Goal: Task Accomplishment & Management: Use online tool/utility

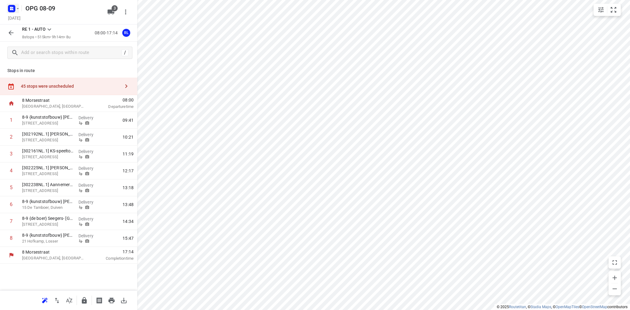
click at [18, 9] on icon "button" at bounding box center [17, 8] width 5 height 5
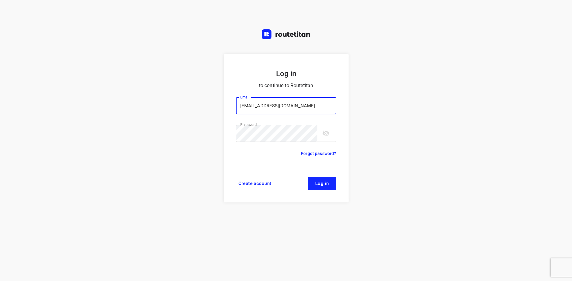
type input "max@onlineplasticsgroup.com"
click at [326, 179] on button "Log in" at bounding box center [322, 183] width 28 height 13
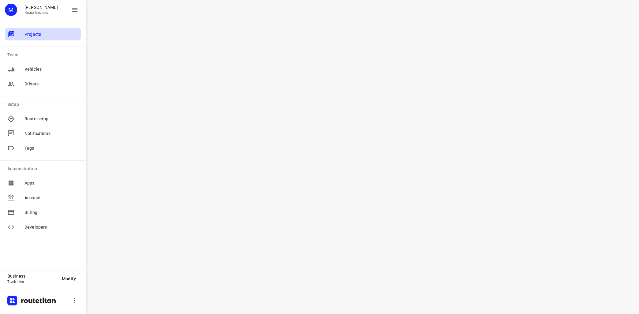
drag, startPoint x: 31, startPoint y: 37, endPoint x: 35, endPoint y: 35, distance: 4.2
click at [31, 38] on div "Projects" at bounding box center [43, 34] width 76 height 12
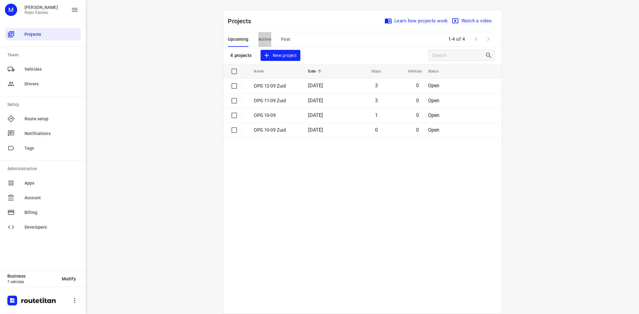
click at [261, 38] on span "Active" at bounding box center [265, 40] width 13 height 8
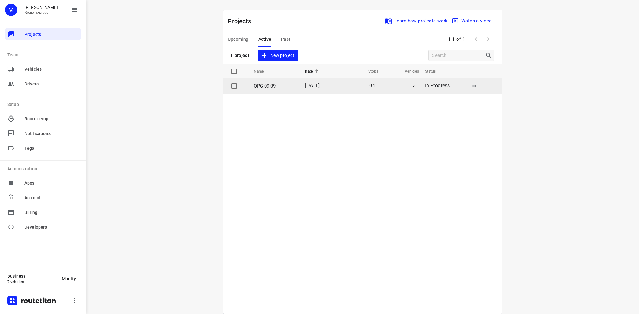
click at [268, 85] on p "OPG 09-09" at bounding box center [275, 86] width 42 height 7
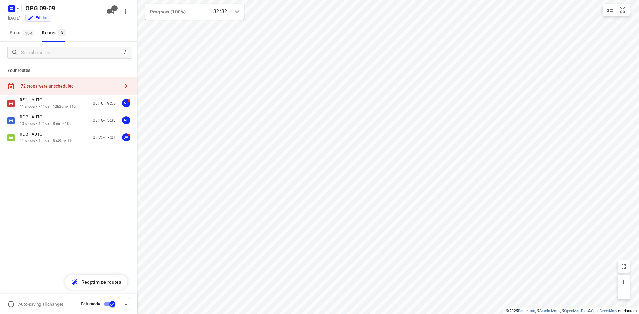
type input "distance"
click at [54, 125] on p "10 stops • 424km • 8h6m • 10u" at bounding box center [46, 124] width 52 height 6
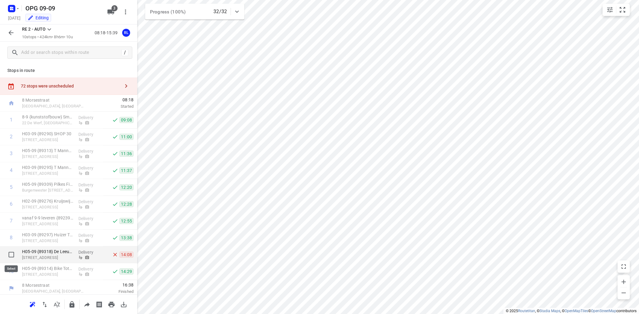
click at [11, 255] on input "checkbox" at bounding box center [11, 255] width 12 height 12
checkbox input "true"
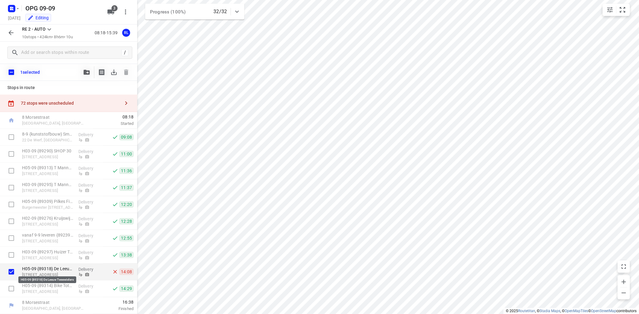
click at [55, 268] on p "H05-09 {89318} De Leeuw Tweewielers" at bounding box center [47, 269] width 51 height 6
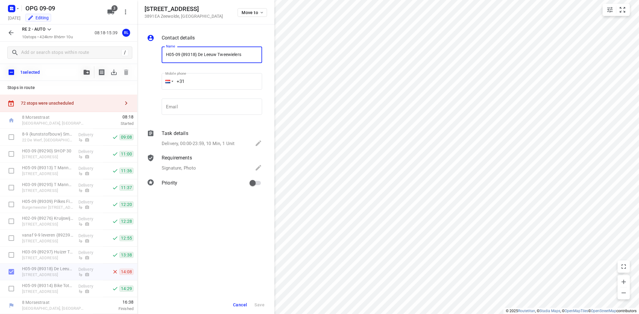
drag, startPoint x: 179, startPoint y: 55, endPoint x: 161, endPoint y: 52, distance: 18.2
click at [162, 52] on input "H05-09 {89318} De Leeuw Tweewielers" at bounding box center [212, 55] width 100 height 17
type input "vak tot 15-09 {89318} De Leeuw Tweewielers"
click at [220, 226] on div "Contact details Name vak tot 15-09 {89318} De Leeuw Tweewielers Name Mobile pho…" at bounding box center [205, 170] width 137 height 290
click at [210, 223] on div "Contact details Name vak tot 15-09 {89318} De Leeuw Tweewielers Name Mobile pho…" at bounding box center [205, 170] width 137 height 290
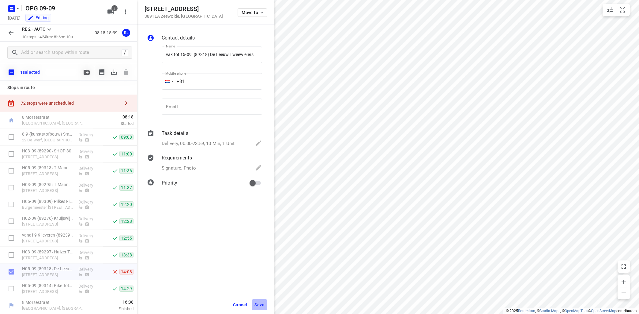
click at [260, 306] on span "Save" at bounding box center [260, 305] width 10 height 5
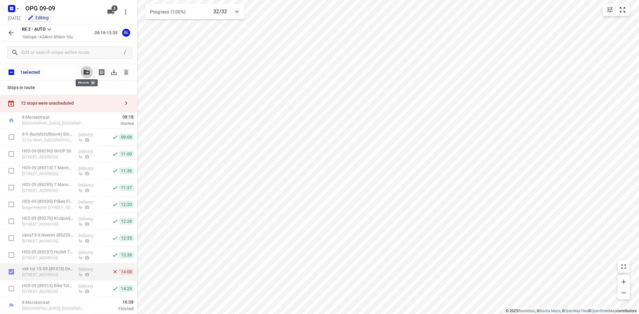
click at [90, 73] on icon "button" at bounding box center [87, 72] width 6 height 5
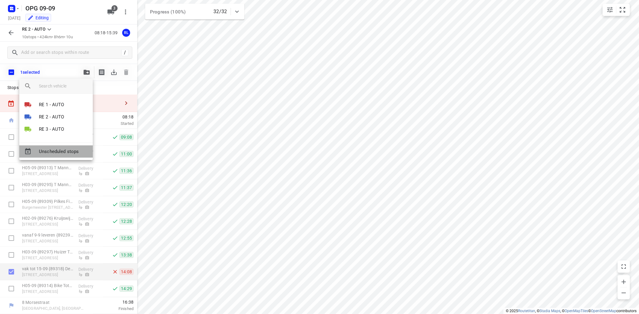
click at [70, 151] on span "Unscheduled stops" at bounding box center [63, 151] width 49 height 7
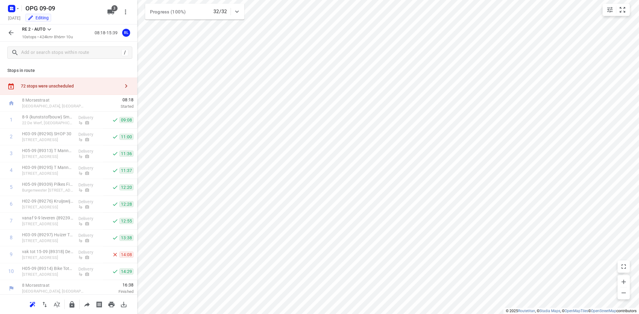
click at [51, 29] on icon at bounding box center [49, 29] width 7 height 7
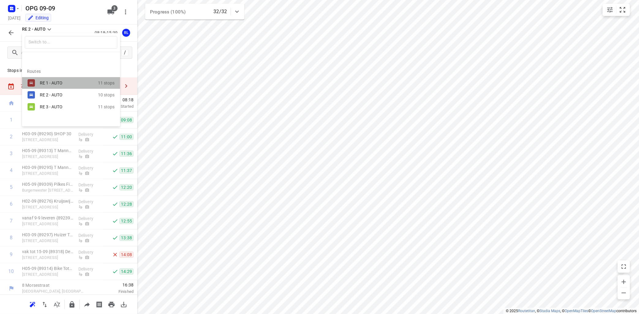
click at [44, 81] on div "RE 1 - AUTO" at bounding box center [66, 83] width 52 height 5
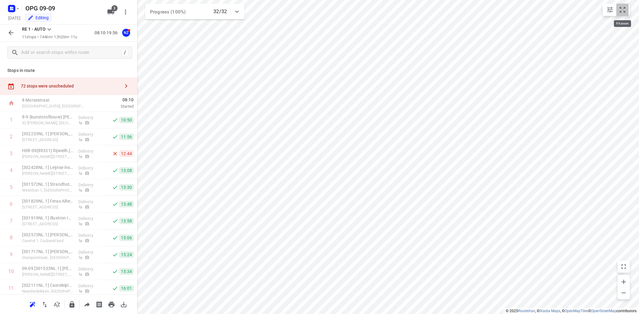
drag, startPoint x: 619, startPoint y: 6, endPoint x: 628, endPoint y: 6, distance: 8.9
click at [620, 6] on button "small contained button group" at bounding box center [623, 10] width 12 height 12
click at [51, 27] on icon at bounding box center [49, 29] width 7 height 7
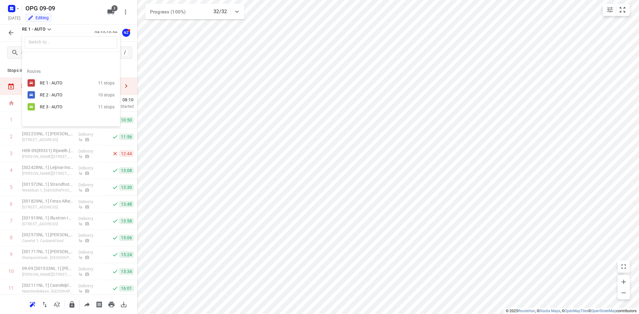
click at [48, 84] on div "RE 1 - AUTO" at bounding box center [66, 83] width 52 height 5
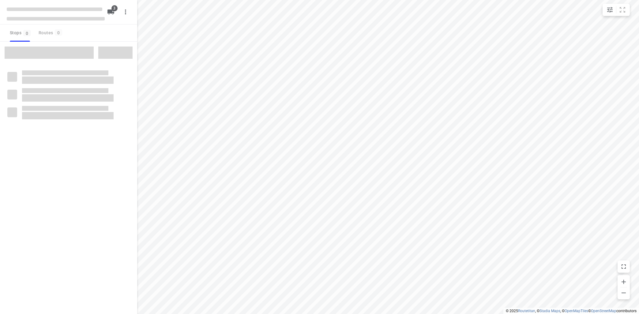
type input "distance"
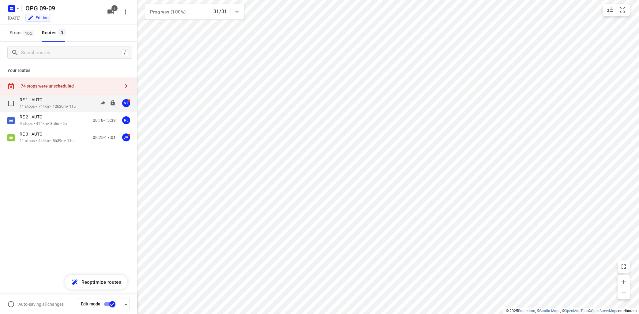
click at [60, 100] on div "RE 1 - AUTO" at bounding box center [48, 100] width 56 height 7
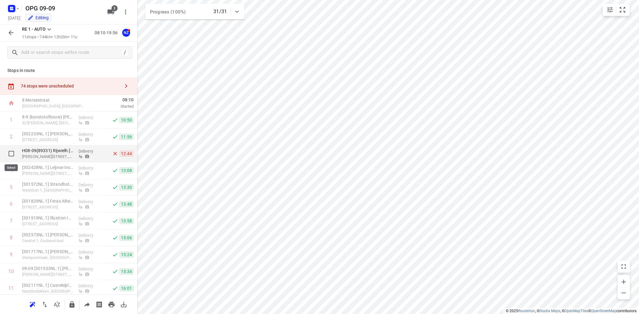
click at [10, 153] on input "checkbox" at bounding box center [11, 154] width 12 height 12
checkbox input "true"
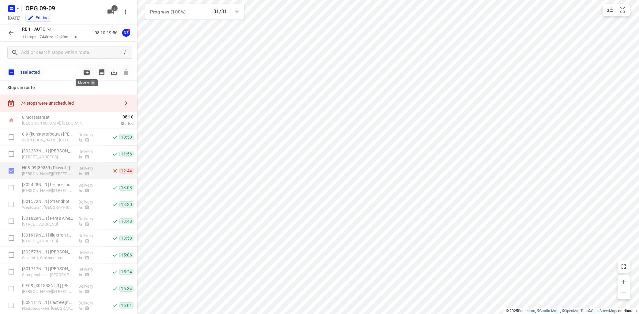
click at [85, 70] on icon "button" at bounding box center [87, 72] width 6 height 5
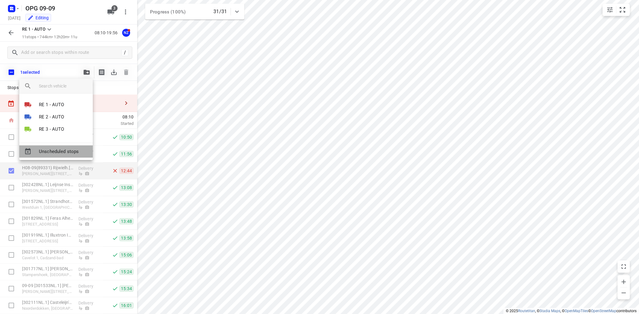
click at [64, 152] on span "Unscheduled stops" at bounding box center [63, 151] width 49 height 7
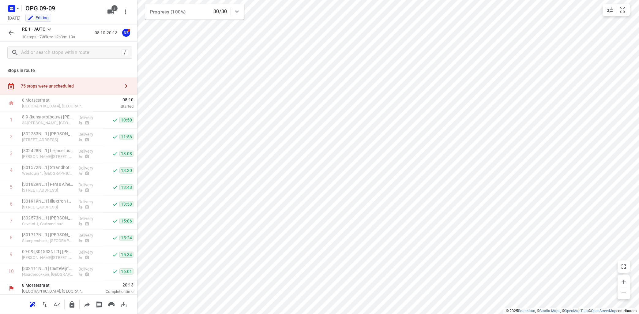
click at [50, 29] on icon at bounding box center [49, 29] width 7 height 7
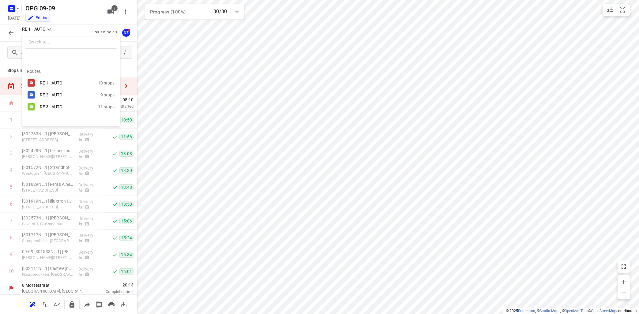
click at [53, 93] on div "RE 2 - AUTO" at bounding box center [66, 95] width 52 height 5
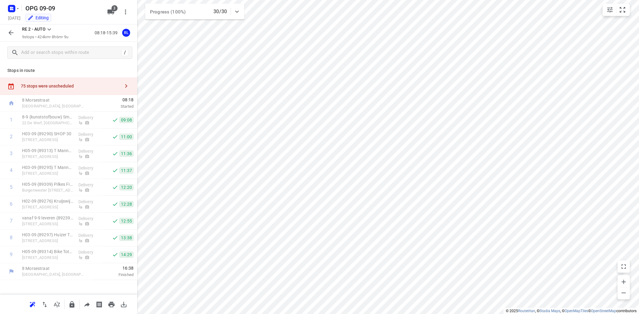
click at [52, 26] on icon at bounding box center [49, 29] width 7 height 7
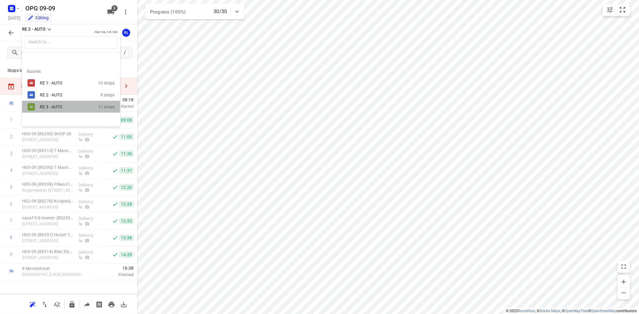
click at [52, 108] on div "RE 3 - AUTO" at bounding box center [66, 106] width 52 height 5
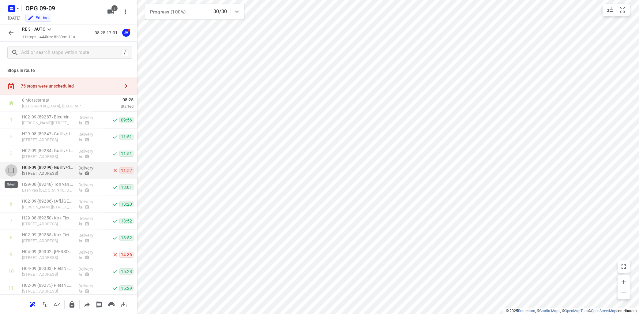
click at [11, 170] on input "checkbox" at bounding box center [11, 170] width 12 height 12
checkbox input "true"
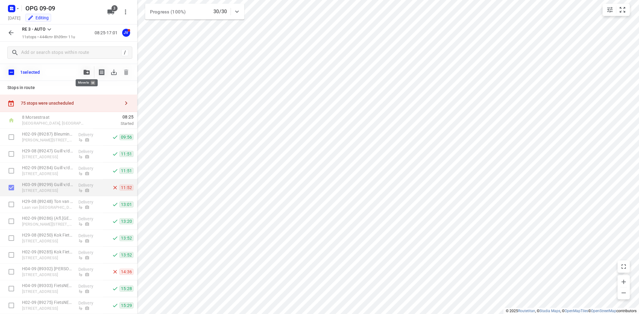
click at [88, 74] on icon "button" at bounding box center [87, 72] width 6 height 5
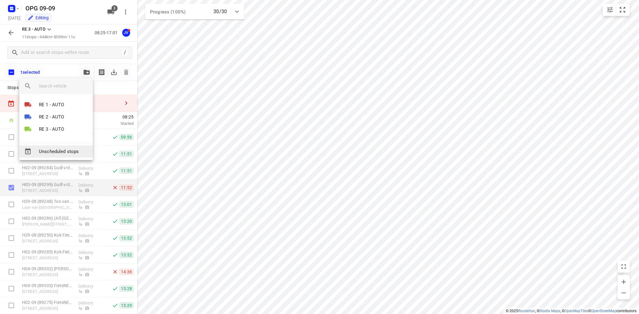
click at [60, 148] on div "Unscheduled stops" at bounding box center [56, 151] width 74 height 12
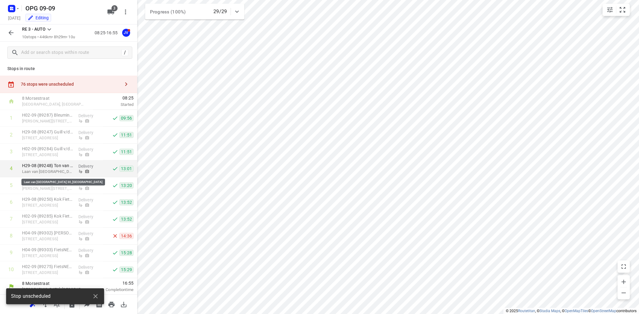
scroll to position [2, 0]
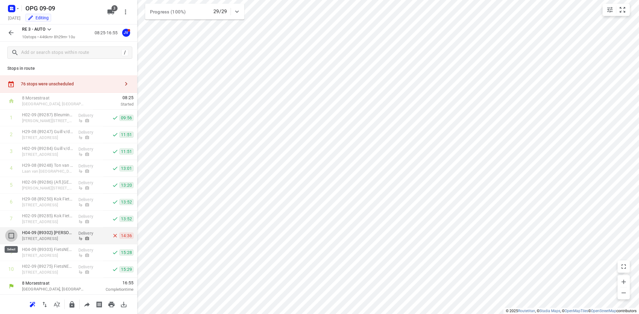
click at [15, 235] on input "checkbox" at bounding box center [11, 236] width 12 height 12
checkbox input "true"
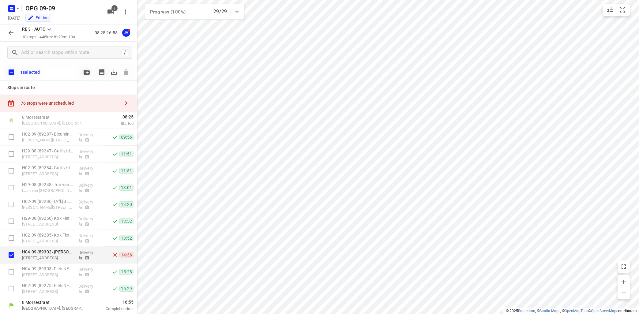
click at [74, 258] on div "H04-09 {89302} Robert Harms Tweewielers Laanstraat 28, Baarn" at bounding box center [48, 255] width 56 height 17
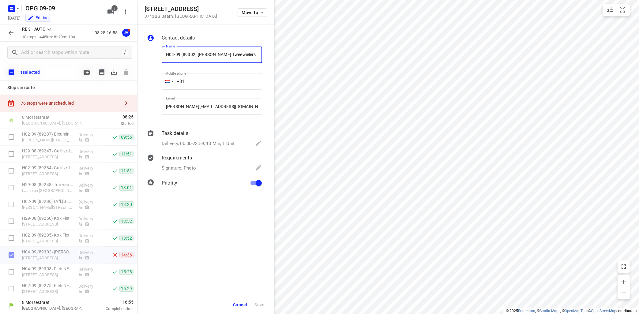
click at [164, 54] on input "H04-09 {89302} [PERSON_NAME] Tweewielers" at bounding box center [212, 55] width 100 height 17
drag, startPoint x: 181, startPoint y: 55, endPoint x: 163, endPoint y: 55, distance: 17.8
click at [163, 55] on input "H04-09 {89302} [PERSON_NAME] Tweewielers" at bounding box center [212, 55] width 100 height 17
type input "eerst bellen {89302} [PERSON_NAME] Tweewielers"
click at [262, 303] on span "Save" at bounding box center [260, 305] width 10 height 5
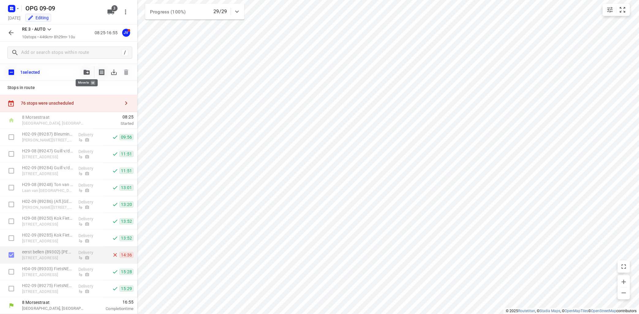
click at [86, 73] on icon "button" at bounding box center [87, 72] width 6 height 5
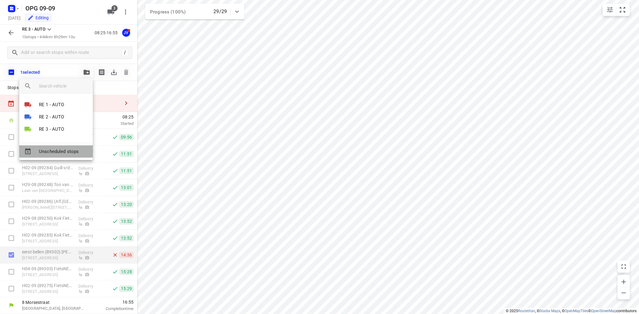
click at [76, 154] on div "Unscheduled stops" at bounding box center [56, 151] width 74 height 12
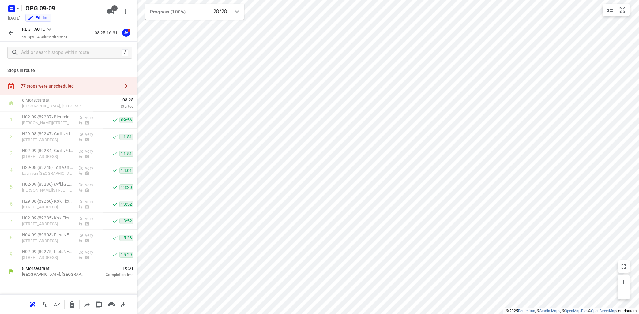
click at [128, 87] on icon "button" at bounding box center [126, 85] width 7 height 7
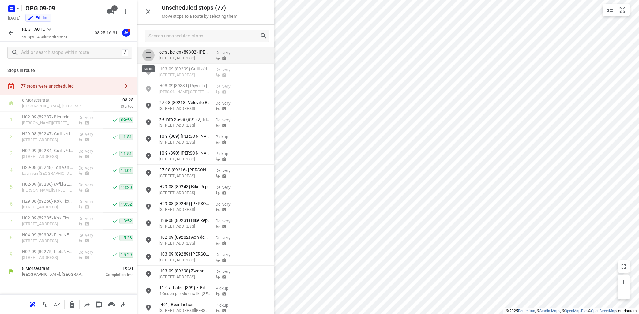
click at [149, 54] on input "grid" at bounding box center [148, 55] width 12 height 12
checkbox input "true"
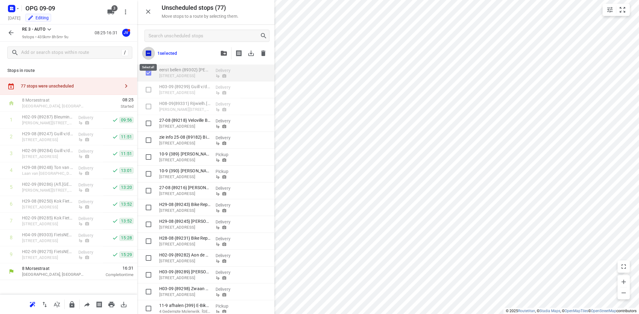
click at [148, 51] on input "checkbox" at bounding box center [148, 53] width 13 height 13
checkbox input "true"
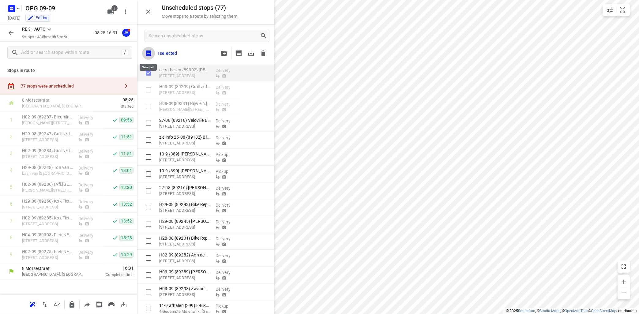
checkbox input "true"
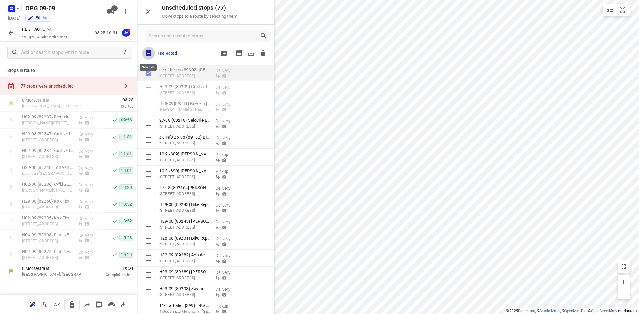
checkbox input "true"
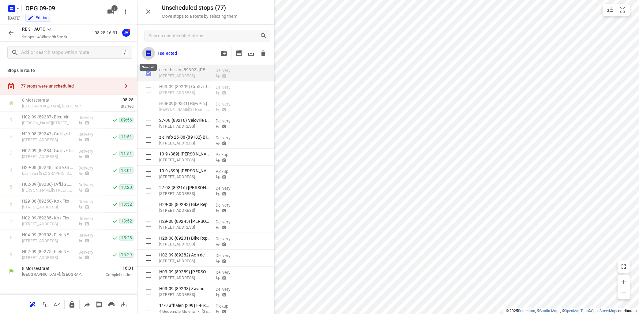
checkbox input "true"
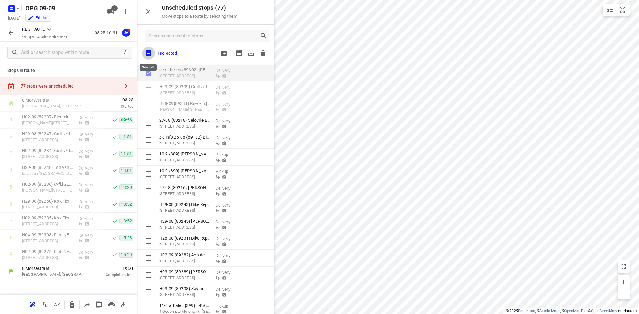
checkbox input "true"
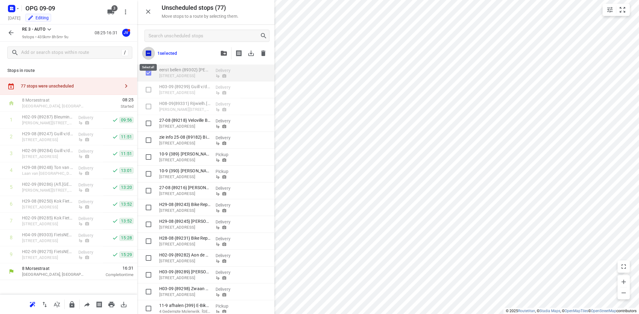
checkbox input "true"
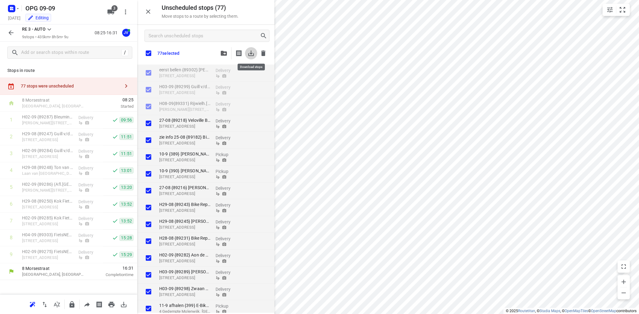
click at [252, 54] on icon "button" at bounding box center [250, 53] width 7 height 7
checkbox input "true"
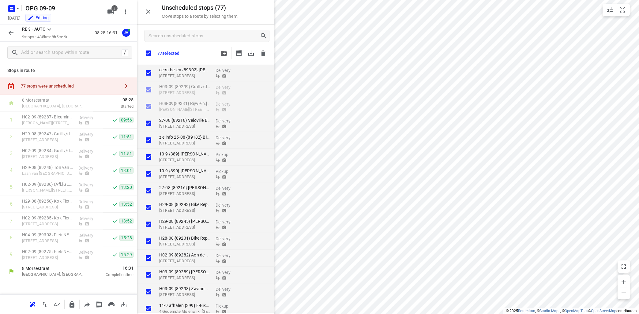
checkbox input "true"
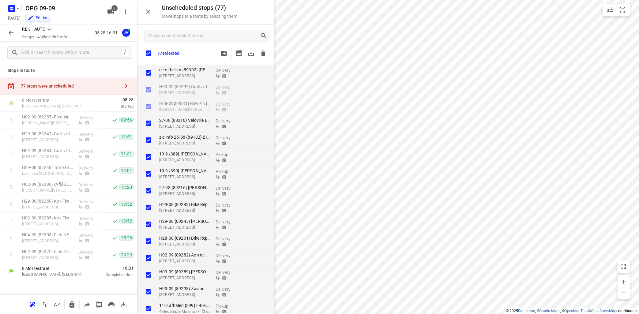
checkbox input "true"
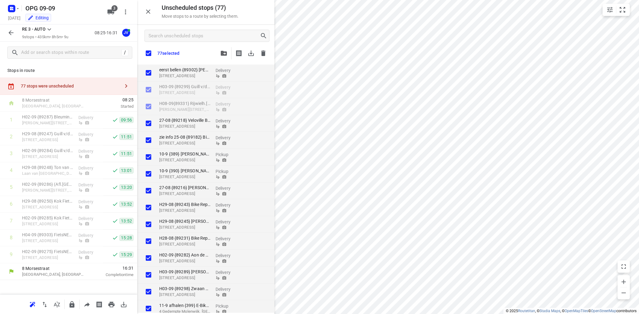
checkbox input "true"
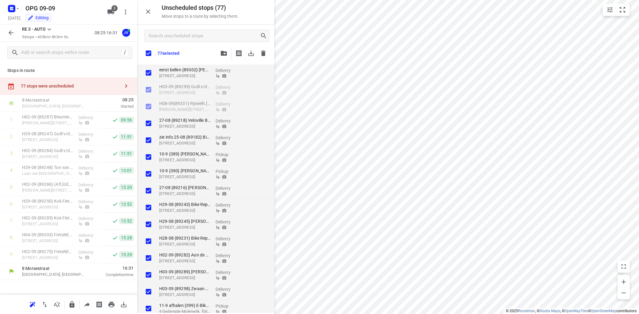
checkbox input "true"
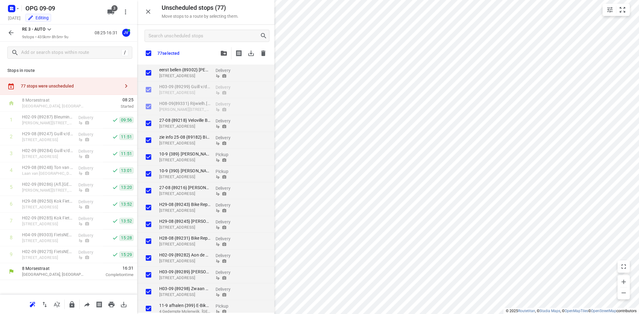
checkbox input "true"
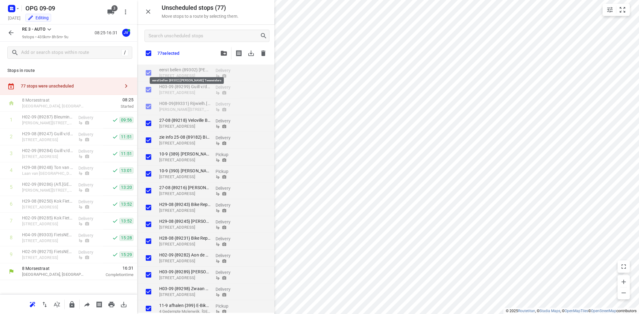
checkbox input "true"
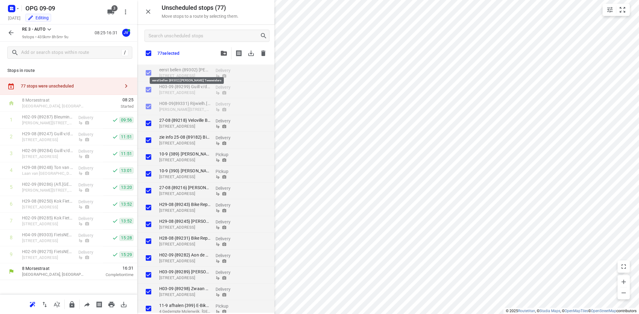
checkbox input "true"
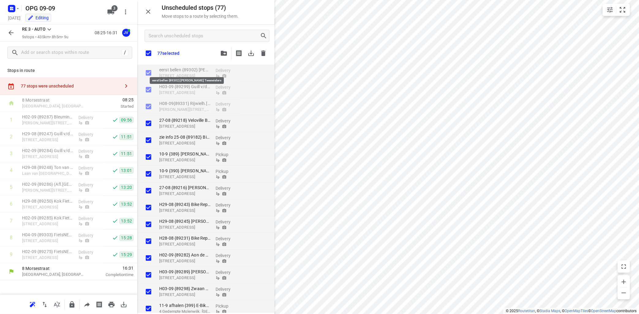
checkbox input "true"
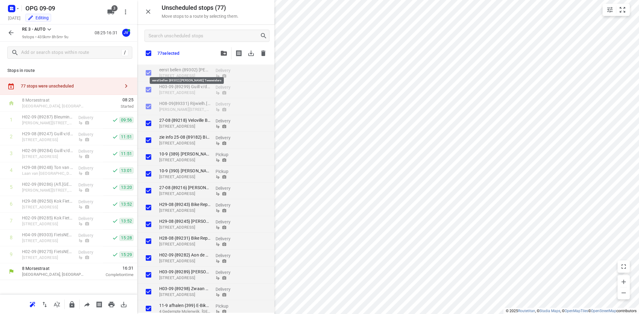
checkbox input "true"
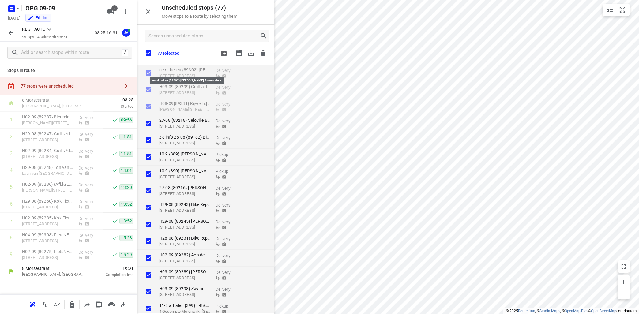
checkbox input "true"
click at [264, 52] on icon "button" at bounding box center [263, 54] width 4 height 6
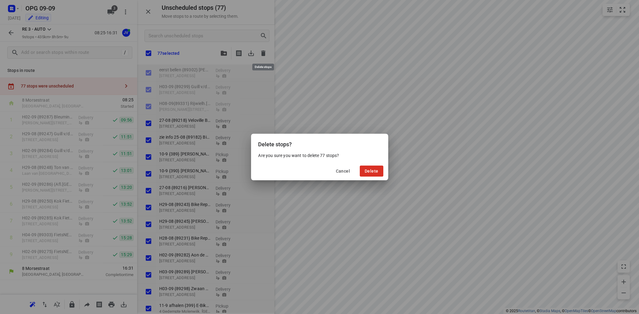
checkbox input "true"
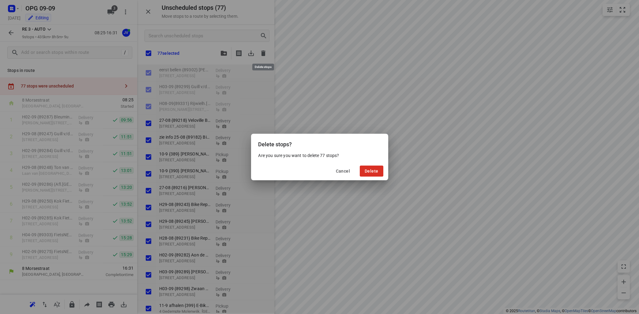
checkbox input "true"
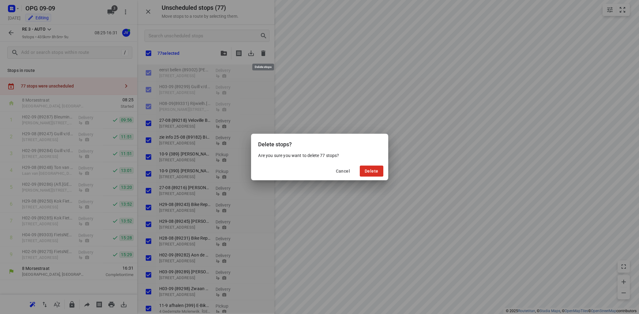
checkbox input "true"
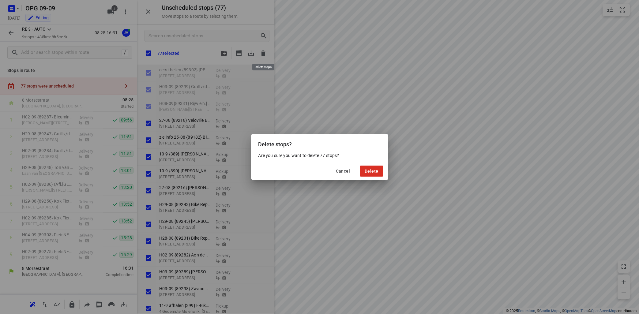
checkbox input "true"
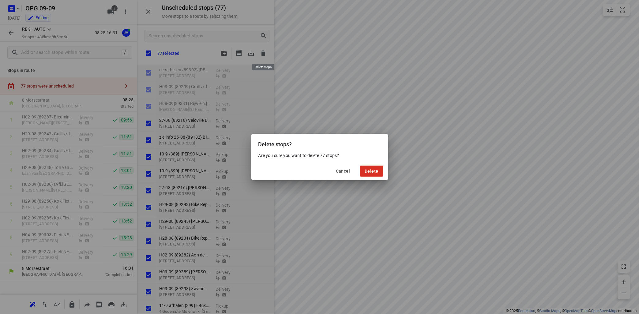
checkbox input "true"
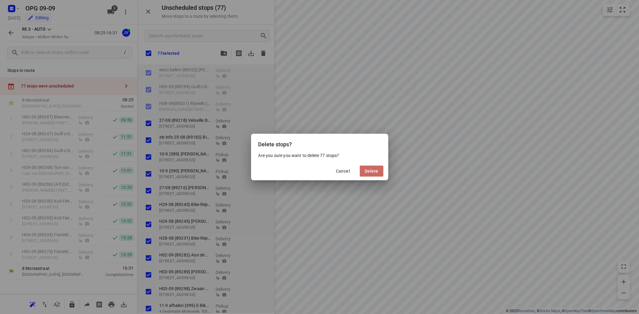
click at [374, 170] on span "Delete" at bounding box center [371, 171] width 13 height 5
checkbox input "true"
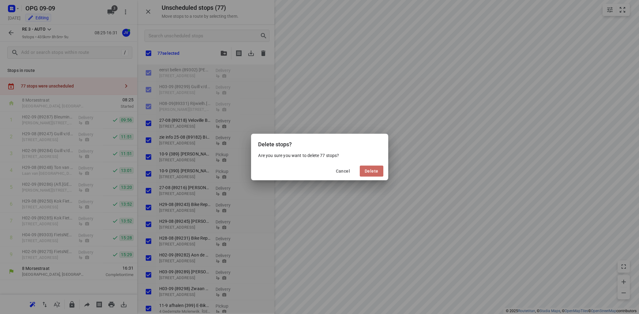
checkbox input "true"
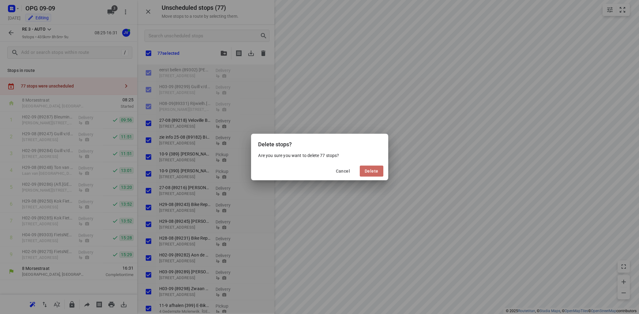
checkbox input "true"
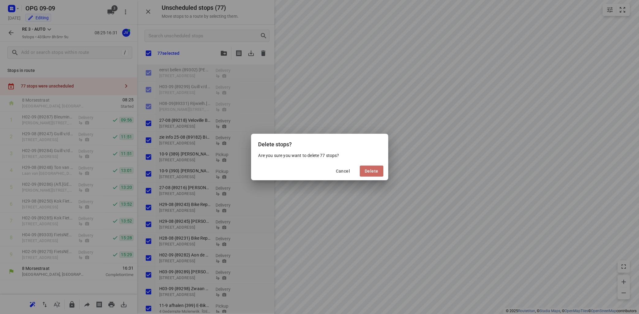
checkbox input "true"
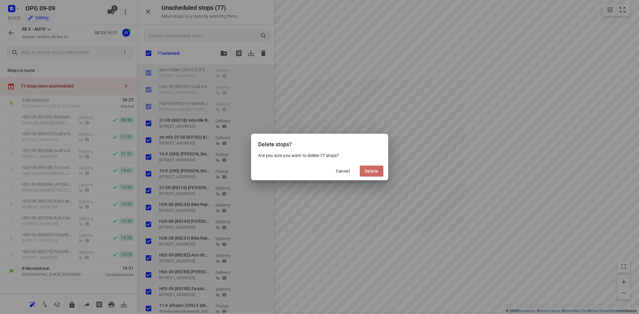
checkbox input "true"
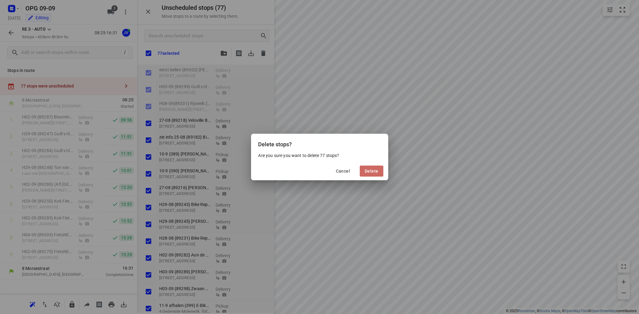
checkbox input "true"
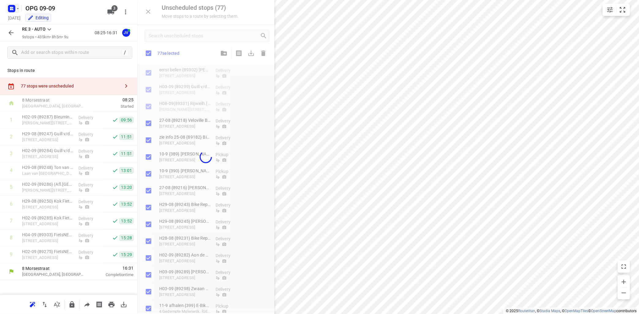
click at [18, 9] on icon "button" at bounding box center [17, 8] width 5 height 5
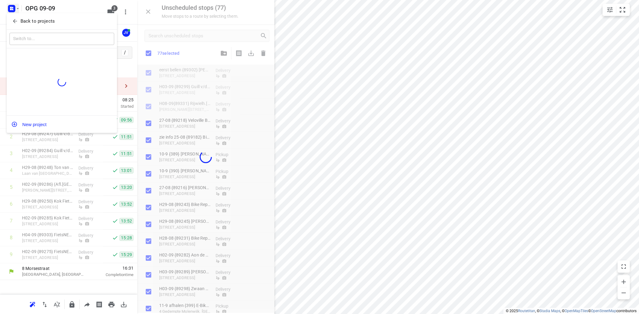
click at [41, 21] on p "Back to projects" at bounding box center [38, 21] width 34 height 7
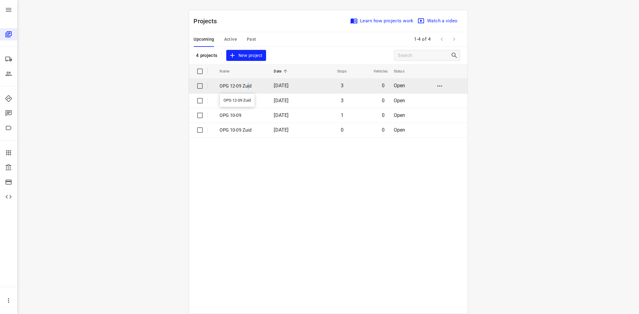
click at [249, 86] on p "OPG 12-09 Zuid" at bounding box center [242, 86] width 45 height 7
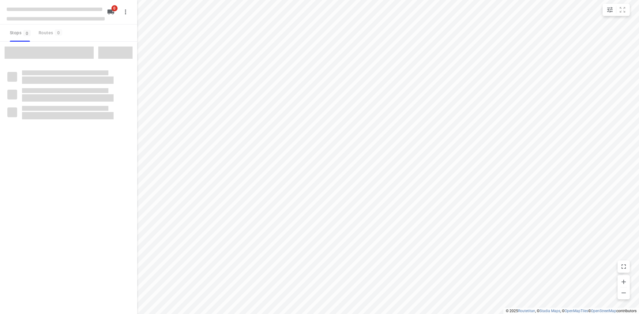
type input "distance"
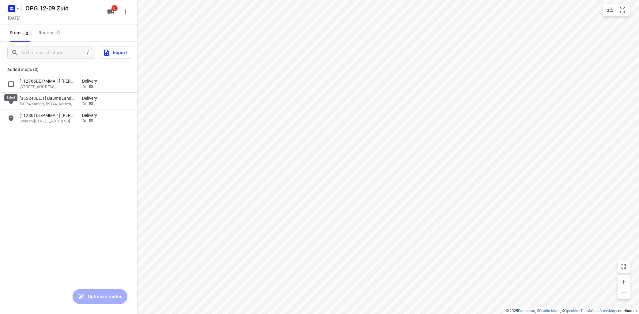
click at [11, 84] on input "grid" at bounding box center [11, 84] width 12 height 12
checkbox input "true"
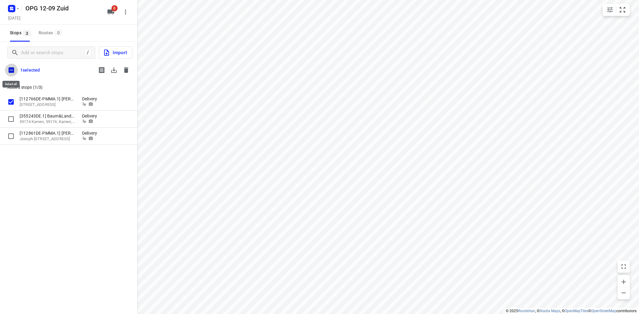
click at [12, 70] on input "checkbox" at bounding box center [11, 70] width 13 height 13
checkbox input "true"
click at [114, 70] on icon "button" at bounding box center [114, 70] width 6 height 6
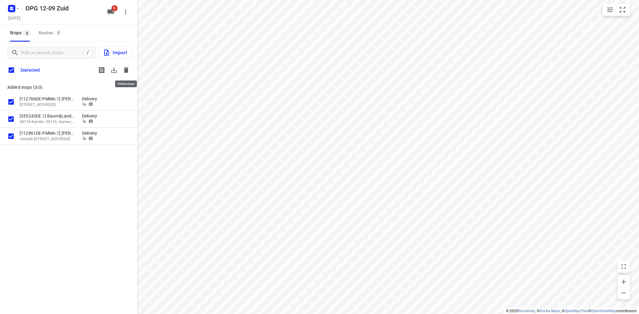
click at [127, 71] on icon "button" at bounding box center [126, 70] width 4 height 6
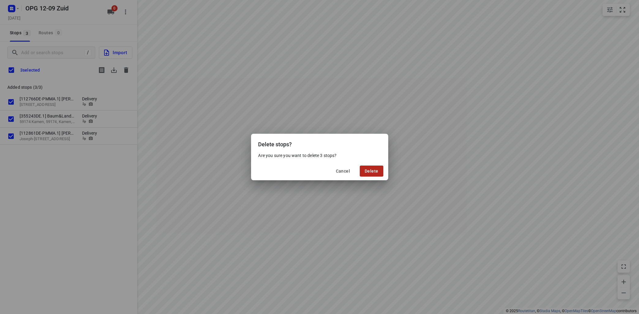
click at [372, 167] on button "Delete" at bounding box center [371, 171] width 23 height 11
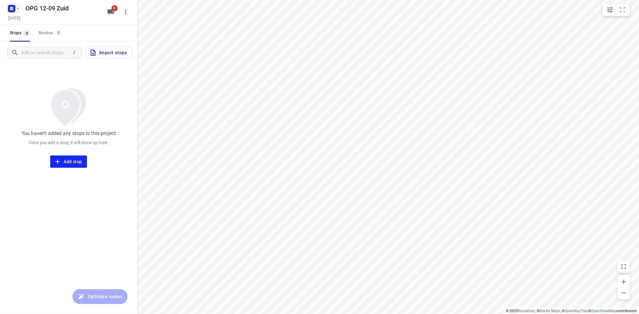
click at [18, 9] on icon "button" at bounding box center [17, 8] width 5 height 5
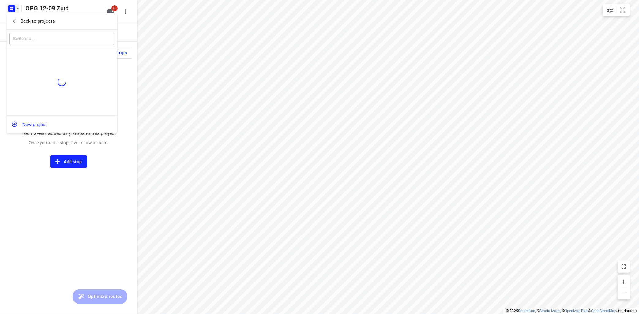
click at [27, 21] on p "Back to projects" at bounding box center [38, 21] width 34 height 7
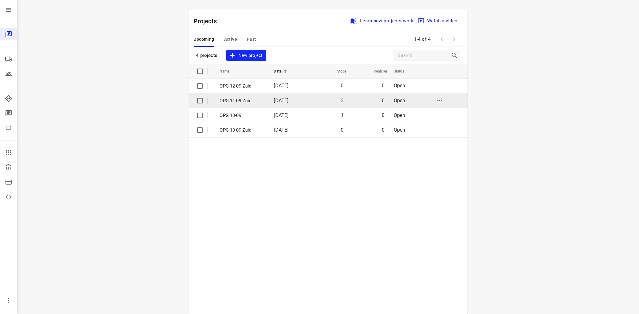
click at [247, 103] on p "OPG 11-09 Zuid" at bounding box center [242, 100] width 45 height 7
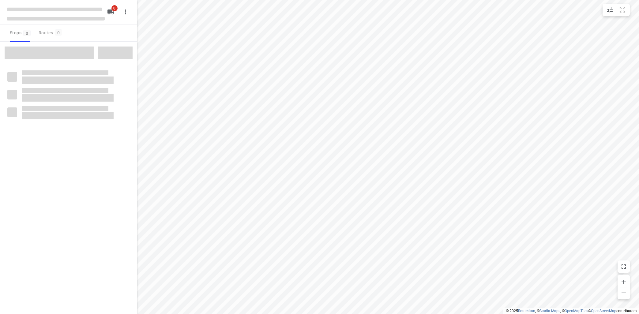
type input "distance"
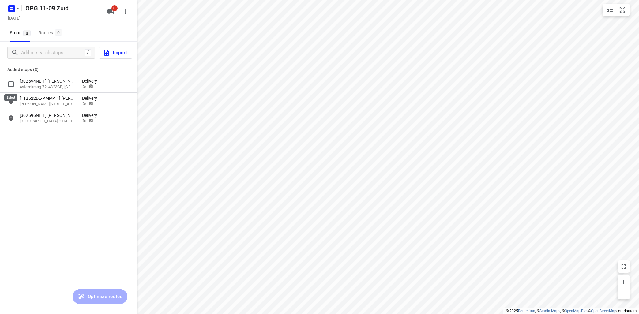
drag, startPoint x: 8, startPoint y: 85, endPoint x: 11, endPoint y: 86, distance: 3.3
click at [9, 85] on input "grid" at bounding box center [11, 84] width 12 height 12
checkbox input "true"
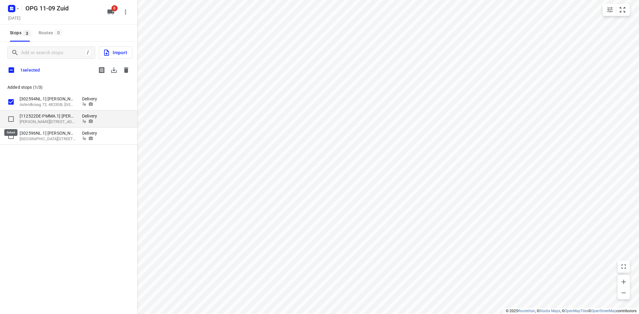
click at [12, 118] on input "grid" at bounding box center [11, 119] width 12 height 12
checkbox input "true"
drag, startPoint x: 12, startPoint y: 138, endPoint x: 13, endPoint y: 135, distance: 3.3
click at [13, 136] on input "grid" at bounding box center [11, 136] width 12 height 12
checkbox input "true"
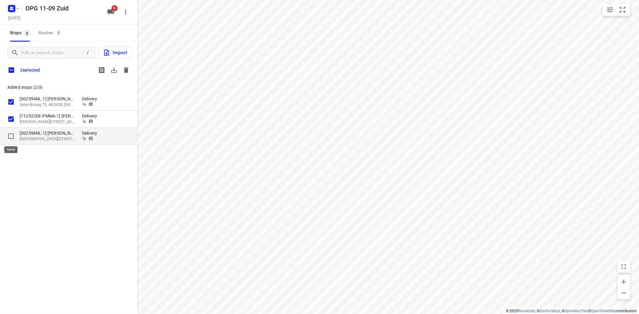
checkbox input "true"
click at [114, 70] on icon "button" at bounding box center [114, 70] width 6 height 6
click at [126, 68] on icon "button" at bounding box center [126, 70] width 4 height 6
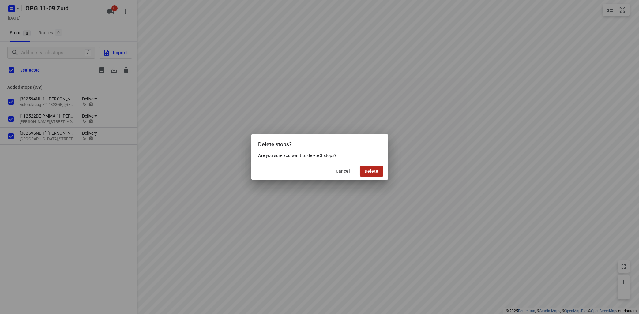
click at [378, 172] on span "Delete" at bounding box center [371, 171] width 13 height 5
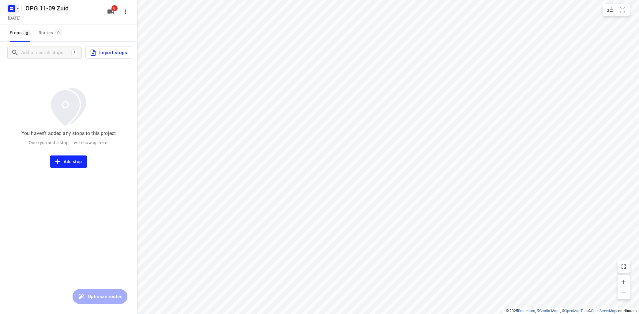
click at [20, 9] on icon "button" at bounding box center [17, 8] width 5 height 5
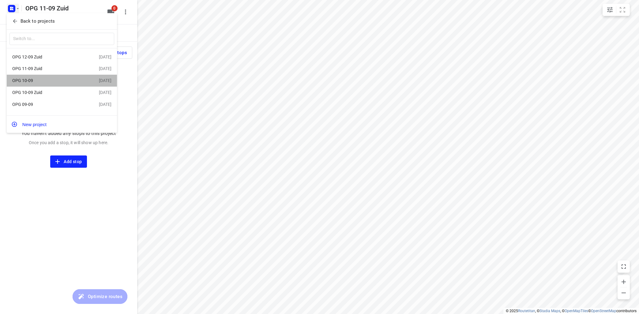
click at [38, 83] on div "OPG 10-09" at bounding box center [47, 80] width 70 height 5
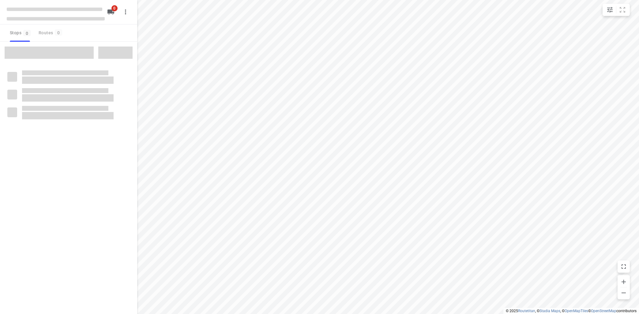
type input "distance"
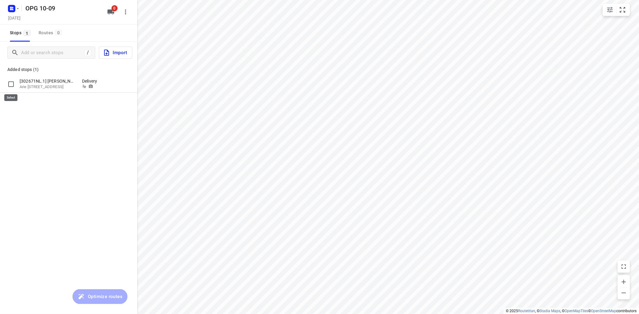
drag, startPoint x: 9, startPoint y: 85, endPoint x: 13, endPoint y: 82, distance: 3.9
click at [11, 84] on input "grid" at bounding box center [11, 84] width 12 height 12
checkbox input "true"
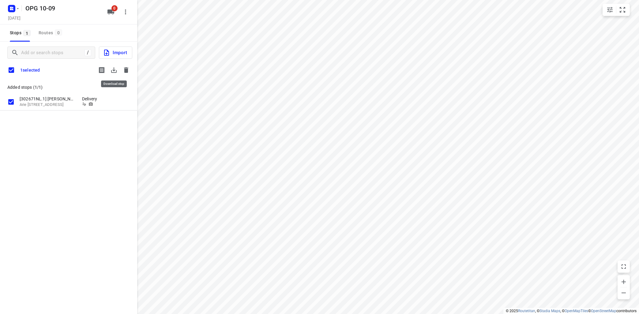
click at [114, 69] on icon "button" at bounding box center [114, 70] width 6 height 6
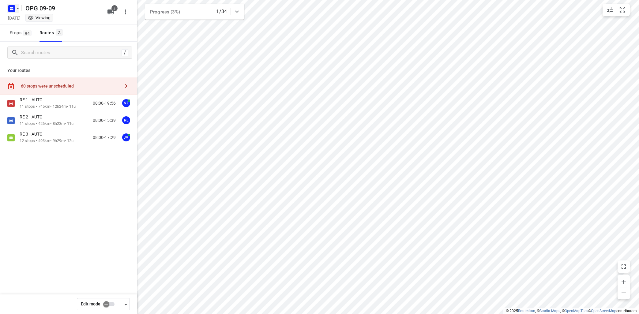
click at [17, 6] on icon "button" at bounding box center [17, 8] width 5 height 5
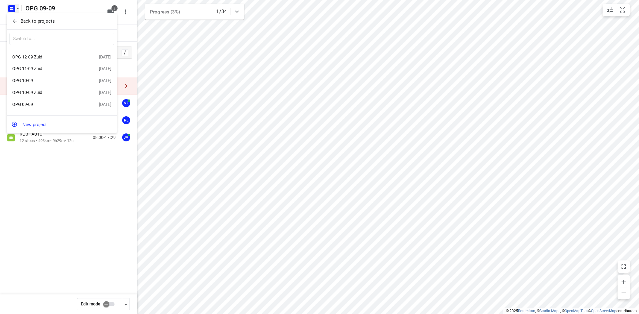
click at [32, 80] on div "OPG 10-09" at bounding box center [47, 80] width 70 height 5
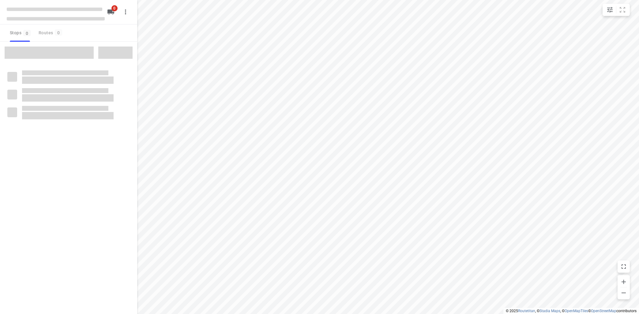
type input "distance"
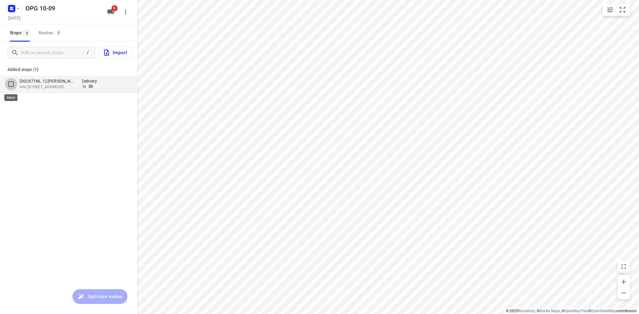
click at [11, 84] on input "grid" at bounding box center [11, 84] width 12 height 12
checkbox input "true"
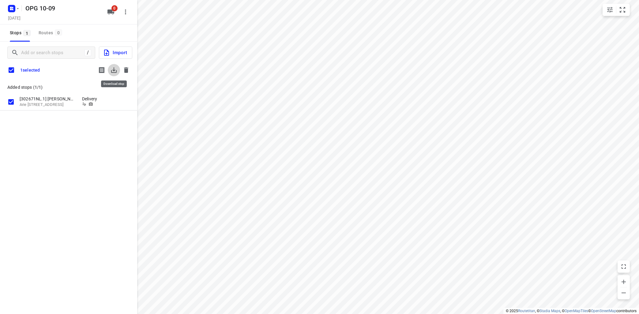
click at [116, 70] on icon "button" at bounding box center [113, 69] width 7 height 7
click at [127, 69] on icon "button" at bounding box center [126, 70] width 4 height 6
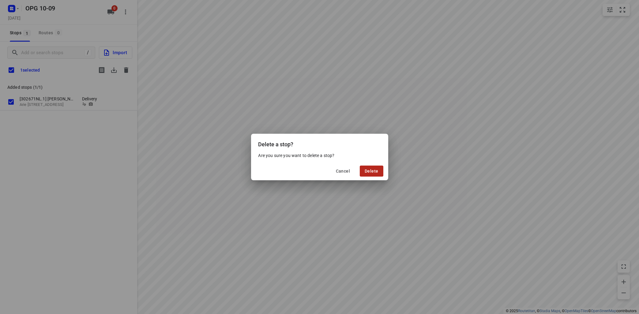
click at [369, 170] on span "Delete" at bounding box center [371, 171] width 13 height 5
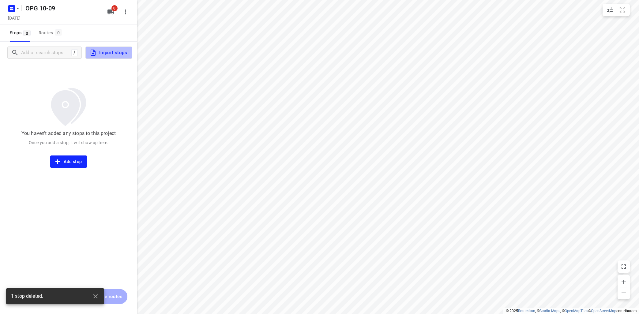
click at [116, 51] on span "Import stops" at bounding box center [108, 53] width 38 height 8
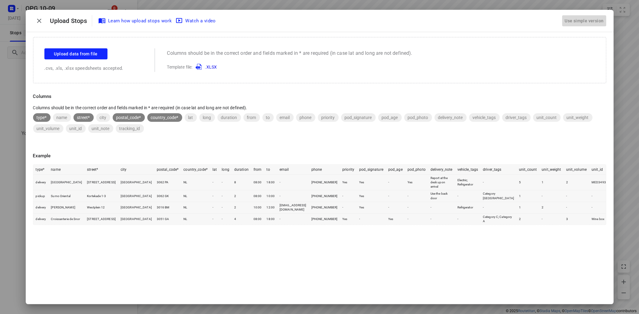
click at [563, 19] on button "Use simple version" at bounding box center [584, 20] width 44 height 11
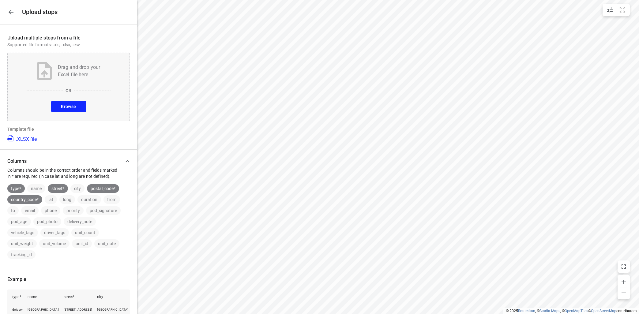
click at [77, 105] on button "Browse" at bounding box center [68, 106] width 35 height 11
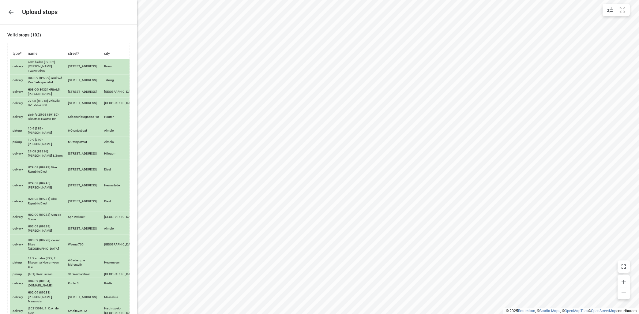
scroll to position [1003, 0]
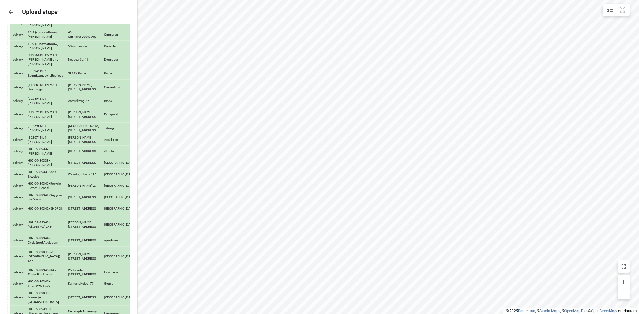
drag, startPoint x: 120, startPoint y: 290, endPoint x: 123, endPoint y: 288, distance: 3.3
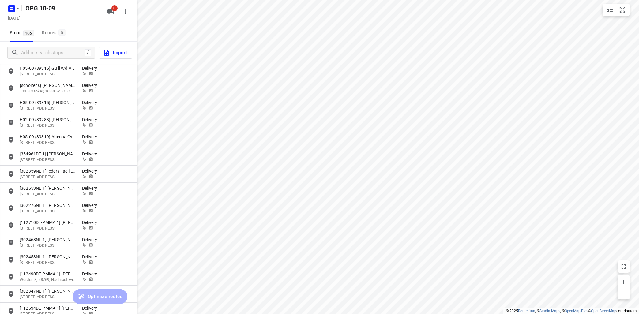
scroll to position [443, 0]
click at [112, 8] on span "0" at bounding box center [114, 8] width 6 height 6
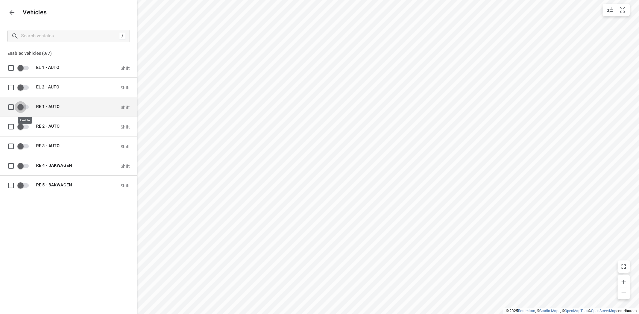
click at [28, 106] on input "grid" at bounding box center [20, 107] width 35 height 12
checkbox input "true"
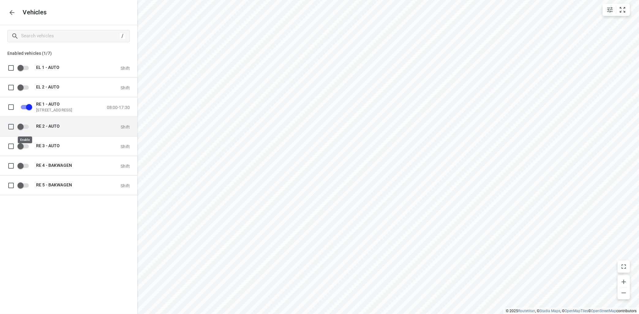
click at [28, 127] on input "grid" at bounding box center [20, 127] width 35 height 12
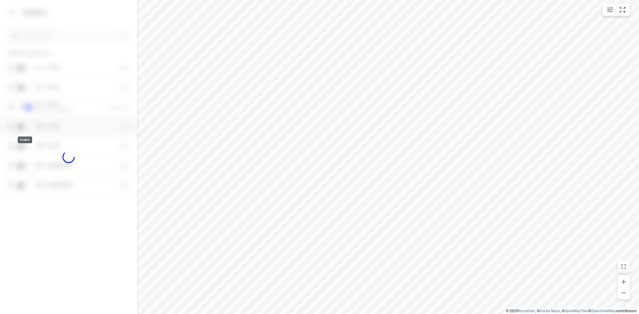
checkbox input "true"
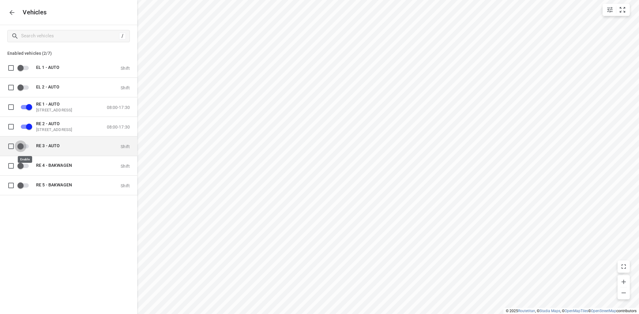
drag, startPoint x: 27, startPoint y: 146, endPoint x: 30, endPoint y: 145, distance: 3.7
click at [27, 147] on input "grid" at bounding box center [20, 146] width 35 height 12
checkbox input "true"
click at [12, 13] on icon "button" at bounding box center [11, 12] width 5 height 5
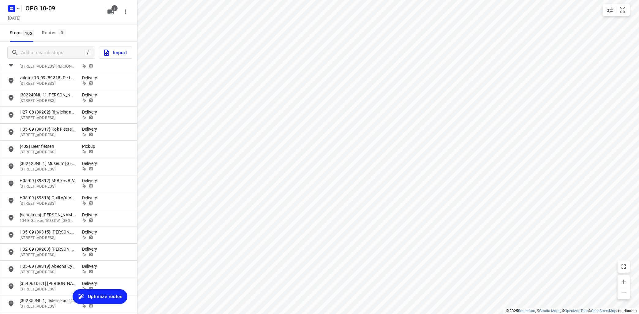
scroll to position [332, 0]
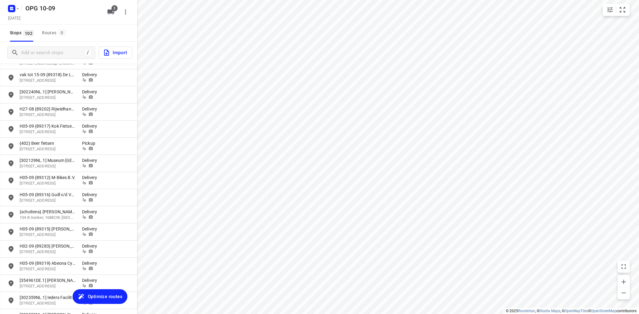
click at [106, 295] on span "Optimize routes" at bounding box center [105, 297] width 35 height 8
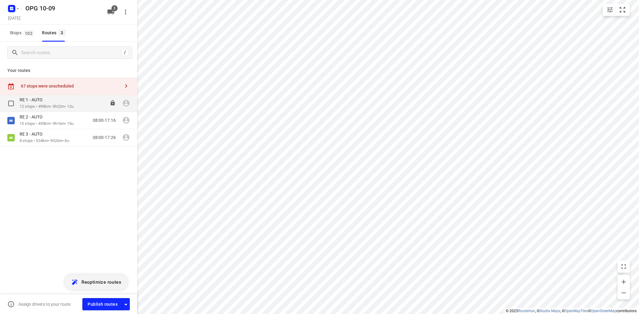
click at [43, 100] on p "RE 1 - AUTO" at bounding box center [33, 100] width 27 height 6
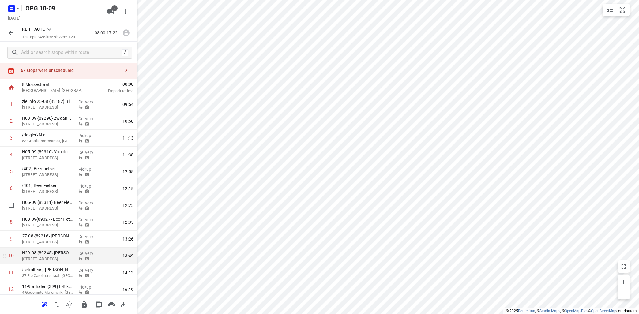
scroll to position [0, 0]
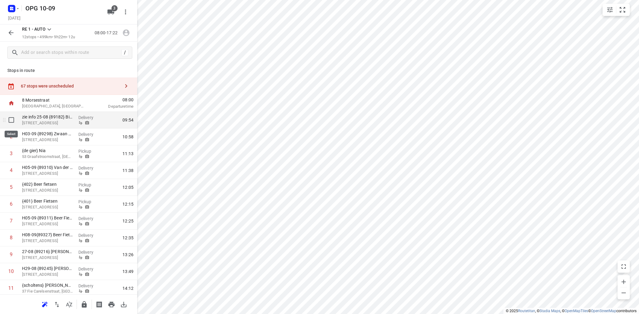
click at [10, 120] on input "checkbox" at bounding box center [11, 120] width 12 height 12
checkbox input "true"
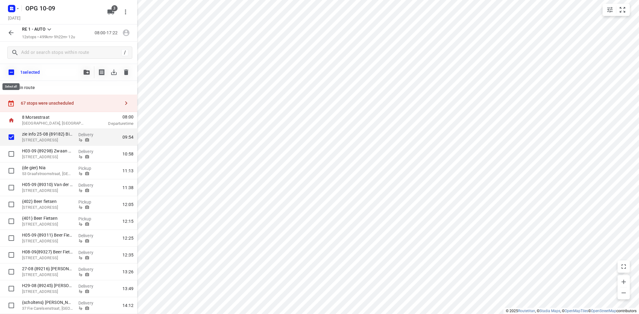
click at [11, 73] on input "checkbox" at bounding box center [11, 72] width 13 height 13
checkbox input "true"
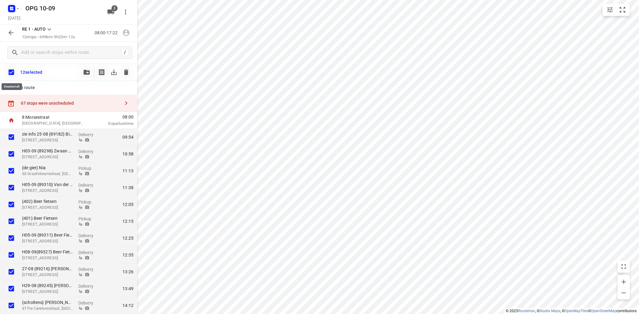
checkbox input "true"
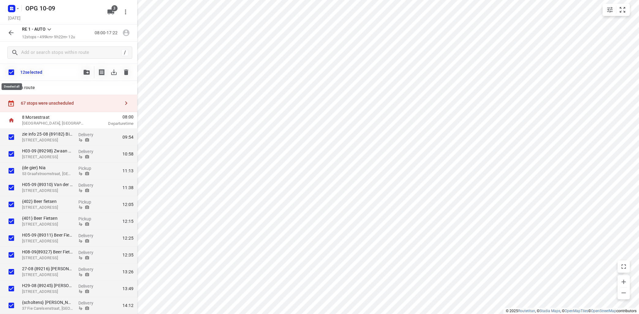
checkbox input "true"
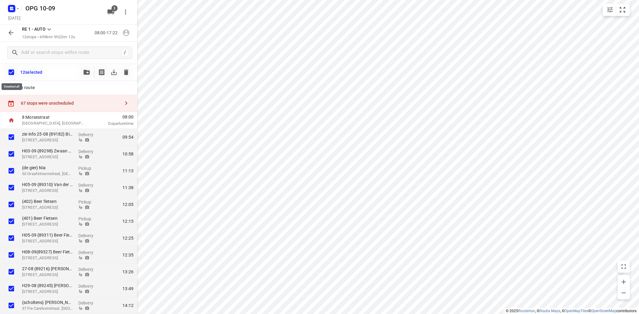
checkbox input "true"
click at [85, 72] on icon "button" at bounding box center [87, 72] width 6 height 5
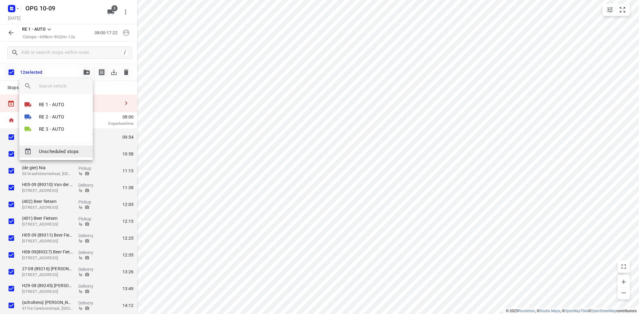
click at [69, 152] on span "Unscheduled stops" at bounding box center [63, 151] width 49 height 7
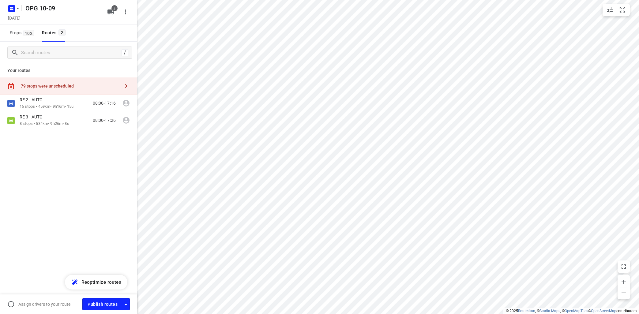
click at [129, 85] on icon "button" at bounding box center [126, 85] width 7 height 7
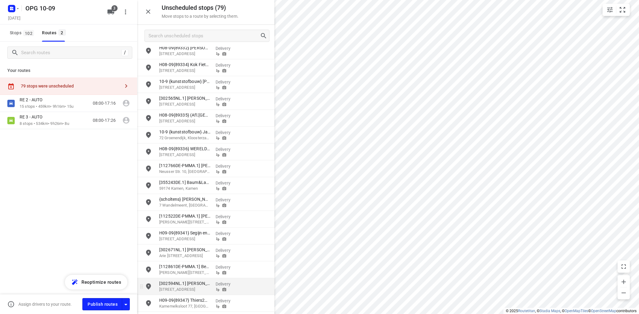
scroll to position [843, 0]
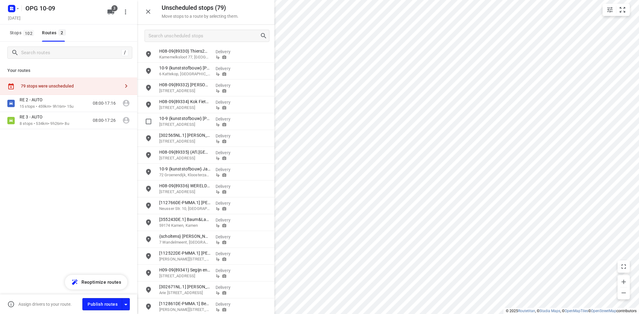
click at [191, 122] on p "[STREET_ADDRESS]" at bounding box center [184, 125] width 51 height 6
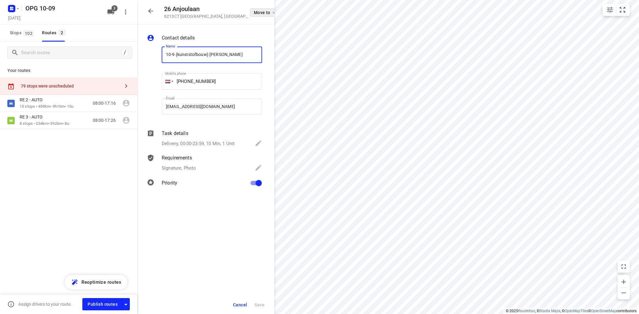
click at [272, 13] on icon "button" at bounding box center [274, 12] width 5 height 5
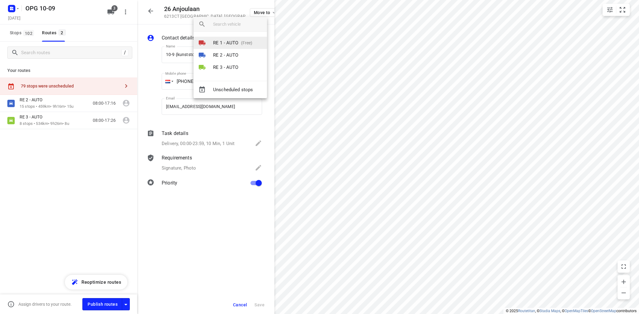
click at [222, 40] on p "RE 1 - AUTO" at bounding box center [225, 43] width 25 height 7
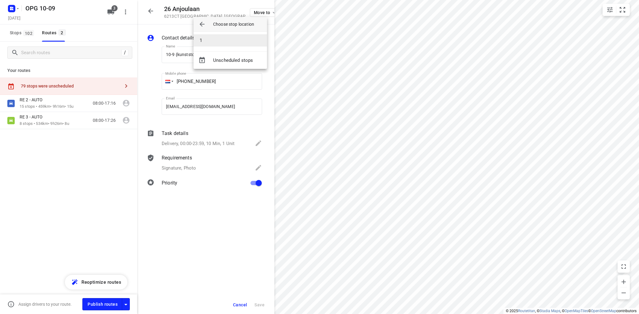
click at [221, 42] on li "1" at bounding box center [231, 40] width 74 height 12
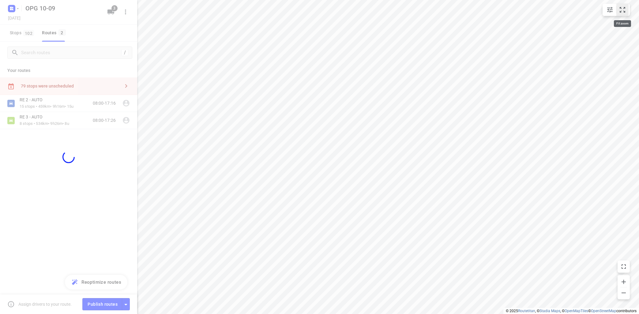
click at [623, 9] on icon "small contained button group" at bounding box center [622, 9] width 7 height 7
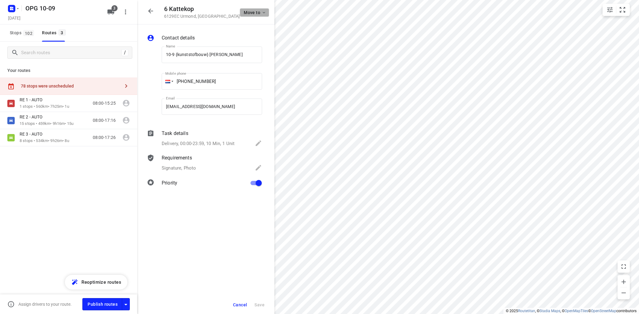
click at [262, 13] on icon "button" at bounding box center [264, 12] width 5 height 5
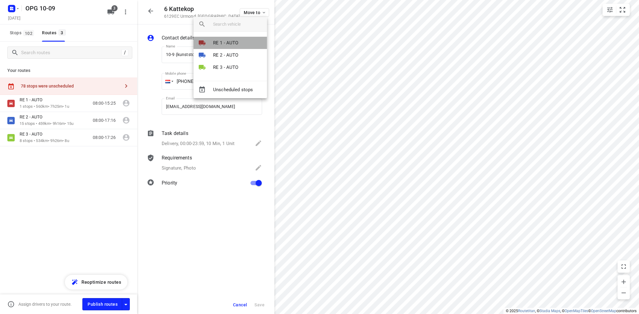
click at [237, 42] on p "RE 1 - AUTO" at bounding box center [225, 43] width 25 height 7
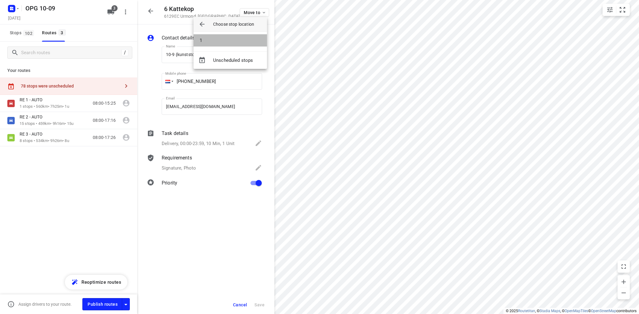
click at [237, 42] on li "1" at bounding box center [231, 40] width 74 height 12
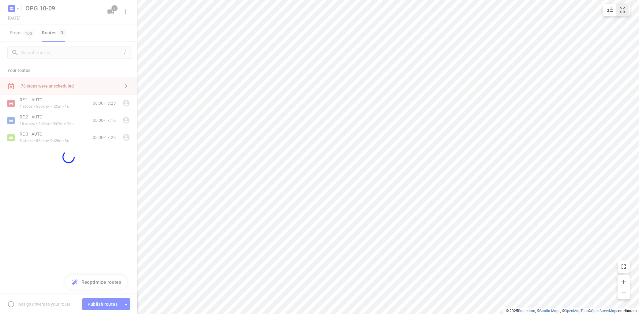
click at [623, 8] on icon "small contained button group" at bounding box center [622, 9] width 7 height 7
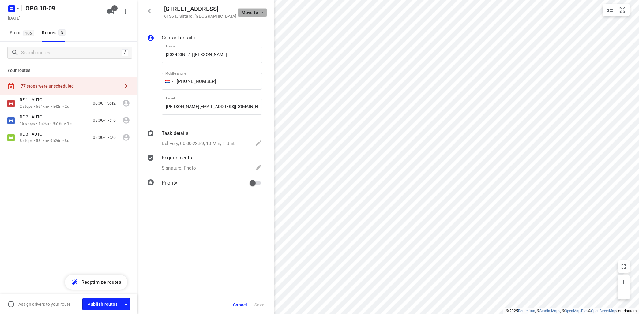
click at [265, 9] on button "Move to" at bounding box center [252, 12] width 29 height 9
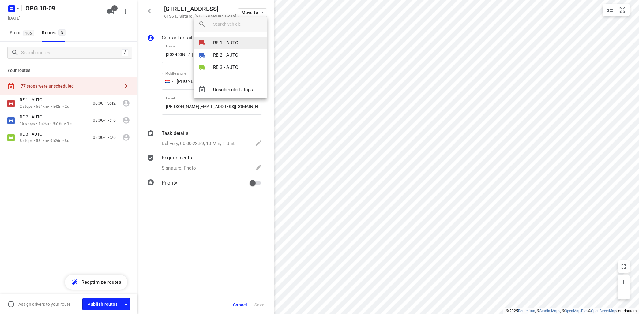
click at [235, 42] on p "RE 1 - AUTO" at bounding box center [225, 43] width 25 height 7
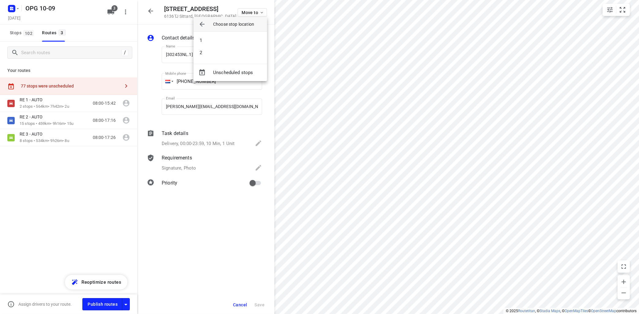
click at [238, 41] on li "1" at bounding box center [231, 40] width 74 height 12
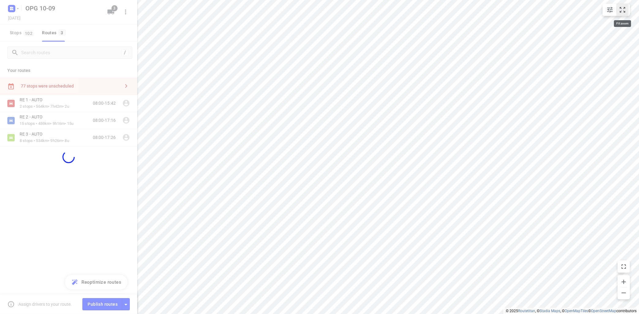
click at [623, 6] on button "small contained button group" at bounding box center [623, 10] width 12 height 12
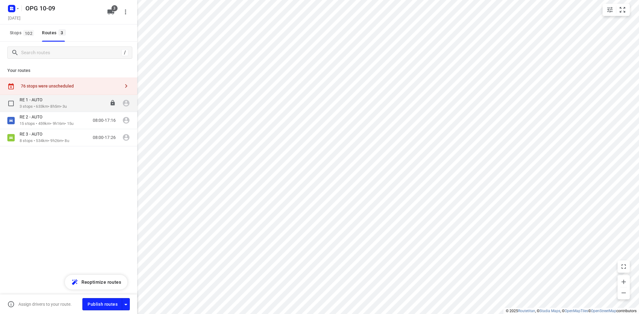
drag, startPoint x: 58, startPoint y: 106, endPoint x: 62, endPoint y: 105, distance: 3.5
click at [62, 105] on p "3 stops • 633km • 8h5m • 3u" at bounding box center [43, 107] width 47 height 6
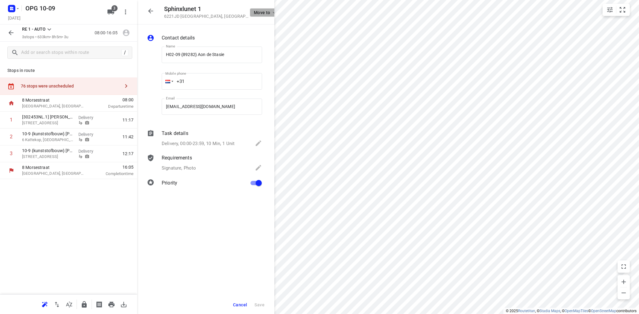
click at [259, 13] on span "Move to" at bounding box center [265, 12] width 23 height 5
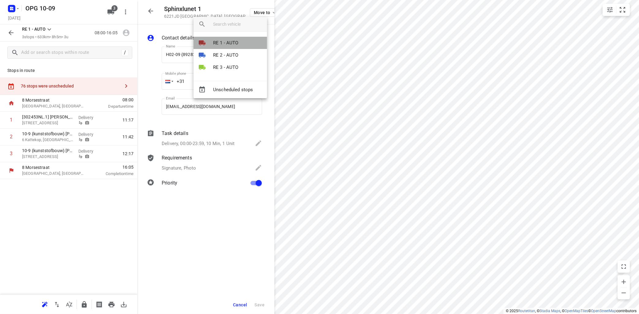
click at [240, 43] on li "RE 1 - AUTO" at bounding box center [231, 43] width 74 height 12
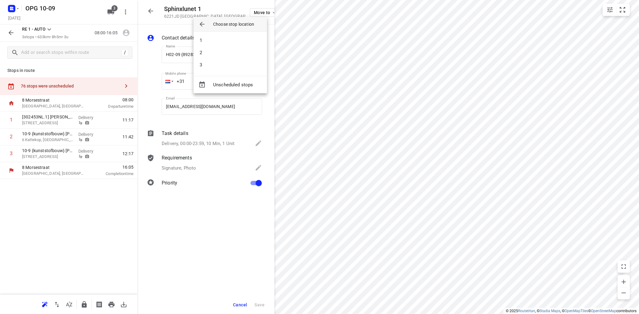
drag, startPoint x: 240, startPoint y: 43, endPoint x: 244, endPoint y: 42, distance: 4.3
click at [243, 42] on li "1" at bounding box center [231, 40] width 74 height 12
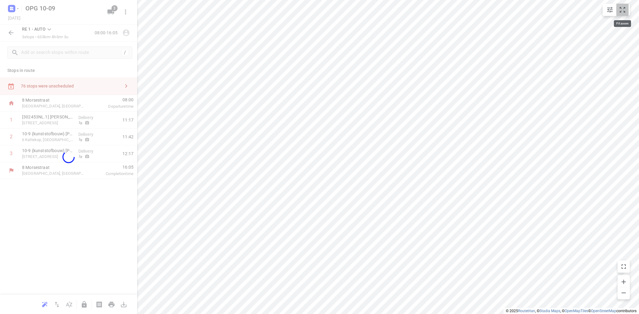
click at [624, 12] on icon "small contained button group" at bounding box center [622, 9] width 7 height 7
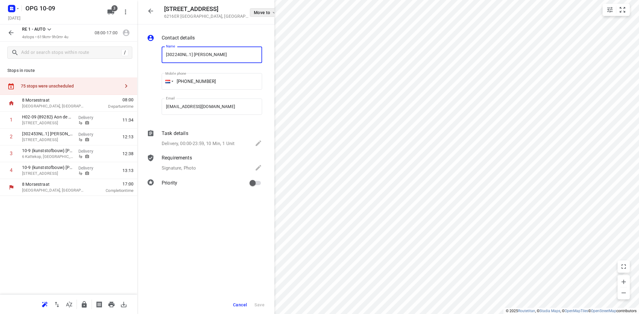
click at [272, 13] on icon "button" at bounding box center [274, 12] width 5 height 5
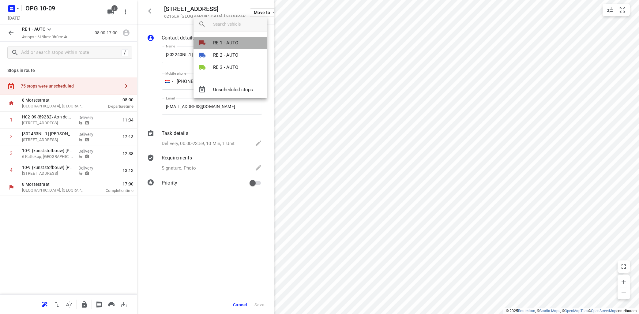
click at [234, 40] on p "RE 1 - AUTO" at bounding box center [225, 43] width 25 height 7
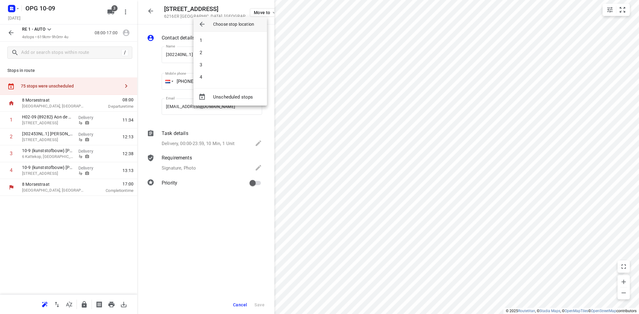
click at [234, 43] on li "1" at bounding box center [231, 40] width 74 height 12
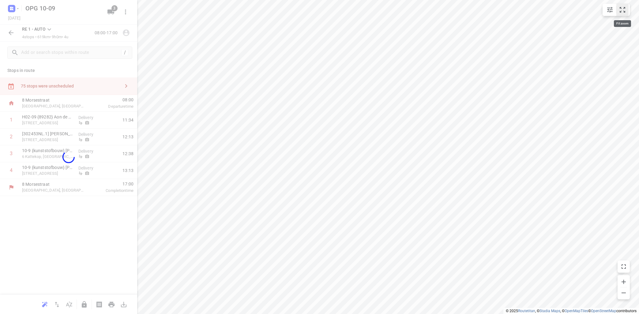
drag, startPoint x: 626, startPoint y: 9, endPoint x: 626, endPoint y: 6, distance: 4.0
click at [625, 9] on icon "small contained button group" at bounding box center [622, 9] width 7 height 7
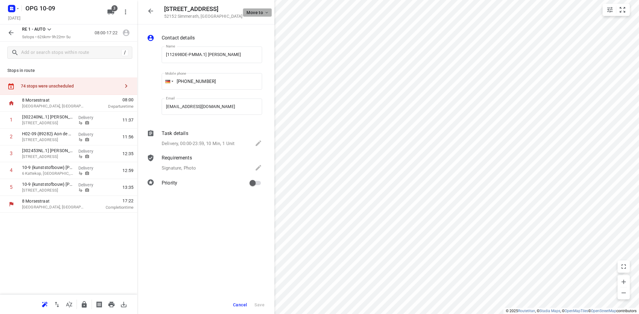
click at [264, 11] on icon "button" at bounding box center [266, 12] width 5 height 5
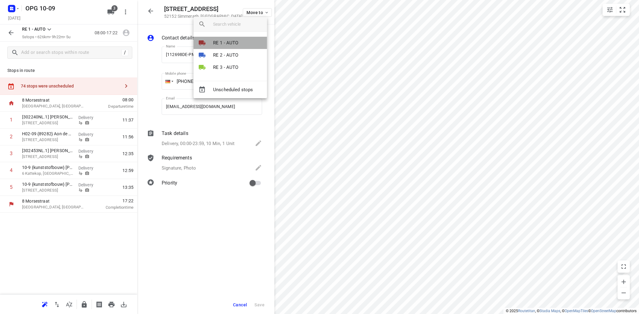
click at [236, 41] on p "RE 1 - AUTO" at bounding box center [225, 43] width 25 height 7
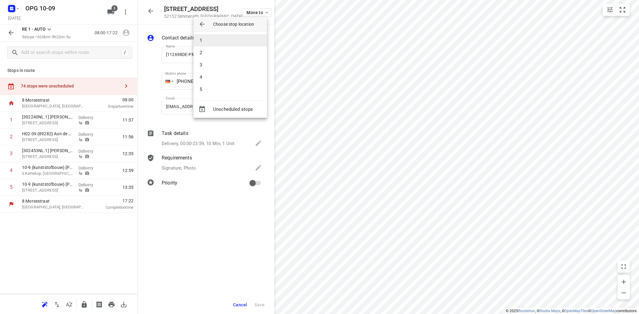
drag, startPoint x: 239, startPoint y: 44, endPoint x: 244, endPoint y: 41, distance: 5.5
click at [240, 43] on li "1" at bounding box center [231, 40] width 74 height 12
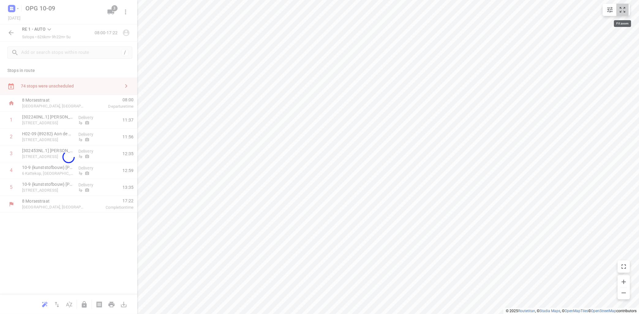
drag, startPoint x: 625, startPoint y: 7, endPoint x: 630, endPoint y: 10, distance: 5.6
click at [625, 8] on icon "small contained button group" at bounding box center [623, 10] width 6 height 6
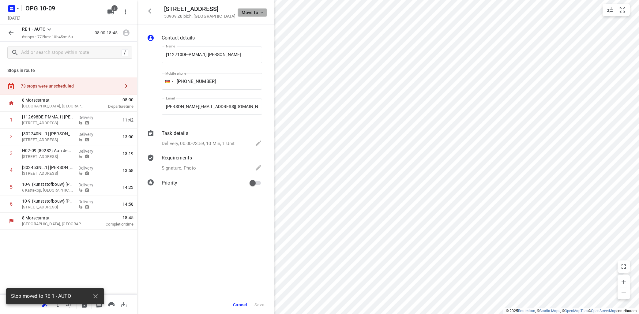
click at [264, 15] on button "Move to" at bounding box center [252, 12] width 29 height 9
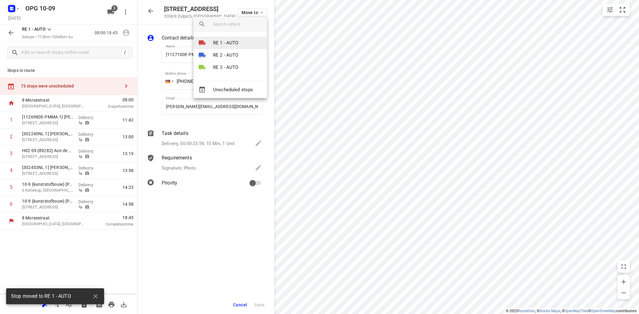
click at [232, 43] on p "RE 1 - AUTO" at bounding box center [225, 43] width 25 height 7
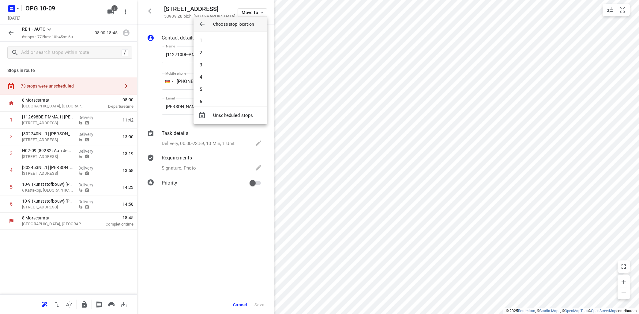
drag, startPoint x: 232, startPoint y: 42, endPoint x: 236, endPoint y: 40, distance: 4.7
click at [232, 42] on li "1" at bounding box center [231, 40] width 74 height 12
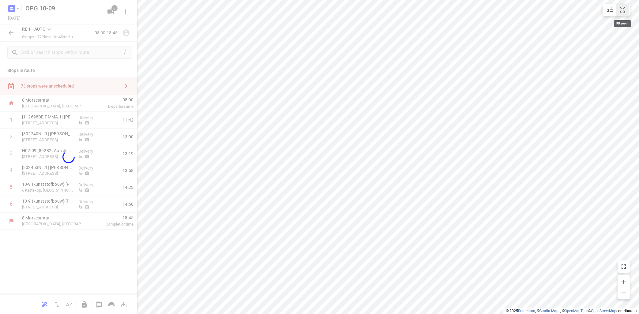
click at [621, 11] on icon "small contained button group" at bounding box center [623, 10] width 6 height 6
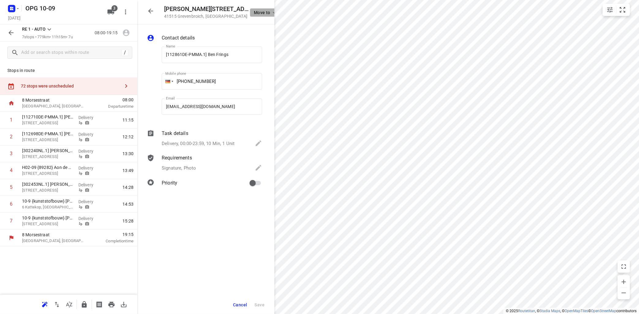
click at [270, 10] on span "Move to" at bounding box center [265, 12] width 23 height 5
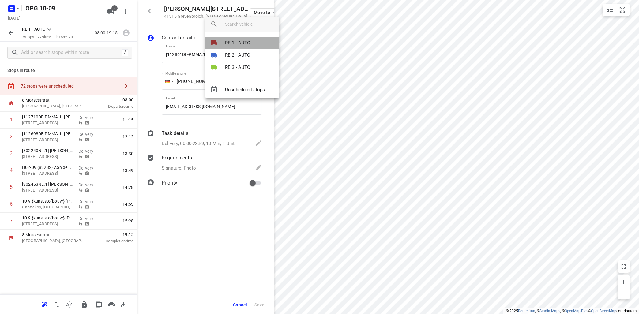
click at [243, 39] on li "RE 1 - AUTO" at bounding box center [243, 43] width 74 height 12
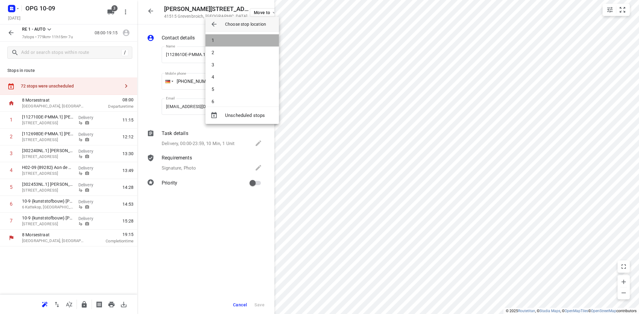
click at [243, 41] on li "1" at bounding box center [243, 40] width 74 height 12
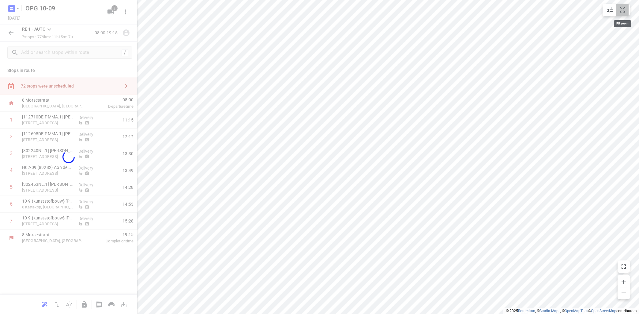
click at [622, 11] on icon "small contained button group" at bounding box center [623, 10] width 6 height 6
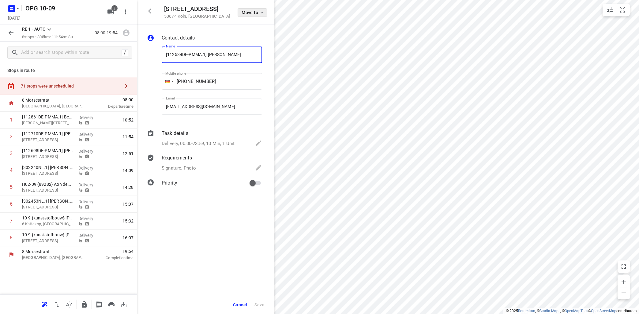
click at [261, 10] on button "Move to" at bounding box center [252, 12] width 29 height 9
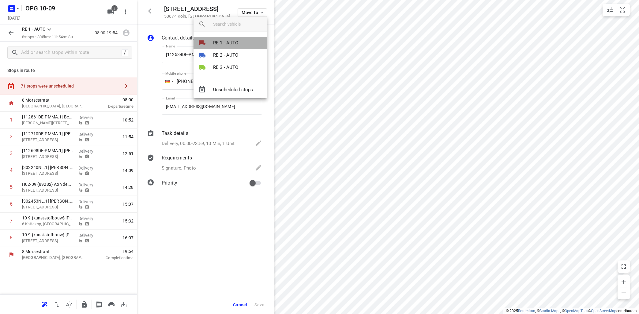
click at [236, 41] on p "RE 1 - AUTO" at bounding box center [225, 43] width 25 height 7
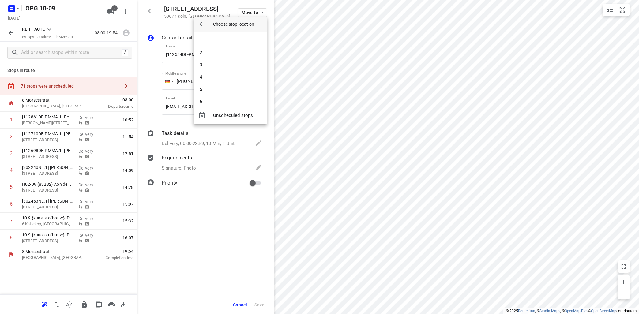
drag, startPoint x: 236, startPoint y: 41, endPoint x: 243, endPoint y: 40, distance: 6.8
click at [236, 40] on li "1" at bounding box center [231, 40] width 74 height 12
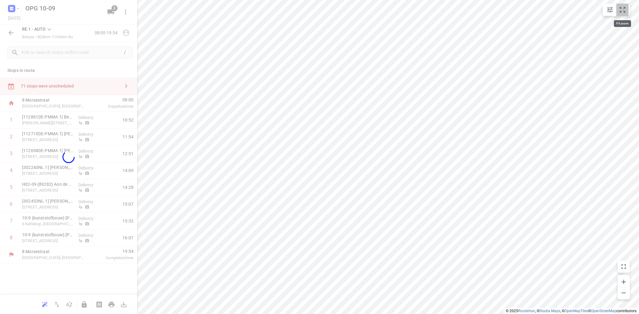
click at [626, 9] on icon "small contained button group" at bounding box center [622, 9] width 7 height 7
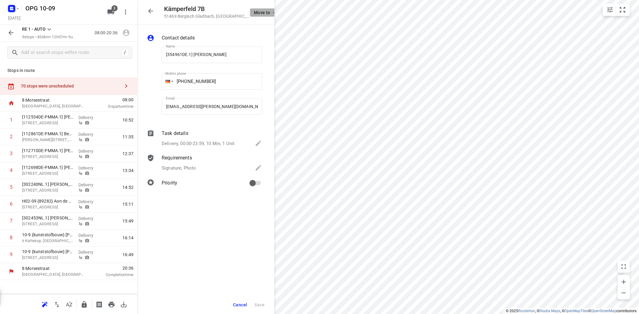
click at [258, 13] on span "Move to" at bounding box center [265, 12] width 23 height 5
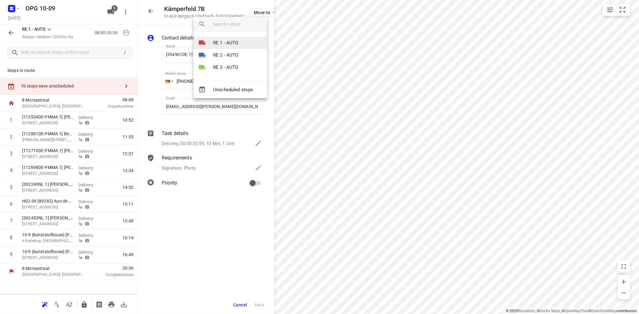
click at [241, 42] on li "RE 1 - AUTO" at bounding box center [231, 43] width 74 height 12
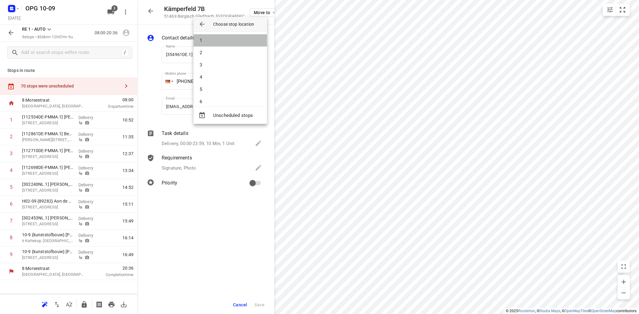
click at [241, 42] on li "1" at bounding box center [231, 40] width 74 height 12
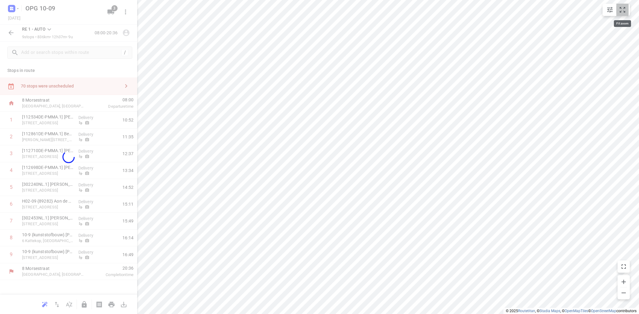
click at [624, 12] on icon "small contained button group" at bounding box center [622, 9] width 7 height 7
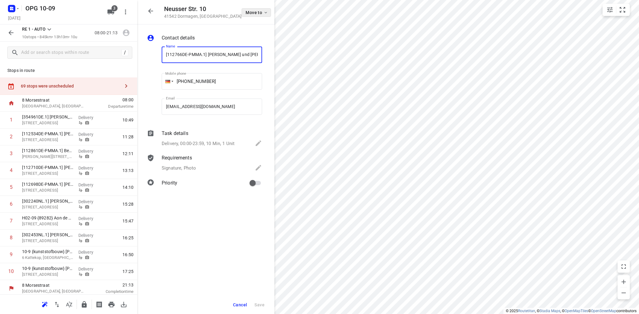
click at [263, 10] on icon "button" at bounding box center [265, 12] width 5 height 5
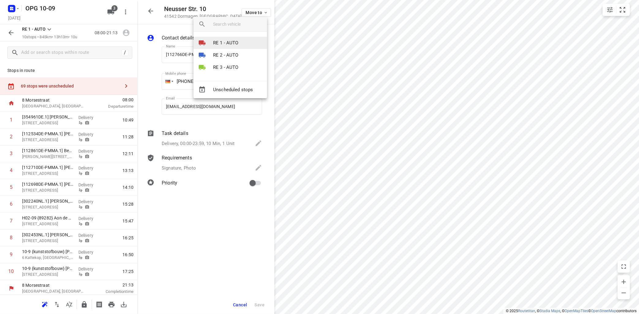
click at [235, 43] on p "RE 1 - AUTO" at bounding box center [225, 43] width 25 height 7
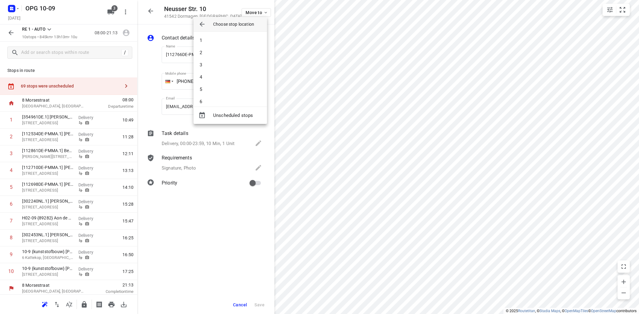
click at [235, 43] on li "1" at bounding box center [231, 40] width 74 height 12
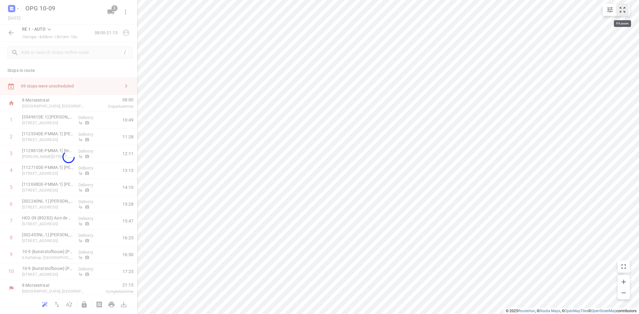
click at [620, 11] on icon "small contained button group" at bounding box center [622, 9] width 7 height 7
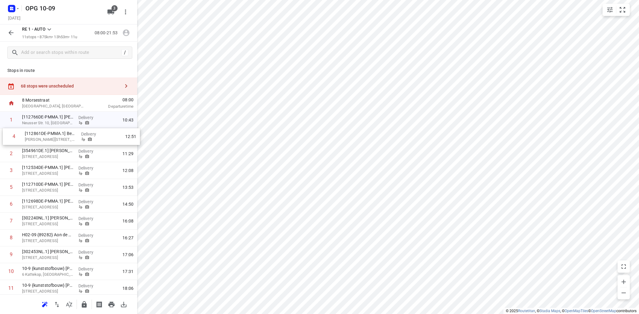
drag, startPoint x: 46, startPoint y: 170, endPoint x: 46, endPoint y: 134, distance: 35.8
click at [47, 134] on div "1 [112766DE-PMMA.1] [PERSON_NAME] und [PERSON_NAME] Str. 10, Dormagen Delivery …" at bounding box center [68, 204] width 137 height 185
drag, startPoint x: 43, startPoint y: 238, endPoint x: 40, endPoint y: 216, distance: 22.3
click at [40, 216] on div "1 [112766DE-PMMA.1] [PERSON_NAME] und [PERSON_NAME] Str. 10, Dormagen Delivery …" at bounding box center [68, 204] width 137 height 185
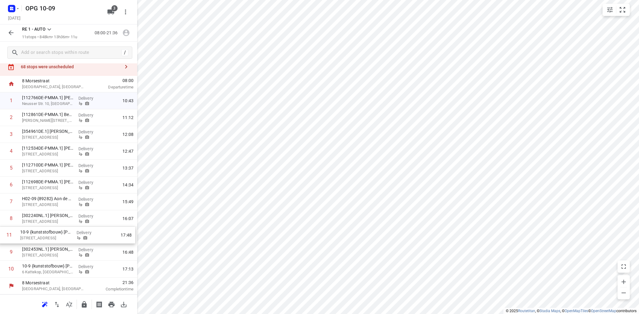
scroll to position [19, 0]
drag, startPoint x: 58, startPoint y: 291, endPoint x: 55, endPoint y: 214, distance: 76.9
click at [55, 214] on div "1 [112766DE-PMMA.1] [PERSON_NAME] und [PERSON_NAME] Str. 10, Dormagen Delivery …" at bounding box center [68, 185] width 137 height 185
drag, startPoint x: 48, startPoint y: 254, endPoint x: 46, endPoint y: 268, distance: 13.9
click at [46, 268] on div "1 [112766DE-PMMA.1] [PERSON_NAME] und [PERSON_NAME] Str. 10, Dormagen Delivery …" at bounding box center [68, 185] width 137 height 185
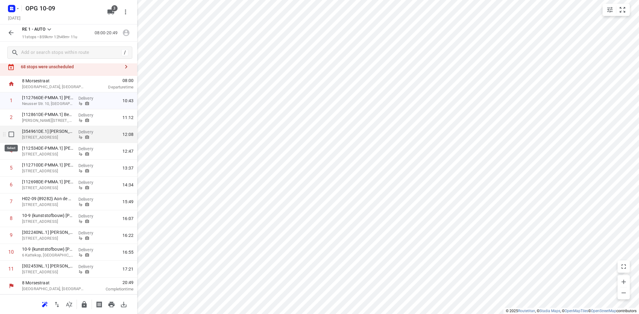
click at [10, 134] on input "checkbox" at bounding box center [11, 134] width 12 height 12
checkbox input "true"
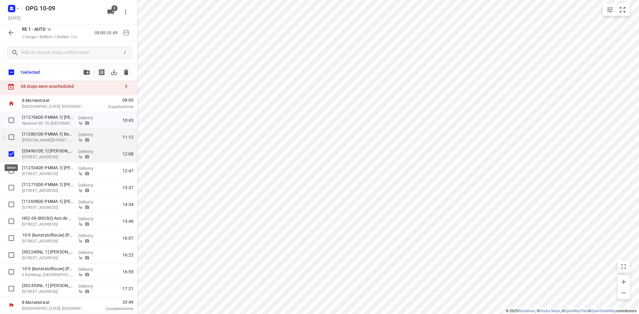
scroll to position [17, 0]
click at [11, 169] on input "checkbox" at bounding box center [11, 171] width 12 height 12
checkbox input "true"
click at [85, 73] on icon "button" at bounding box center [87, 72] width 6 height 5
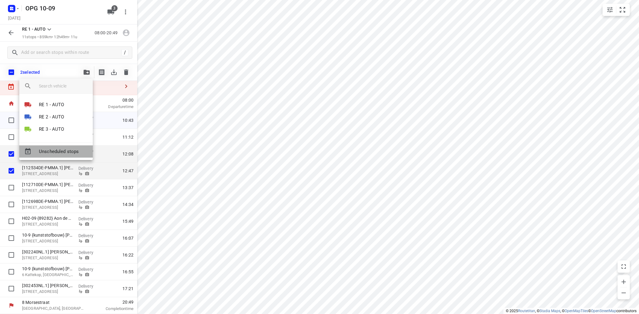
click at [70, 154] on span "Unscheduled stops" at bounding box center [63, 151] width 49 height 7
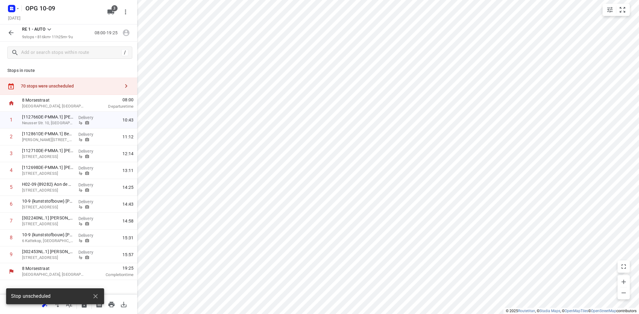
scroll to position [0, 0]
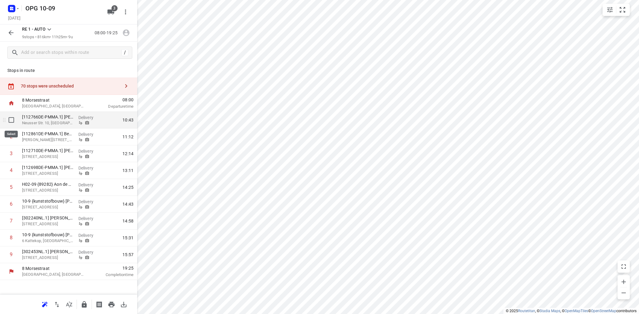
click at [11, 121] on input "checkbox" at bounding box center [11, 120] width 12 height 12
checkbox input "true"
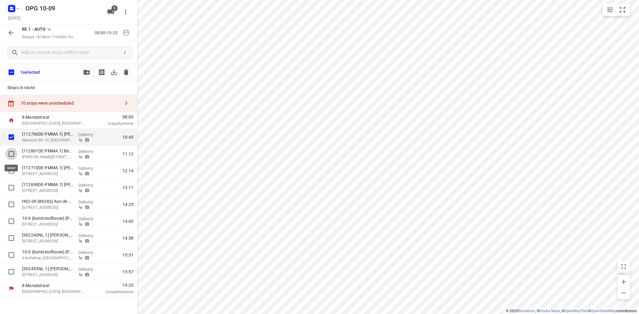
drag, startPoint x: 10, startPoint y: 153, endPoint x: 21, endPoint y: 132, distance: 23.3
click at [10, 152] on input "checkbox" at bounding box center [11, 154] width 12 height 12
checkbox input "true"
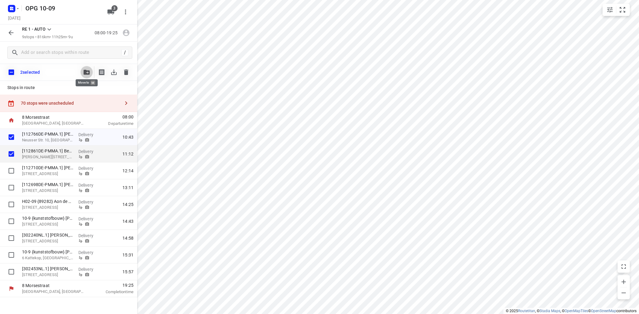
click at [88, 69] on button "button" at bounding box center [87, 72] width 12 height 12
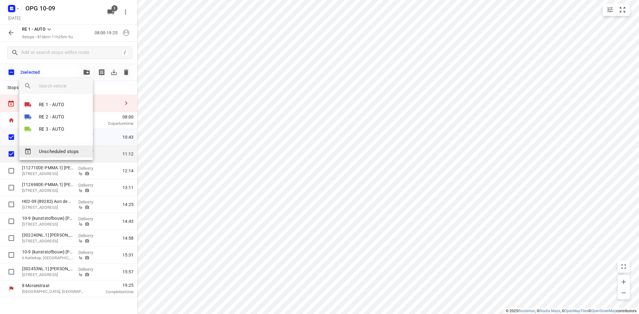
click at [71, 153] on span "Unscheduled stops" at bounding box center [63, 151] width 49 height 7
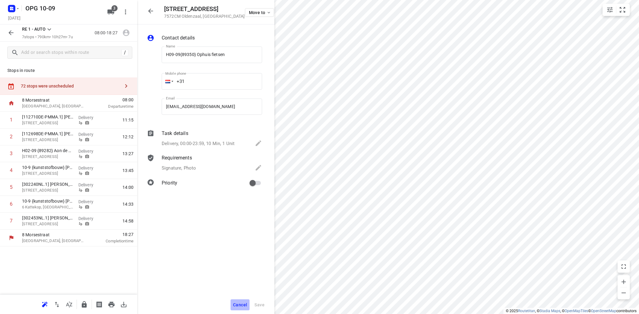
click at [242, 305] on span "Cancel" at bounding box center [240, 305] width 14 height 5
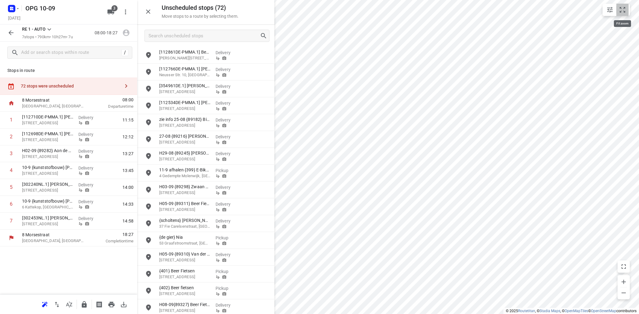
click at [624, 12] on icon "small contained button group" at bounding box center [622, 9] width 7 height 7
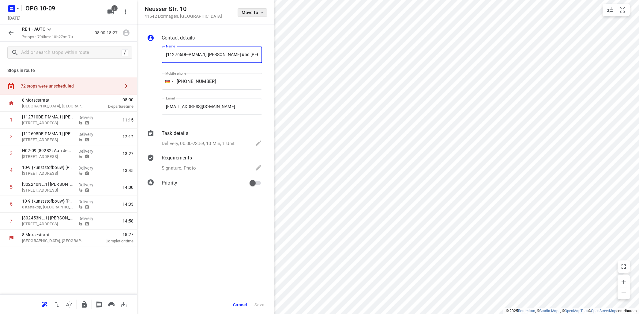
click at [262, 12] on icon "button" at bounding box center [261, 12] width 5 height 5
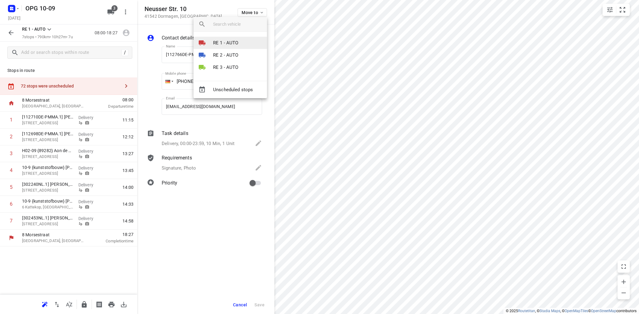
click at [211, 43] on div at bounding box center [205, 42] width 15 height 7
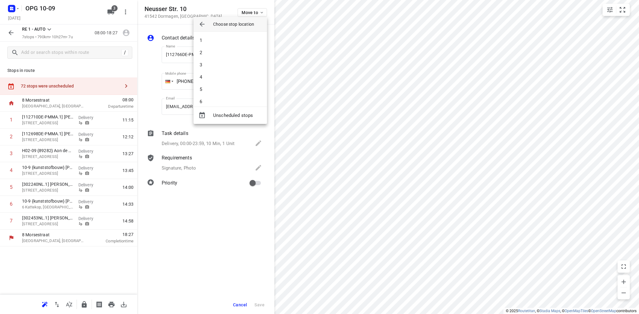
click at [213, 42] on li "1" at bounding box center [231, 40] width 74 height 12
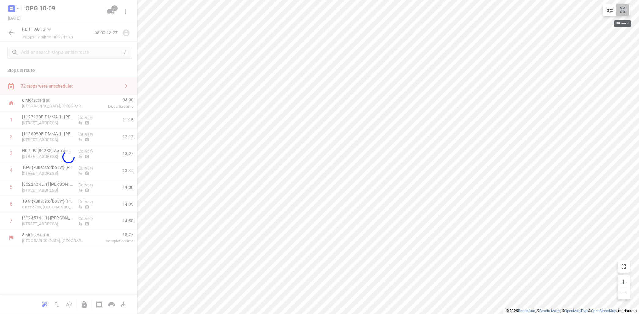
click at [622, 10] on icon "small contained button group" at bounding box center [622, 9] width 7 height 7
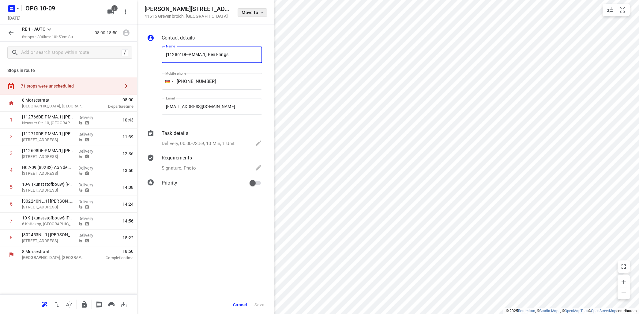
click at [261, 10] on icon "button" at bounding box center [261, 12] width 5 height 5
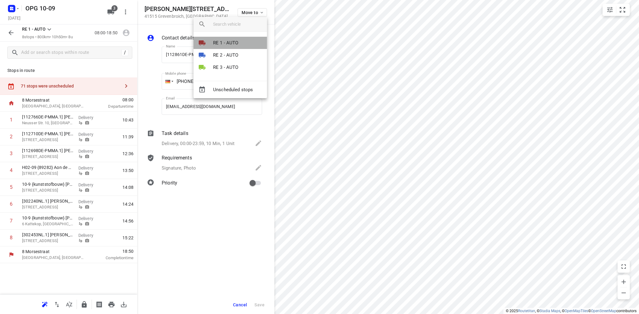
click at [231, 42] on p "RE 1 - AUTO" at bounding box center [225, 43] width 25 height 7
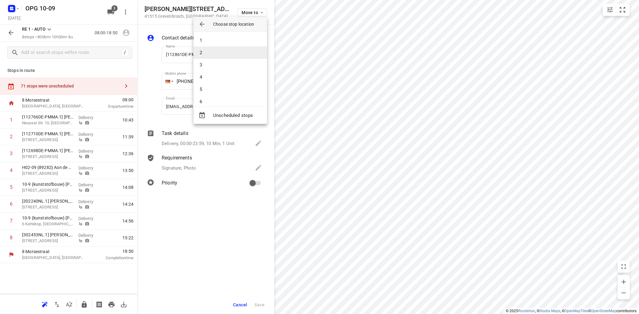
click at [232, 51] on li "2" at bounding box center [231, 53] width 74 height 12
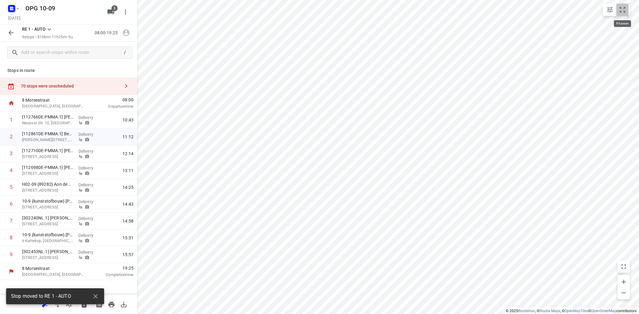
click at [625, 10] on icon "small contained button group" at bounding box center [622, 9] width 7 height 7
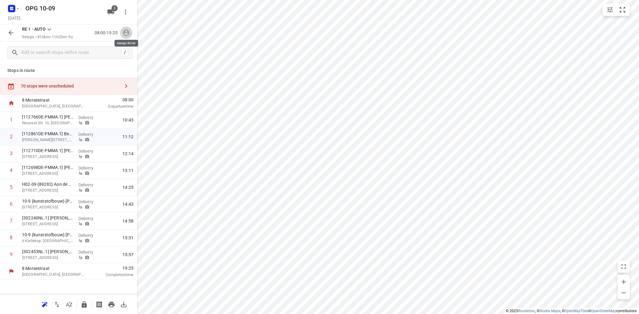
click at [127, 29] on button "button" at bounding box center [126, 33] width 12 height 12
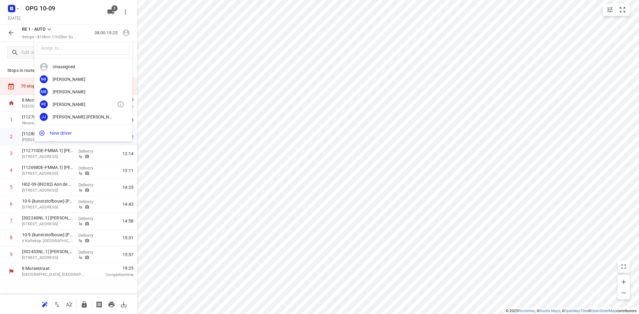
scroll to position [114, 0]
click at [89, 117] on div "[PERSON_NAME]" at bounding box center [85, 115] width 64 height 5
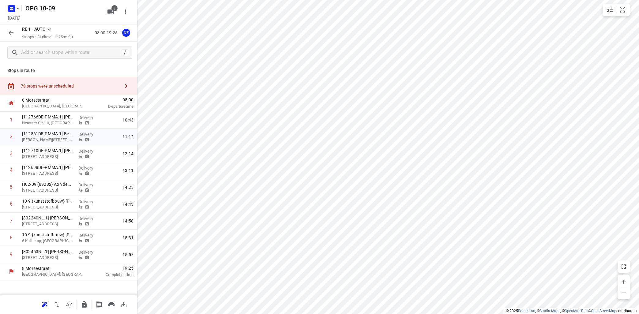
click at [49, 28] on icon at bounding box center [49, 29] width 7 height 7
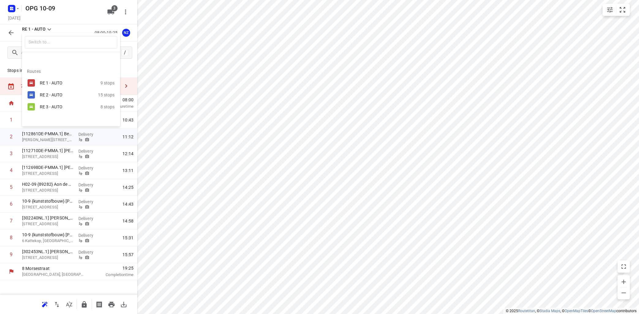
click at [41, 91] on div "RE 2 - AUTO 15 stops" at bounding box center [71, 95] width 98 height 12
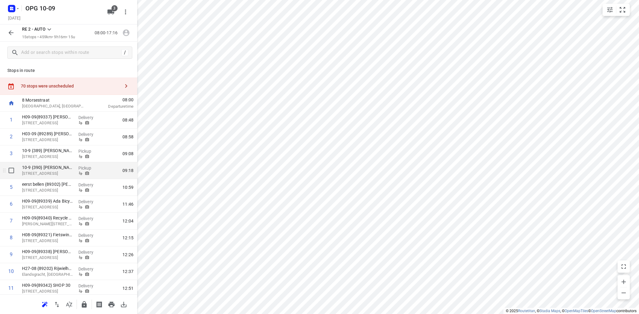
scroll to position [87, 0]
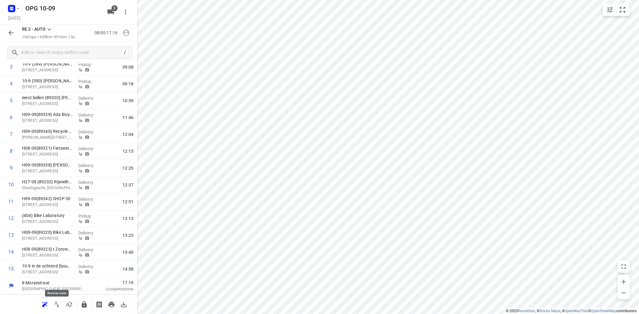
click at [57, 305] on icon "button" at bounding box center [56, 304] width 7 height 7
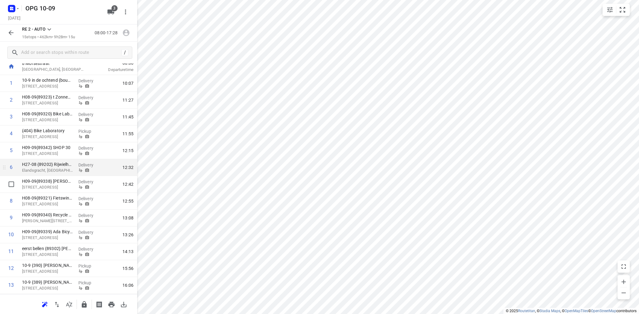
scroll to position [74, 0]
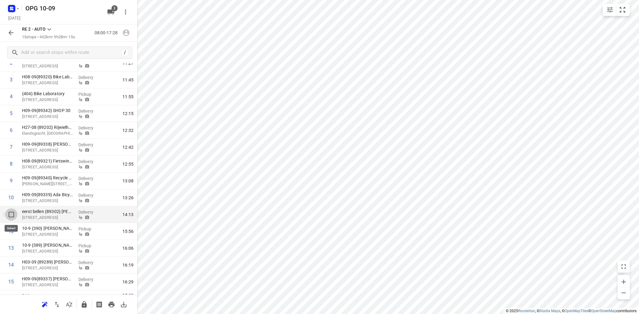
click at [11, 215] on input "checkbox" at bounding box center [11, 215] width 12 height 12
checkbox input "true"
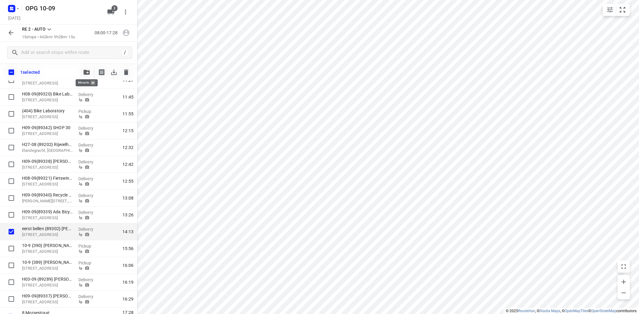
click at [85, 74] on icon "button" at bounding box center [87, 72] width 6 height 5
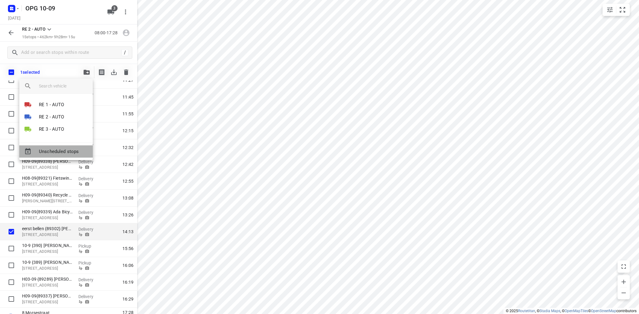
click at [65, 151] on span "Unscheduled stops" at bounding box center [63, 151] width 49 height 7
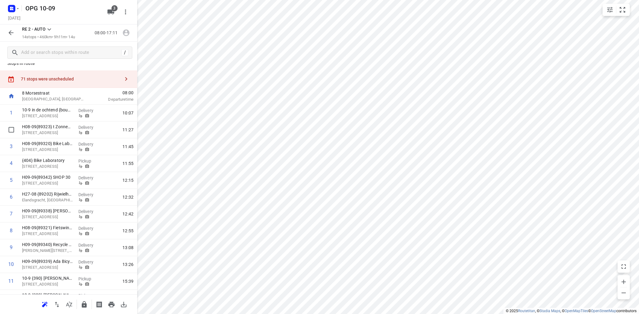
scroll to position [0, 0]
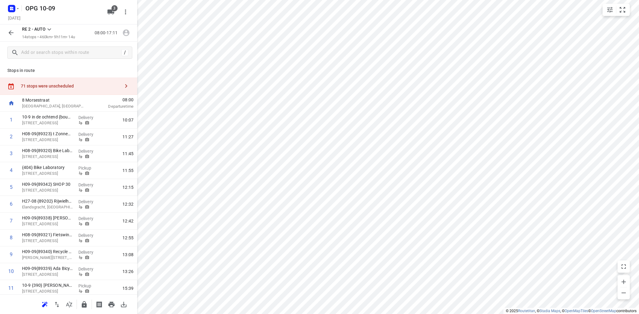
click at [48, 29] on icon at bounding box center [49, 29] width 7 height 7
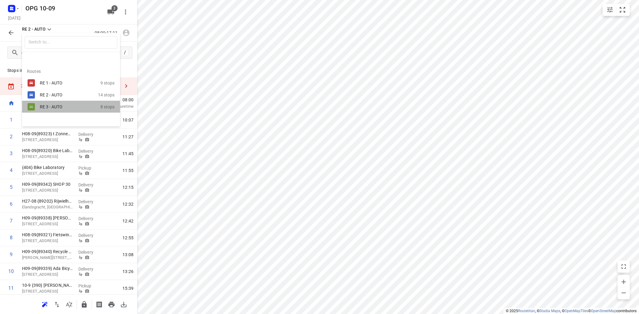
click at [51, 106] on div "RE 3 - AUTO" at bounding box center [66, 106] width 52 height 5
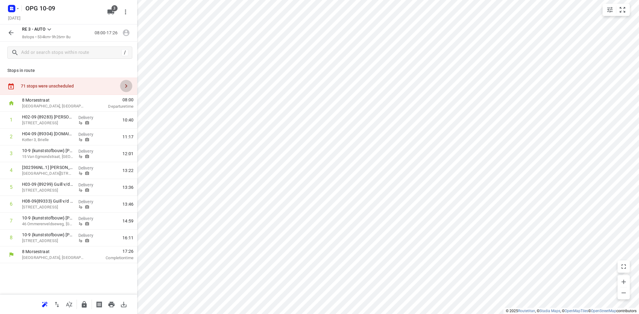
click at [127, 85] on icon "button" at bounding box center [126, 85] width 7 height 7
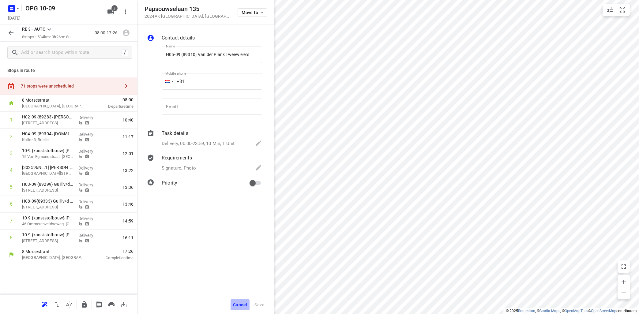
click at [247, 303] on span "Cancel" at bounding box center [240, 305] width 14 height 5
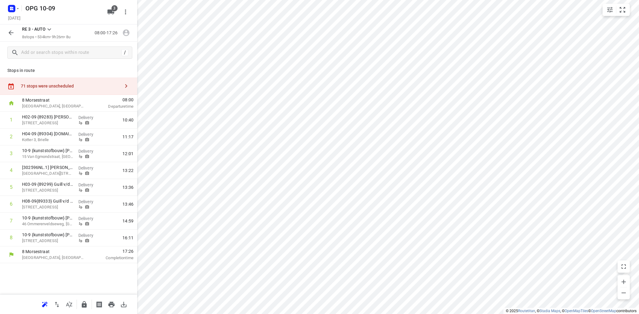
click at [128, 84] on icon "button" at bounding box center [126, 85] width 7 height 7
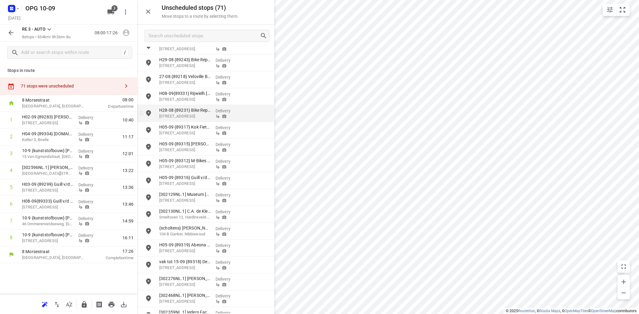
scroll to position [259, 0]
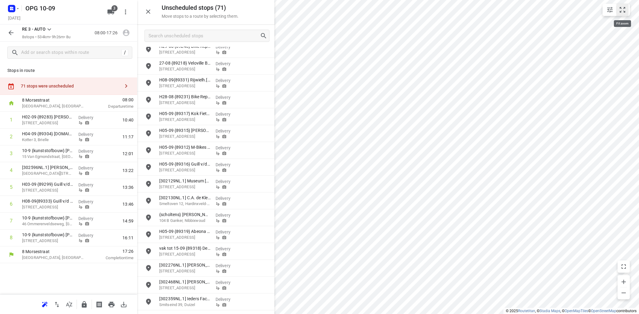
drag, startPoint x: 619, startPoint y: 12, endPoint x: 615, endPoint y: 10, distance: 3.6
click at [619, 11] on button "small contained button group" at bounding box center [623, 10] width 12 height 12
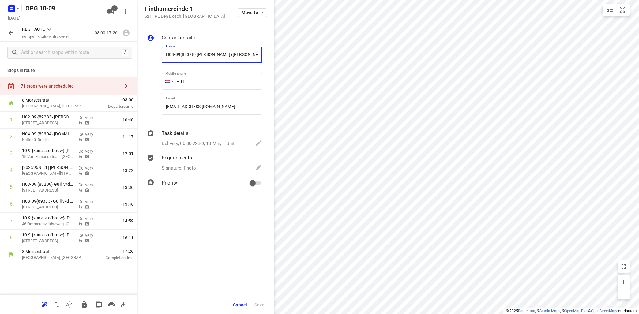
scroll to position [0, 5]
click at [261, 13] on icon "button" at bounding box center [261, 12] width 5 height 5
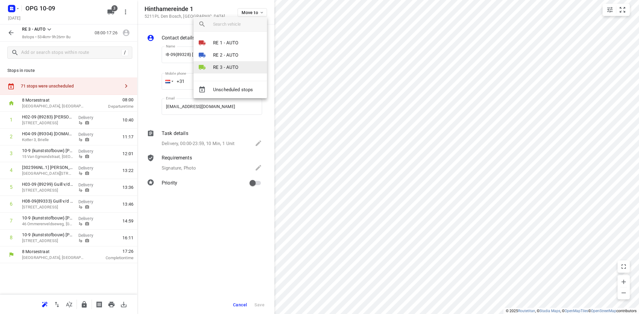
click at [228, 66] on p "RE 3 - AUTO" at bounding box center [225, 67] width 25 height 7
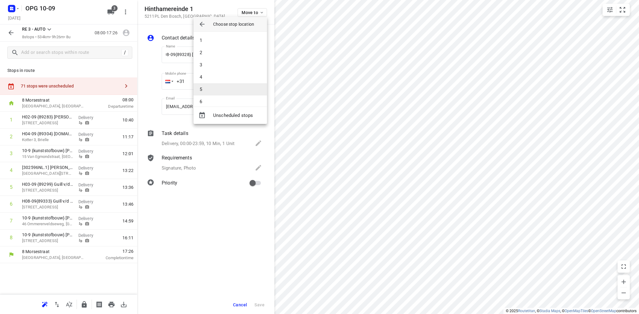
click at [219, 85] on li "5" at bounding box center [231, 89] width 74 height 12
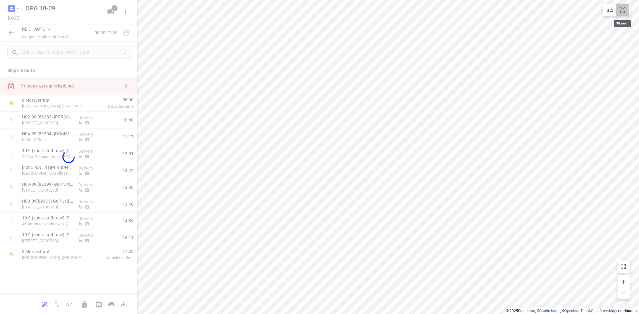
drag, startPoint x: 626, startPoint y: 12, endPoint x: 615, endPoint y: 9, distance: 12.0
click at [627, 11] on button "small contained button group" at bounding box center [623, 10] width 12 height 12
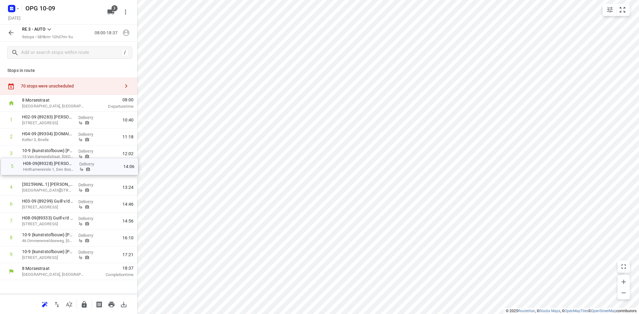
drag, startPoint x: 59, startPoint y: 189, endPoint x: 61, endPoint y: 167, distance: 22.1
click at [61, 167] on div "1 H02-09 {89283} [PERSON_NAME] Maassluis [STREET_ADDRESS] Delivery 10:40 2 H04-…" at bounding box center [68, 188] width 137 height 152
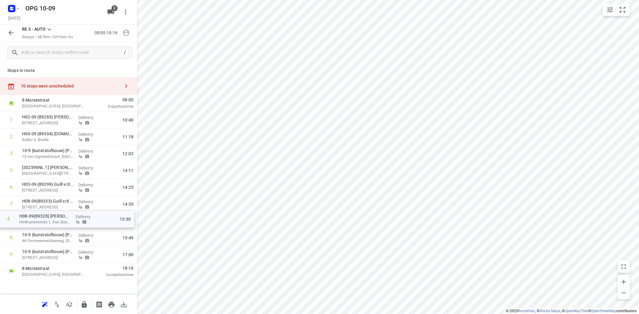
drag, startPoint x: 61, startPoint y: 169, endPoint x: 61, endPoint y: 223, distance: 53.9
click at [61, 223] on div "1 H02-09 {89283} [PERSON_NAME] Maassluis [STREET_ADDRESS] Delivery 10:40 2 H04-…" at bounding box center [68, 188] width 137 height 152
drag, startPoint x: 125, startPoint y: 85, endPoint x: 136, endPoint y: 85, distance: 10.8
click at [125, 85] on icon "button" at bounding box center [126, 85] width 7 height 7
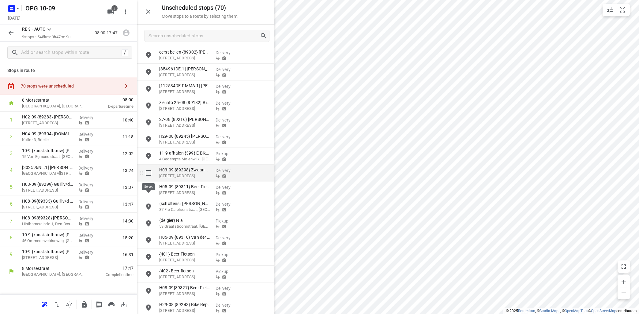
click at [149, 175] on input "grid" at bounding box center [148, 173] width 12 height 12
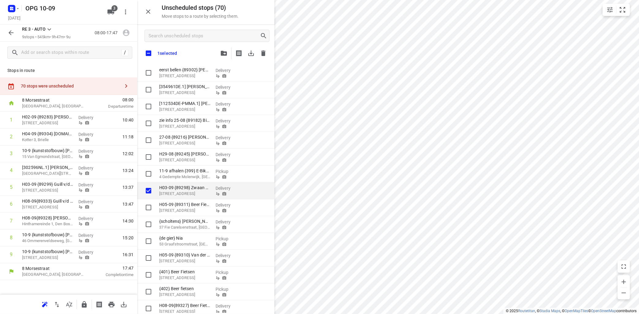
checkbox input "true"
click at [225, 53] on icon "button" at bounding box center [224, 53] width 6 height 5
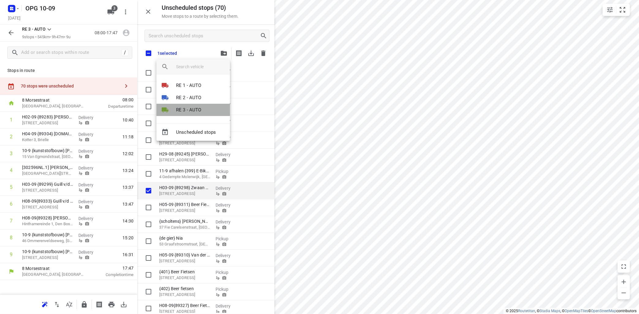
drag, startPoint x: 206, startPoint y: 108, endPoint x: 202, endPoint y: 115, distance: 8.8
click at [202, 115] on li "RE 3 - AUTO" at bounding box center [194, 110] width 74 height 12
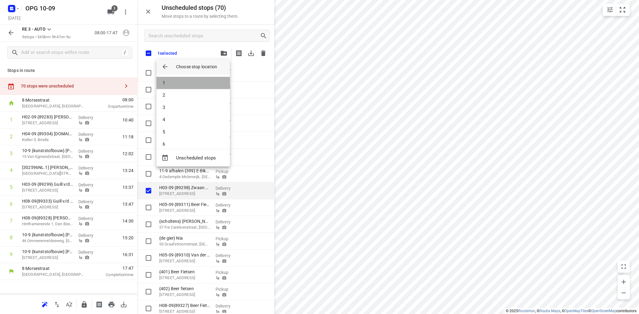
click at [199, 84] on li "1" at bounding box center [194, 83] width 74 height 12
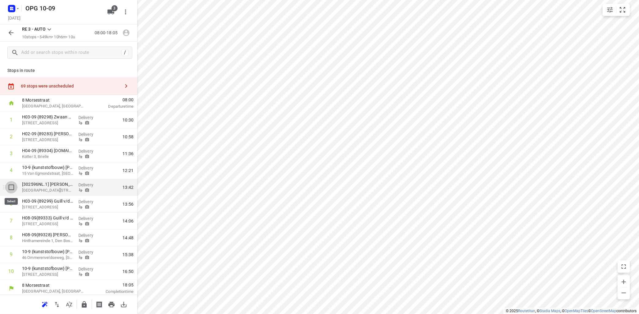
click at [16, 187] on input "checkbox" at bounding box center [11, 187] width 12 height 12
checkbox input "true"
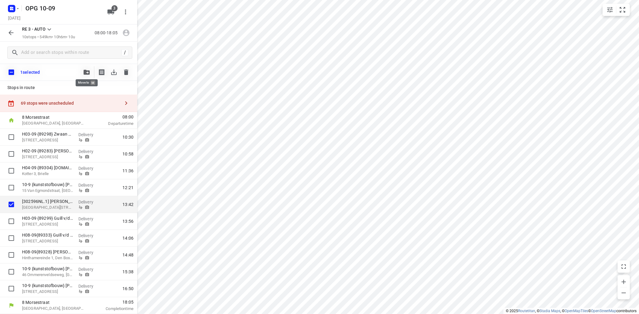
click at [85, 70] on icon "button" at bounding box center [87, 72] width 6 height 5
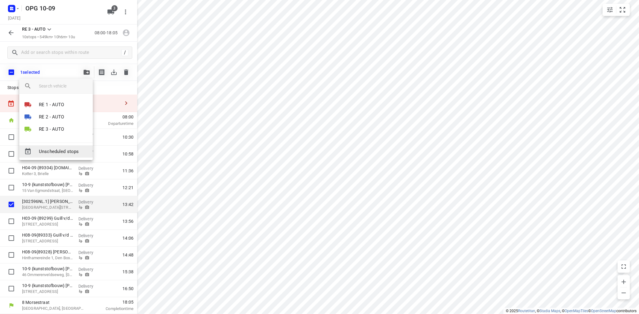
click at [73, 152] on span "Unscheduled stops" at bounding box center [63, 151] width 49 height 7
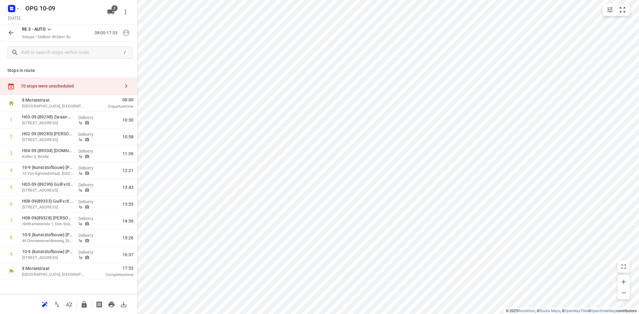
click at [125, 85] on icon "button" at bounding box center [126, 85] width 7 height 7
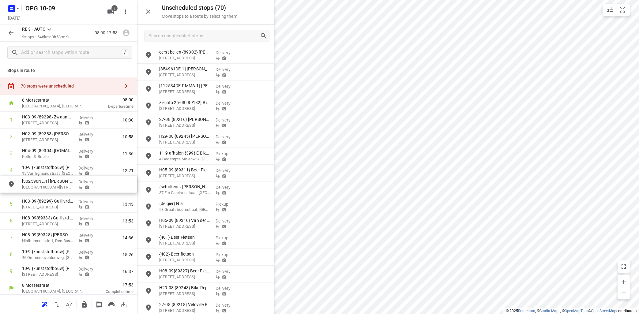
drag, startPoint x: 195, startPoint y: 54, endPoint x: 56, endPoint y: 184, distance: 190.9
click at [128, 86] on icon "button" at bounding box center [126, 85] width 7 height 7
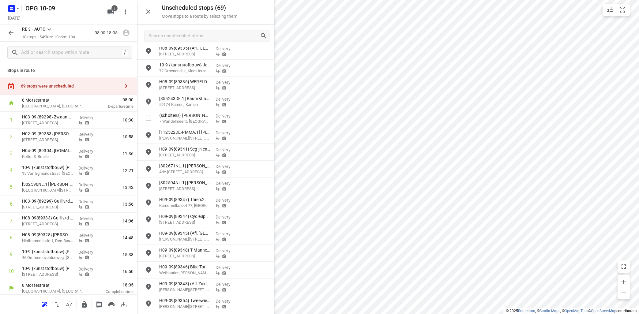
scroll to position [896, 0]
click at [150, 101] on input "grid" at bounding box center [148, 102] width 12 height 12
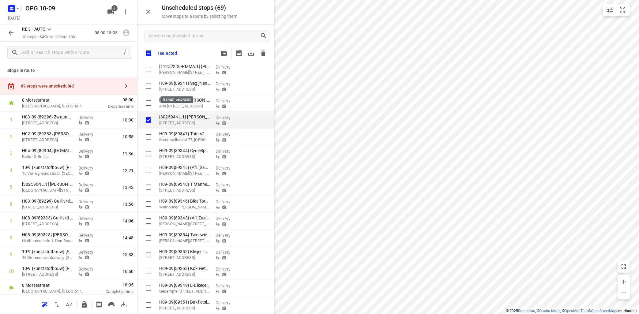
checkbox input "true"
click at [225, 55] on icon "button" at bounding box center [224, 53] width 6 height 5
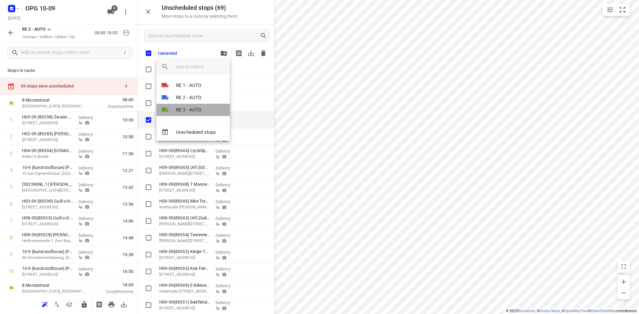
click at [192, 107] on p "RE 3 - AUTO" at bounding box center [188, 110] width 25 height 7
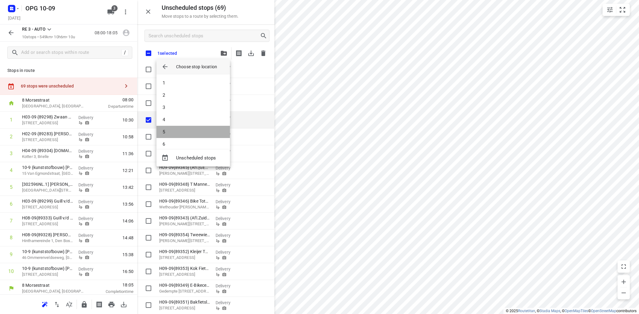
click at [180, 133] on li "5" at bounding box center [194, 132] width 74 height 12
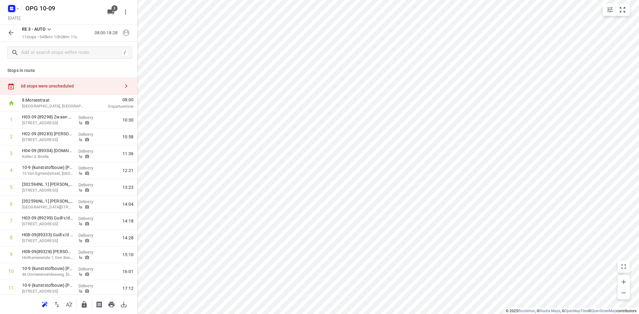
click at [125, 83] on icon "button" at bounding box center [126, 85] width 7 height 7
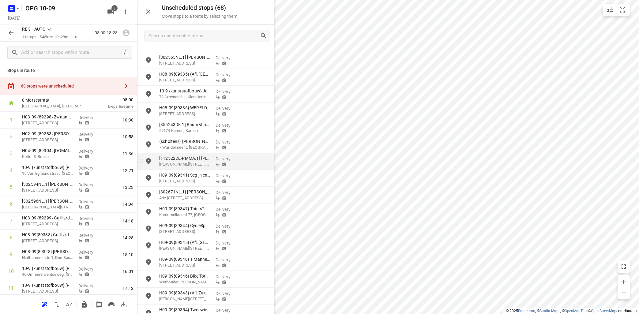
scroll to position [813, 0]
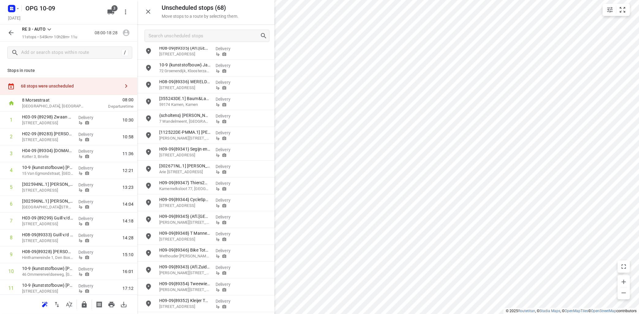
click at [51, 29] on icon at bounding box center [49, 29] width 4 height 2
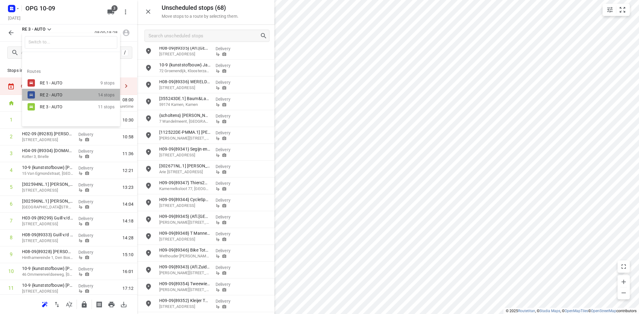
click at [55, 93] on div "RE 2 - AUTO" at bounding box center [66, 95] width 52 height 5
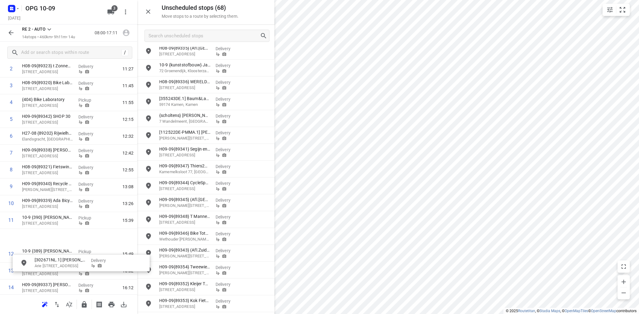
scroll to position [87, 0]
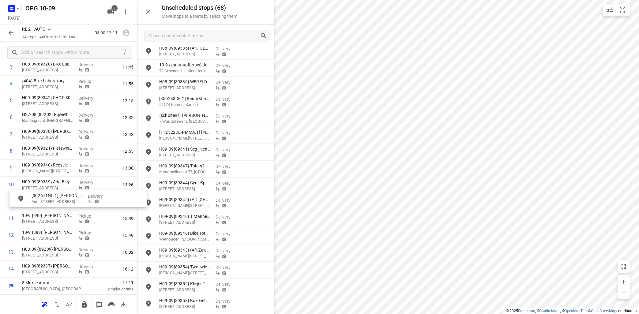
drag, startPoint x: 202, startPoint y: 172, endPoint x: 70, endPoint y: 202, distance: 134.4
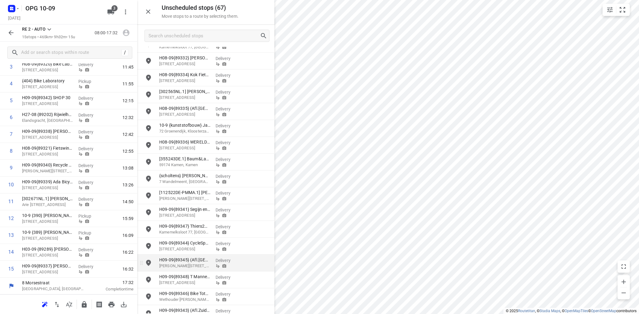
scroll to position [752, 0]
click at [50, 31] on icon at bounding box center [49, 29] width 7 height 7
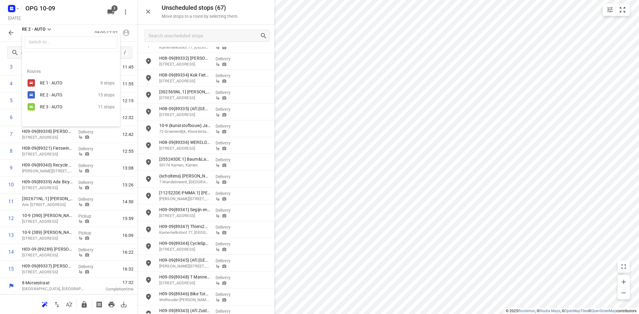
click at [48, 105] on div "RE 3 - AUTO" at bounding box center [66, 106] width 52 height 5
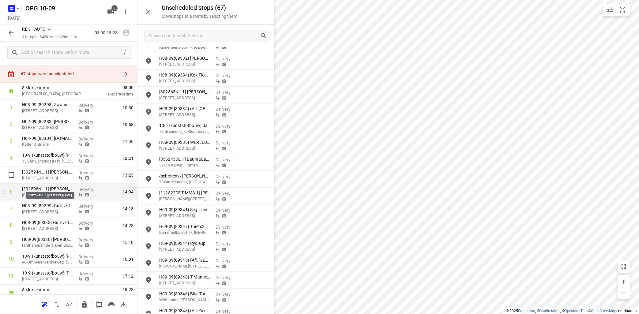
scroll to position [19, 0]
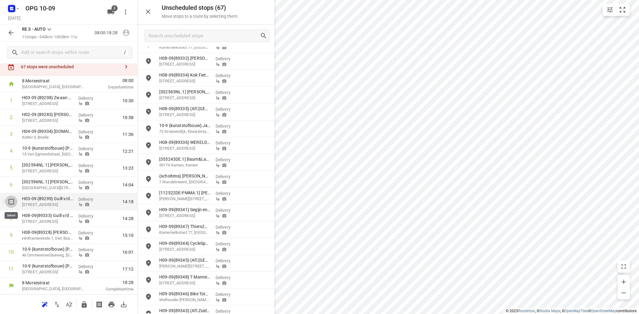
click at [12, 203] on input "checkbox" at bounding box center [11, 202] width 12 height 12
checkbox input "true"
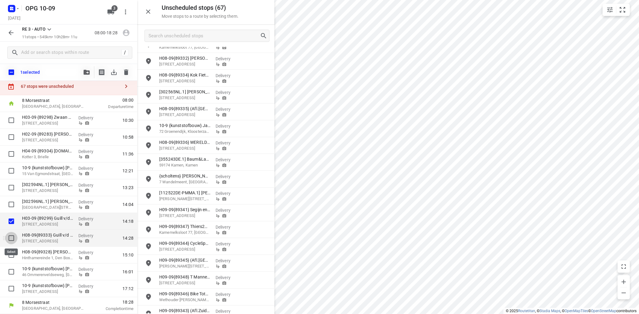
click at [11, 237] on input "checkbox" at bounding box center [11, 238] width 12 height 12
checkbox input "true"
click at [12, 255] on input "checkbox" at bounding box center [11, 255] width 12 height 12
checkbox input "true"
click at [88, 72] on icon "button" at bounding box center [87, 72] width 6 height 5
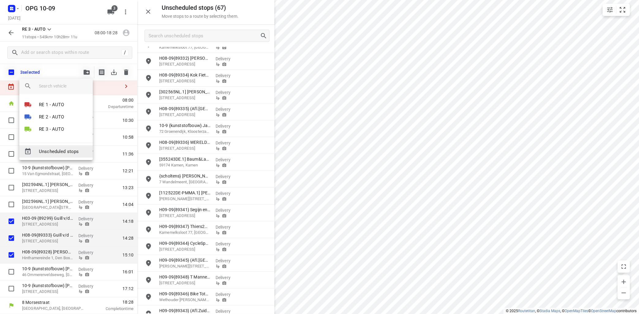
click at [62, 150] on span "Unscheduled stops" at bounding box center [63, 151] width 49 height 7
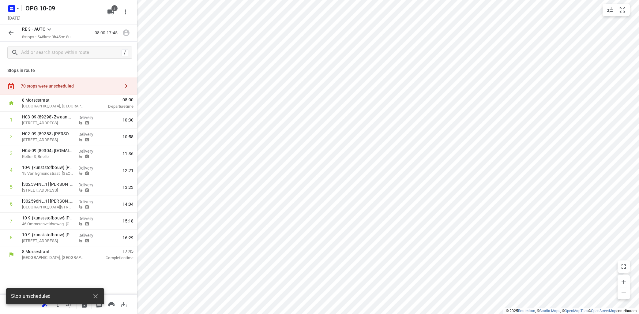
scroll to position [0, 0]
click at [125, 84] on icon "button" at bounding box center [126, 85] width 7 height 7
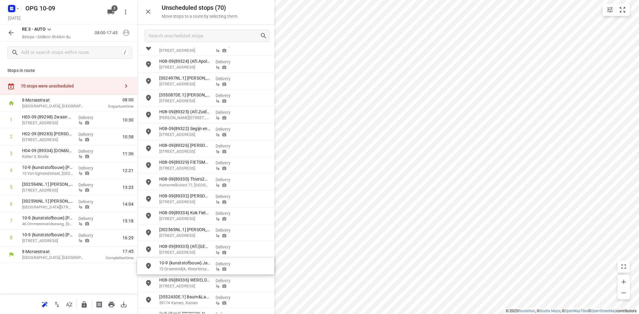
scroll to position [665, 0]
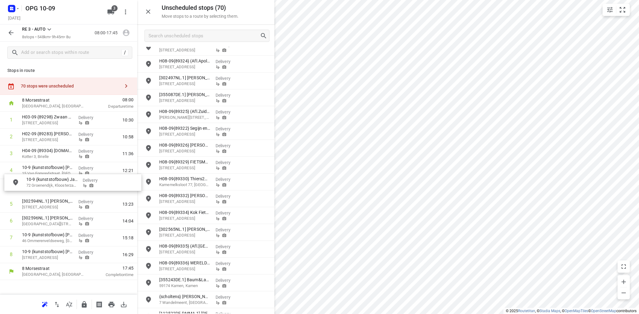
drag, startPoint x: 187, startPoint y: 265, endPoint x: 49, endPoint y: 181, distance: 160.9
click at [124, 30] on icon "button" at bounding box center [126, 33] width 8 height 8
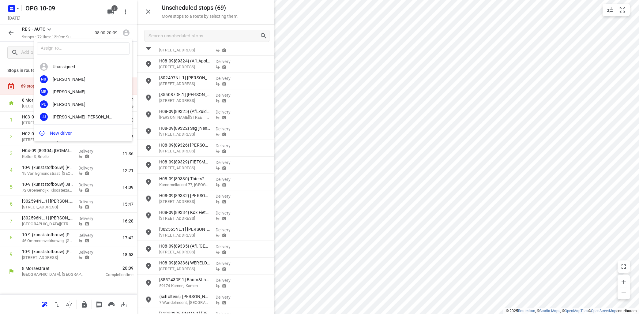
scroll to position [114, 0]
click at [67, 115] on div "[PERSON_NAME]" at bounding box center [85, 115] width 64 height 5
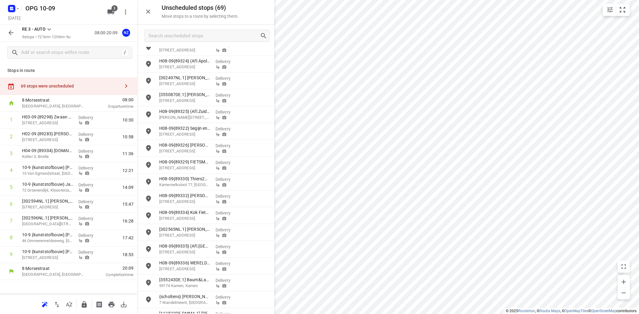
click at [48, 29] on icon at bounding box center [49, 29] width 4 height 2
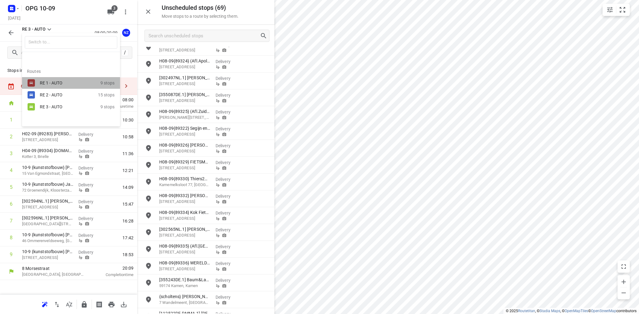
click at [47, 84] on div "RE 1 - AUTO" at bounding box center [66, 83] width 52 height 5
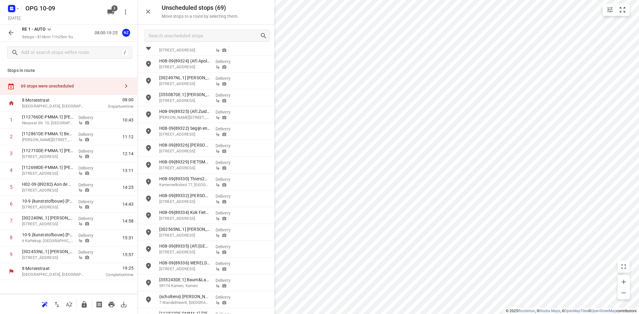
click at [50, 31] on icon at bounding box center [49, 29] width 7 height 7
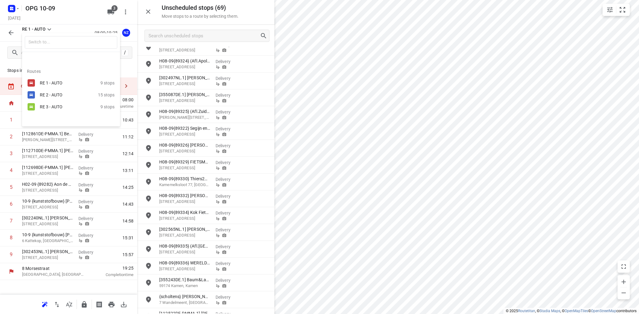
click at [42, 104] on div "RE 3 - AUTO" at bounding box center [70, 106] width 61 height 7
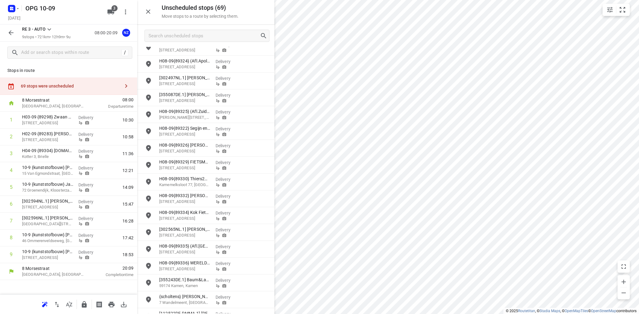
click at [50, 30] on icon at bounding box center [49, 29] width 4 height 2
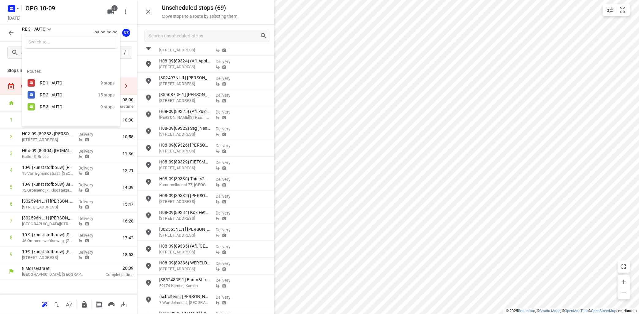
click at [47, 84] on div "RE 1 - AUTO" at bounding box center [66, 83] width 52 height 5
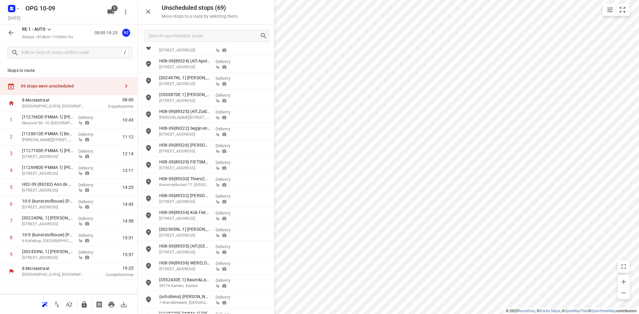
click at [50, 29] on icon at bounding box center [49, 29] width 7 height 7
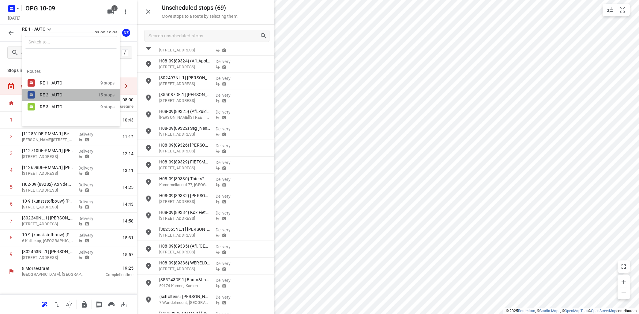
click at [52, 93] on div "RE 2 - AUTO" at bounding box center [66, 95] width 52 height 5
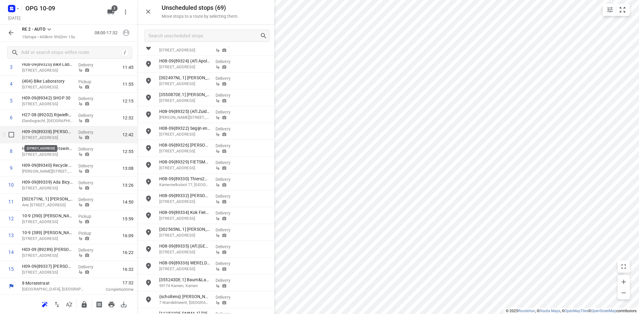
scroll to position [87, 0]
click at [126, 34] on icon "button" at bounding box center [126, 33] width 8 height 8
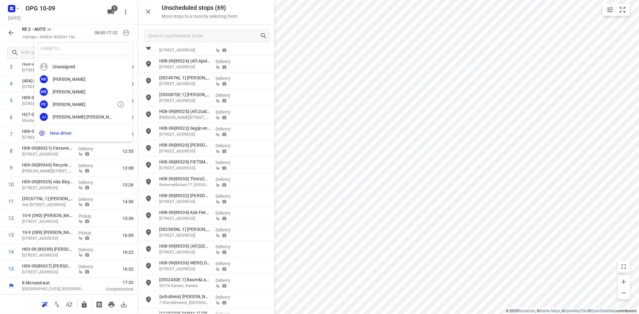
scroll to position [74, 0]
click at [79, 66] on div "[PERSON_NAME]" at bounding box center [85, 68] width 64 height 5
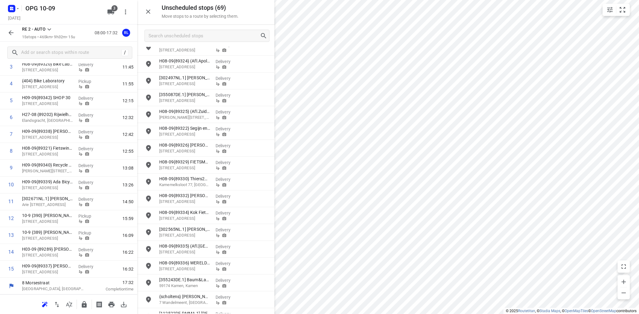
click at [50, 28] on icon at bounding box center [49, 29] width 7 height 7
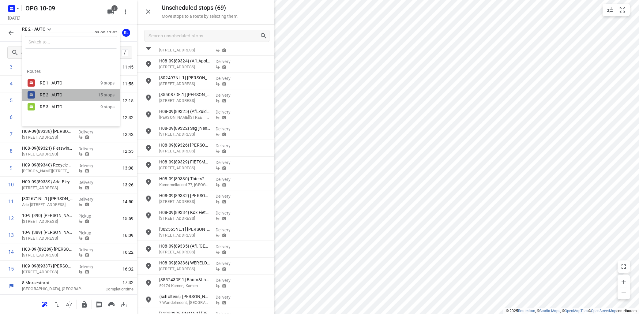
click at [55, 95] on div "RE 2 - AUTO" at bounding box center [66, 95] width 52 height 5
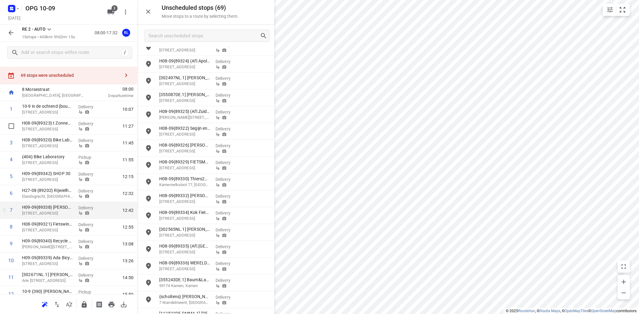
scroll to position [0, 0]
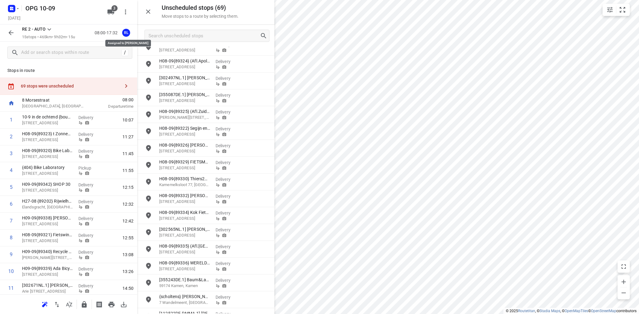
click at [126, 32] on div "RL" at bounding box center [126, 33] width 8 height 8
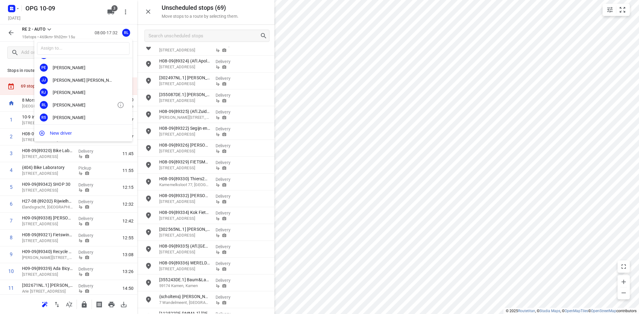
scroll to position [111, 0]
click at [79, 94] on div "[PERSON_NAME]" at bounding box center [85, 94] width 64 height 5
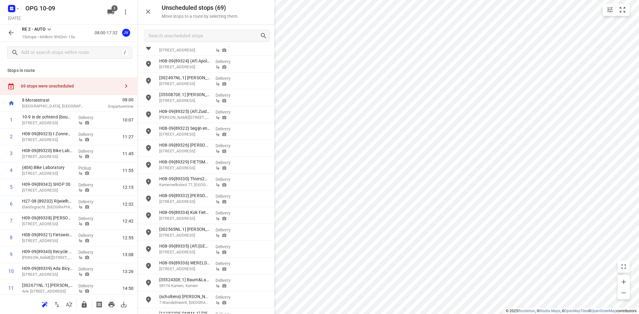
click at [48, 28] on icon at bounding box center [49, 29] width 7 height 7
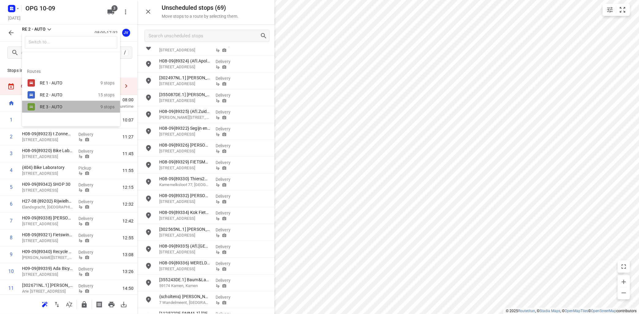
click at [57, 106] on div "RE 3 - AUTO" at bounding box center [66, 106] width 52 height 5
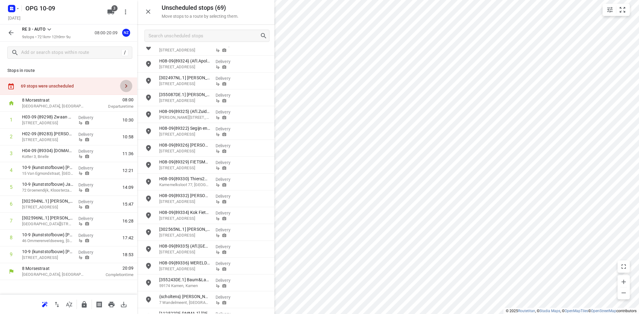
click at [127, 86] on icon "button" at bounding box center [126, 86] width 2 height 4
click at [60, 86] on div "69 stops were unscheduled" at bounding box center [70, 86] width 99 height 5
click at [49, 28] on icon at bounding box center [49, 29] width 7 height 7
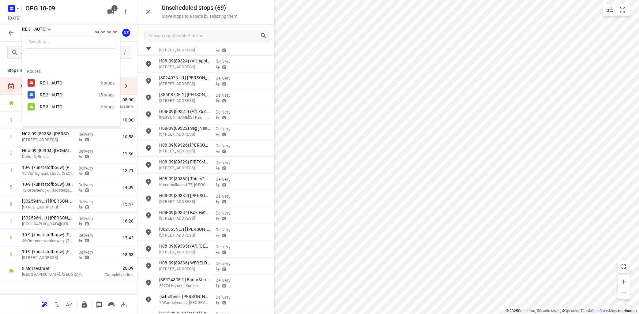
click at [46, 85] on div "RE 1 - AUTO" at bounding box center [66, 83] width 52 height 5
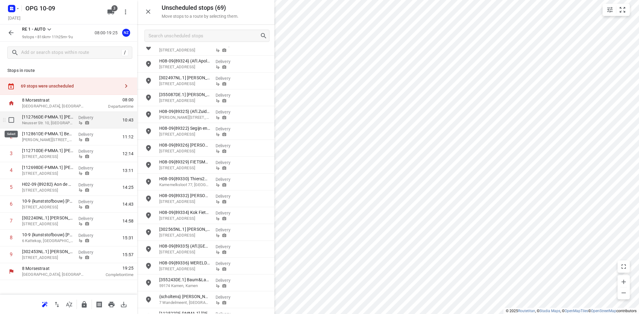
click at [12, 120] on input "checkbox" at bounding box center [11, 120] width 12 height 12
checkbox input "true"
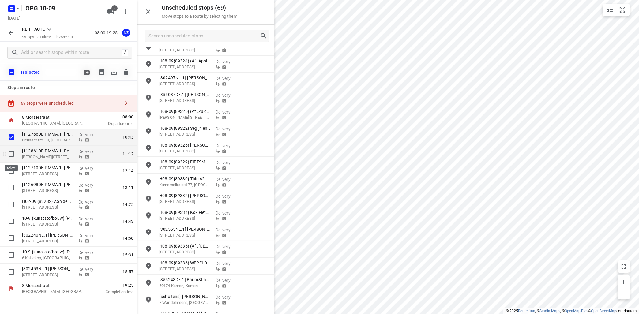
drag, startPoint x: 11, startPoint y: 152, endPoint x: 15, endPoint y: 150, distance: 4.3
click at [14, 151] on input "checkbox" at bounding box center [11, 154] width 12 height 12
checkbox input "true"
drag, startPoint x: 9, startPoint y: 171, endPoint x: 12, endPoint y: 169, distance: 3.5
click at [11, 169] on input "checkbox" at bounding box center [11, 171] width 12 height 12
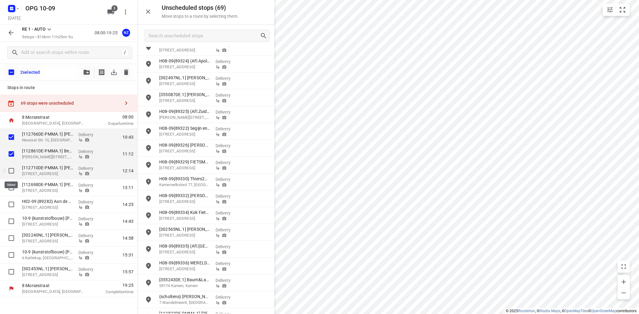
checkbox input "true"
click at [10, 189] on input "checkbox" at bounding box center [11, 188] width 12 height 12
checkbox input "true"
click at [87, 71] on icon "button" at bounding box center [87, 72] width 6 height 5
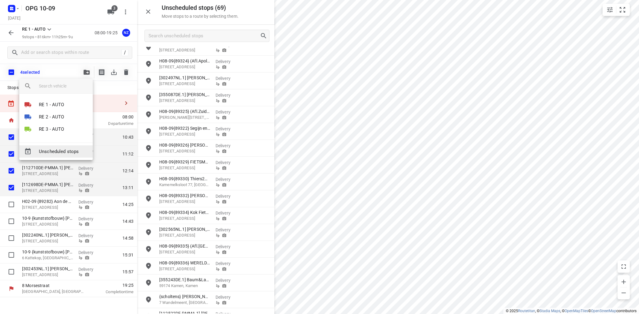
click at [64, 149] on span "Unscheduled stops" at bounding box center [63, 151] width 49 height 7
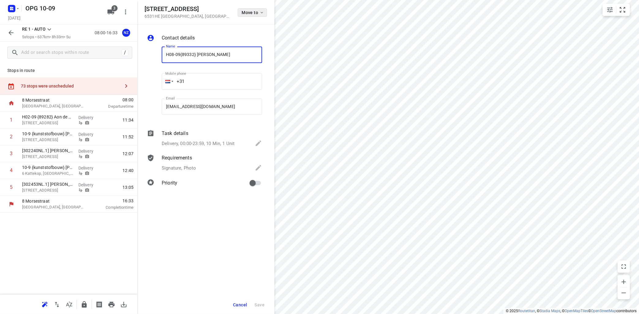
click at [261, 13] on icon "button" at bounding box center [261, 12] width 5 height 5
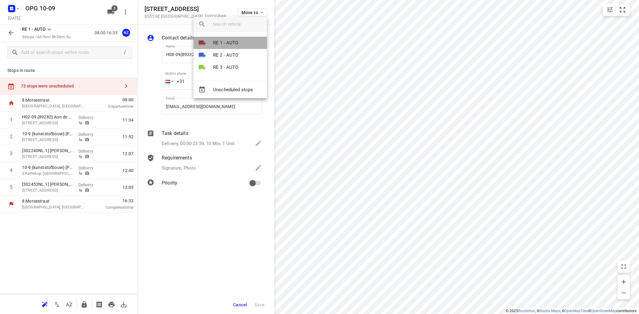
click at [241, 41] on li "RE 1 - AUTO" at bounding box center [231, 43] width 74 height 12
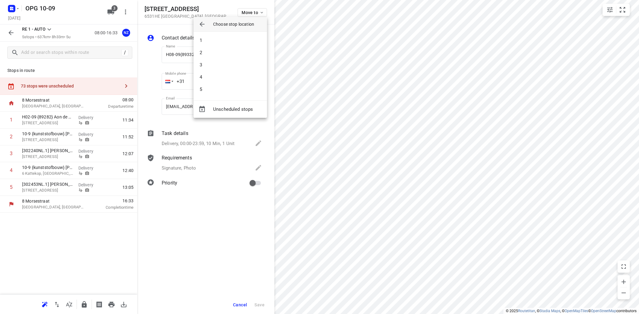
click at [241, 41] on li "1" at bounding box center [231, 40] width 74 height 12
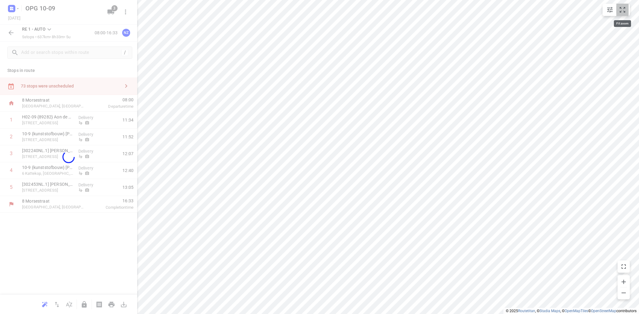
click at [623, 10] on icon "small contained button group" at bounding box center [622, 9] width 7 height 7
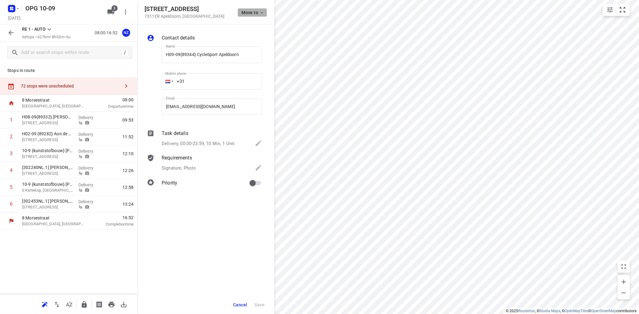
click at [262, 10] on icon "button" at bounding box center [261, 12] width 5 height 5
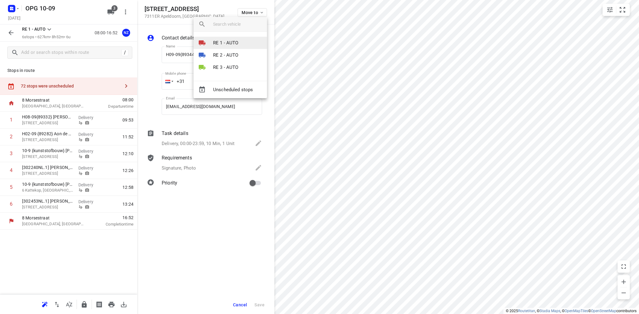
click at [245, 42] on li "RE 1 - AUTO" at bounding box center [231, 43] width 74 height 12
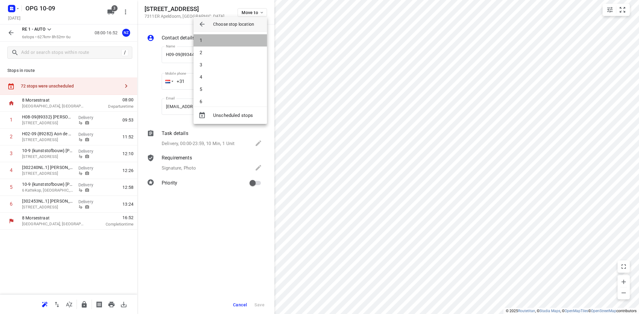
drag, startPoint x: 245, startPoint y: 42, endPoint x: 256, endPoint y: 42, distance: 10.4
click at [246, 42] on li "1" at bounding box center [231, 40] width 74 height 12
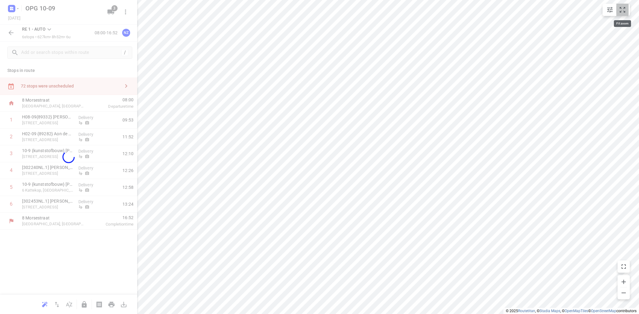
click at [620, 12] on icon "small contained button group" at bounding box center [622, 9] width 7 height 7
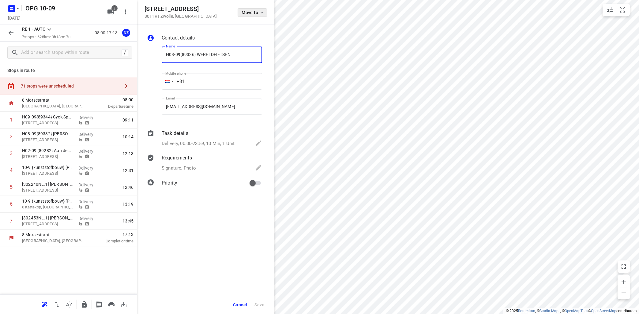
click at [259, 12] on span "Move to" at bounding box center [253, 12] width 23 height 5
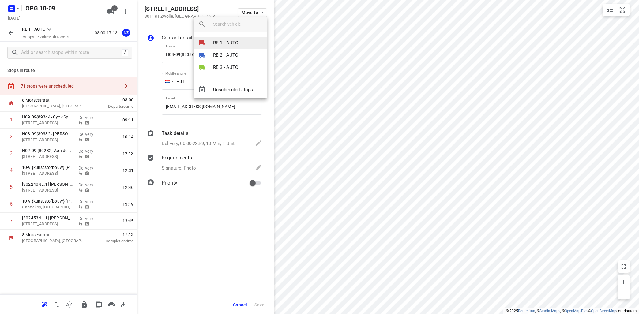
click at [236, 41] on p "RE 1 - AUTO" at bounding box center [225, 43] width 25 height 7
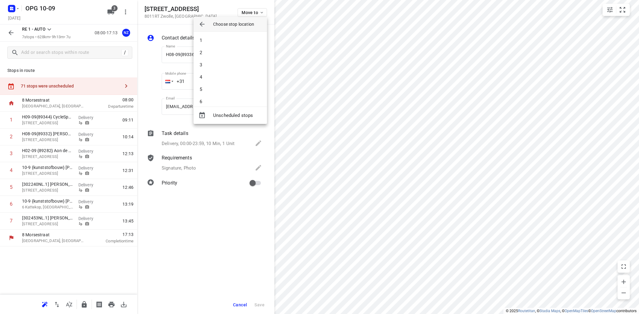
click at [237, 40] on li "1" at bounding box center [231, 40] width 74 height 12
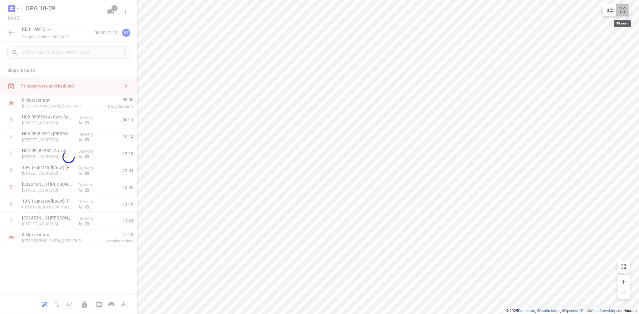
click at [624, 12] on icon "small contained button group" at bounding box center [622, 9] width 7 height 7
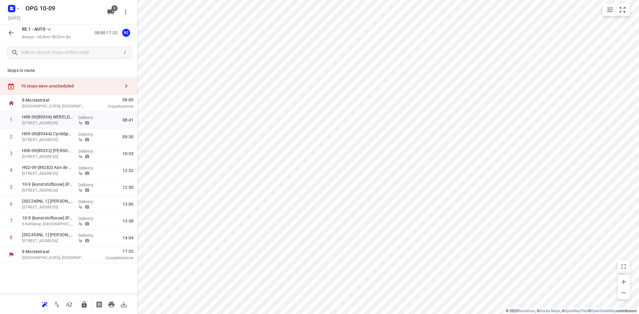
click at [50, 28] on icon at bounding box center [49, 29] width 7 height 7
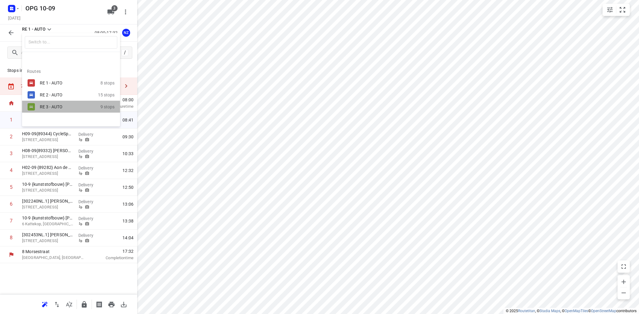
click at [49, 103] on div "RE 3 - AUTO 9 stops" at bounding box center [71, 107] width 98 height 12
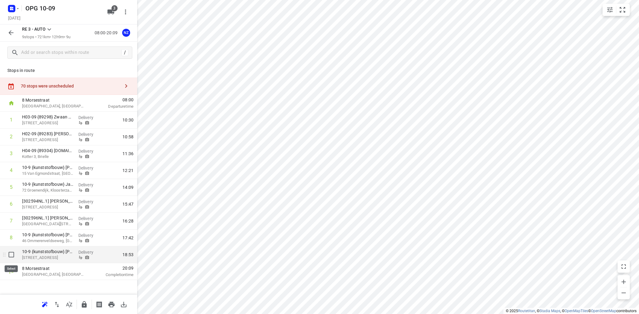
click at [11, 255] on input "checkbox" at bounding box center [11, 255] width 12 height 12
checkbox input "true"
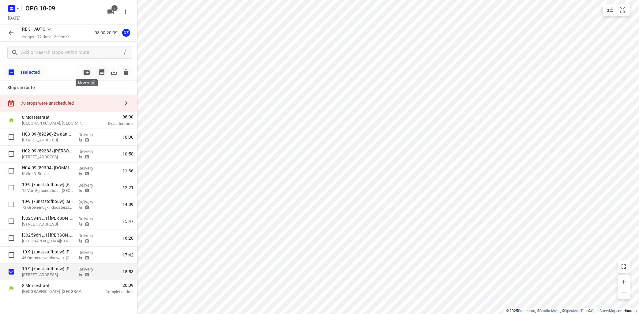
click at [88, 71] on icon "button" at bounding box center [87, 72] width 6 height 5
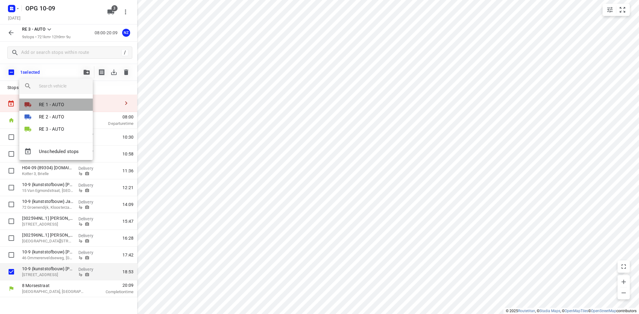
click at [63, 107] on p "RE 1 - AUTO" at bounding box center [51, 104] width 25 height 7
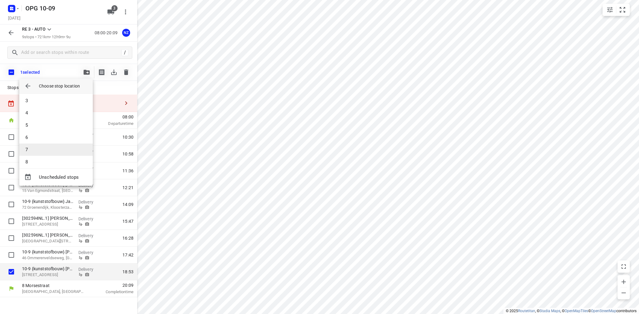
scroll to position [31, 0]
click at [56, 156] on li "8" at bounding box center [56, 157] width 74 height 12
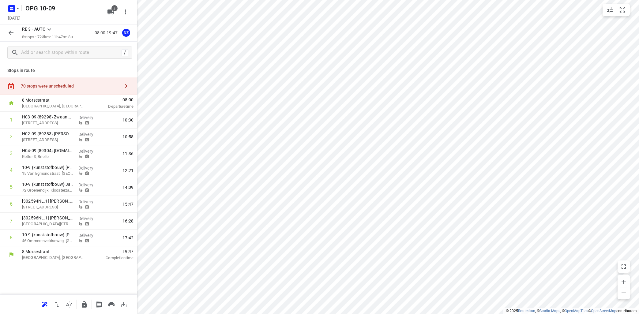
click at [100, 68] on p "Stops in route" at bounding box center [68, 70] width 123 height 6
click at [51, 28] on icon at bounding box center [49, 29] width 7 height 7
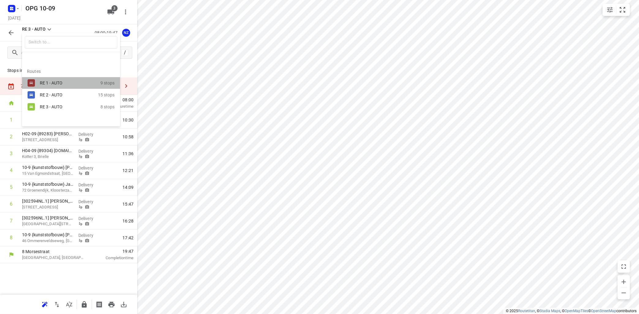
click at [45, 85] on div "RE 1 - AUTO" at bounding box center [66, 83] width 52 height 5
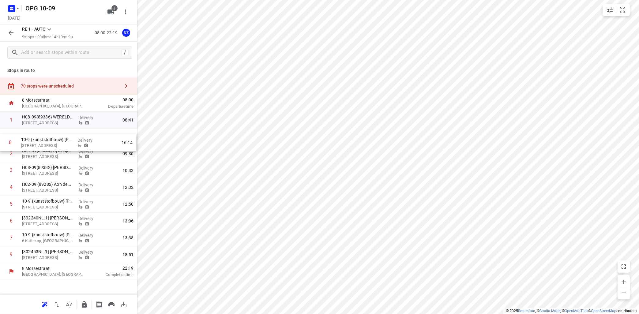
drag, startPoint x: 46, startPoint y: 240, endPoint x: 47, endPoint y: 142, distance: 98.0
click at [47, 142] on div "1 H08-09{89336} WERELDFIETSEN [STREET_ADDRESS] Delivery 08:41 2 H09-09{89344} C…" at bounding box center [68, 188] width 137 height 152
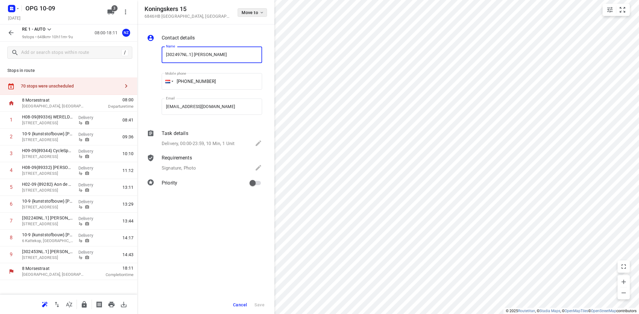
click at [260, 13] on icon "button" at bounding box center [261, 12] width 5 height 5
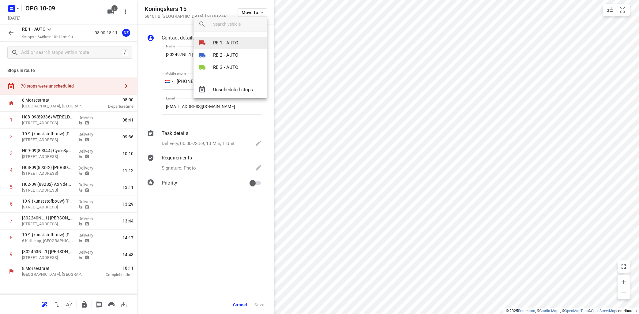
click at [241, 42] on li "RE 1 - AUTO" at bounding box center [231, 43] width 74 height 12
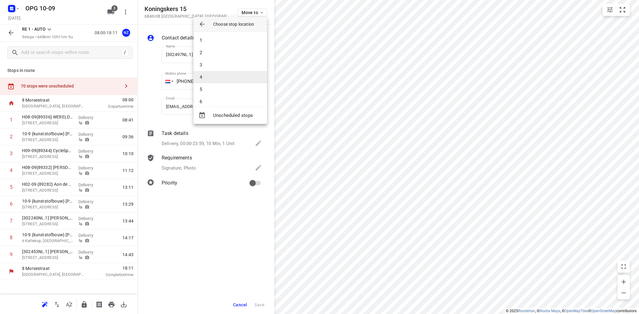
drag, startPoint x: 222, startPoint y: 75, endPoint x: 227, endPoint y: 74, distance: 4.6
click at [223, 75] on li "4" at bounding box center [231, 77] width 74 height 12
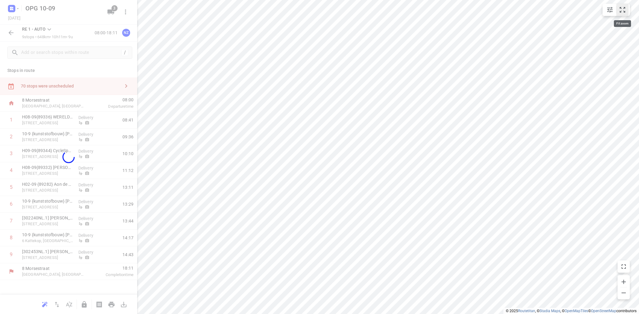
click at [622, 10] on icon "small contained button group" at bounding box center [622, 9] width 7 height 7
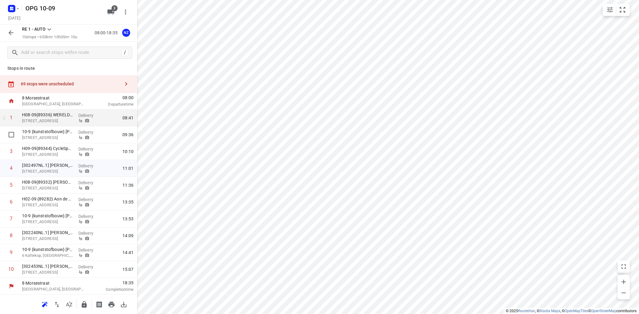
scroll to position [0, 0]
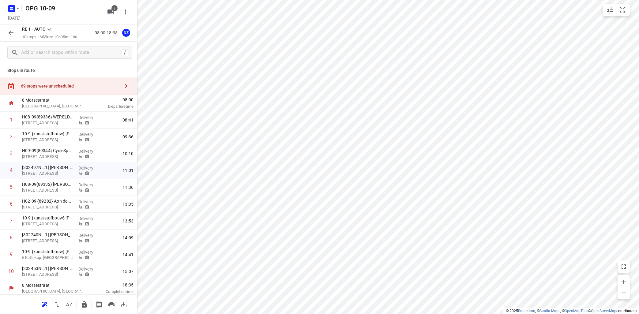
click at [50, 30] on icon at bounding box center [49, 29] width 4 height 2
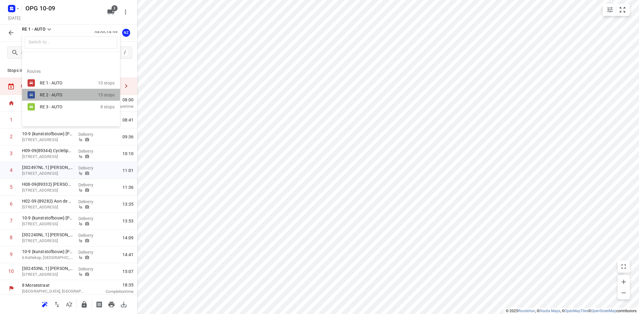
click at [58, 96] on div "RE 2 - AUTO" at bounding box center [66, 95] width 52 height 5
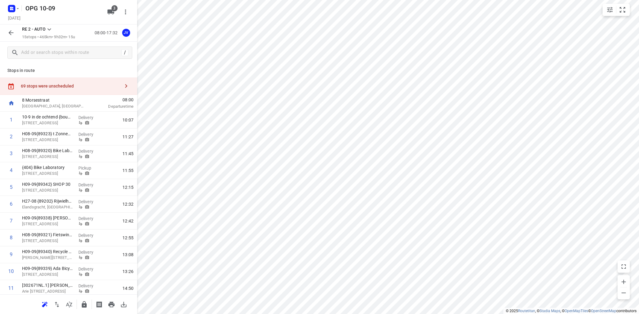
click at [50, 29] on icon at bounding box center [49, 29] width 7 height 7
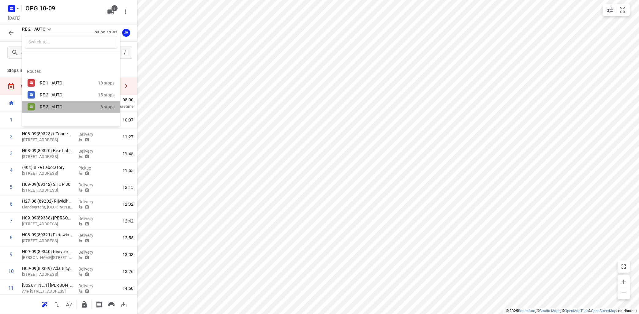
click at [44, 108] on div "RE 3 - AUTO" at bounding box center [66, 106] width 52 height 5
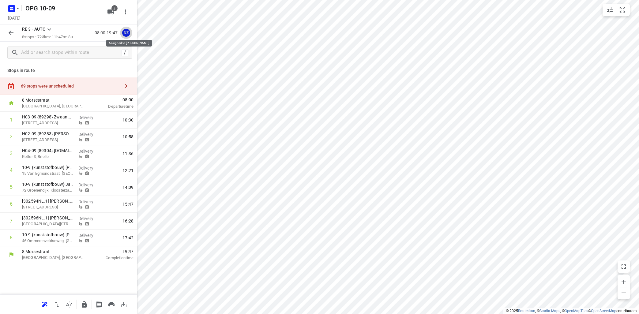
click at [128, 31] on div "NZ" at bounding box center [126, 33] width 8 height 8
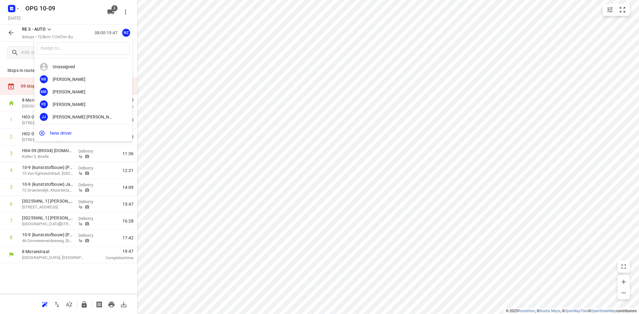
click at [248, 66] on div at bounding box center [319, 157] width 639 height 314
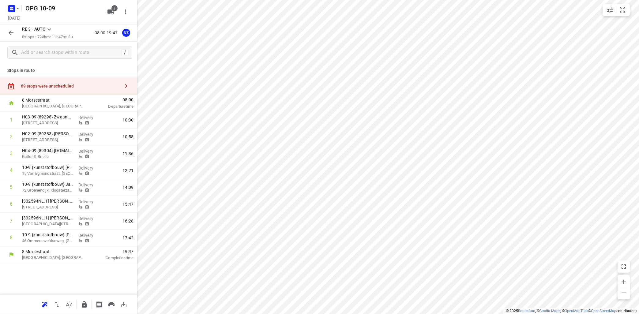
click at [50, 31] on icon at bounding box center [49, 29] width 7 height 7
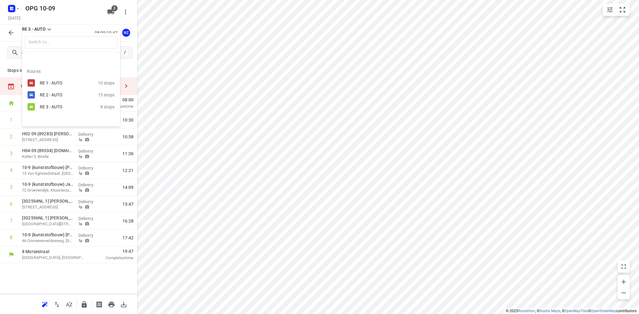
click at [52, 81] on div "RE 1 - AUTO" at bounding box center [66, 83] width 52 height 5
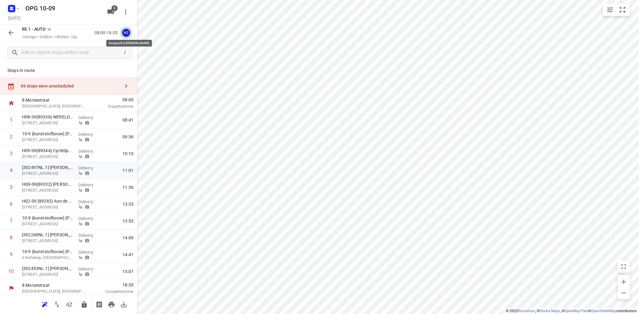
click at [126, 35] on div "NZ" at bounding box center [126, 33] width 8 height 8
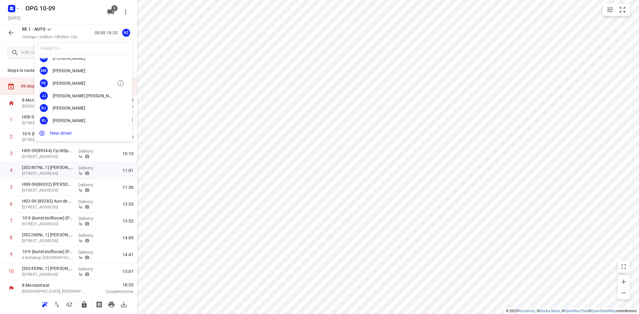
scroll to position [37, 0]
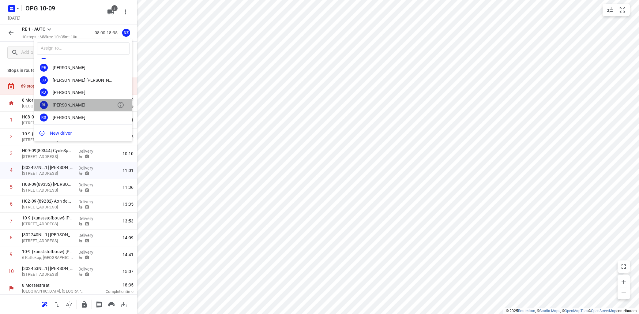
click at [71, 106] on div "[PERSON_NAME]" at bounding box center [85, 105] width 64 height 5
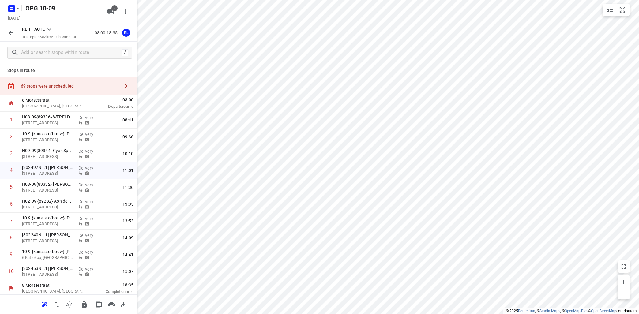
click at [14, 34] on icon "button" at bounding box center [10, 32] width 7 height 7
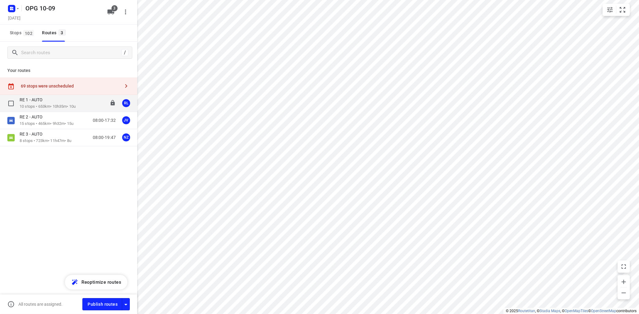
click at [61, 101] on div "RE 1 - AUTO" at bounding box center [48, 100] width 56 height 7
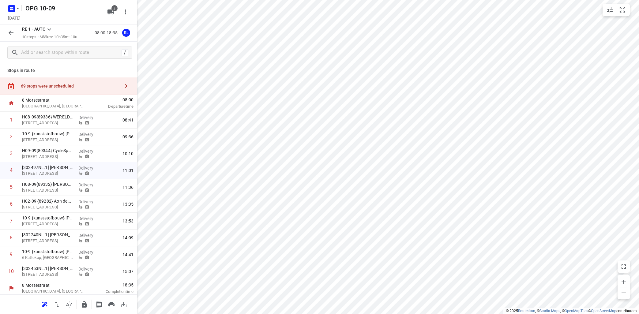
click at [129, 87] on icon "button" at bounding box center [126, 85] width 7 height 7
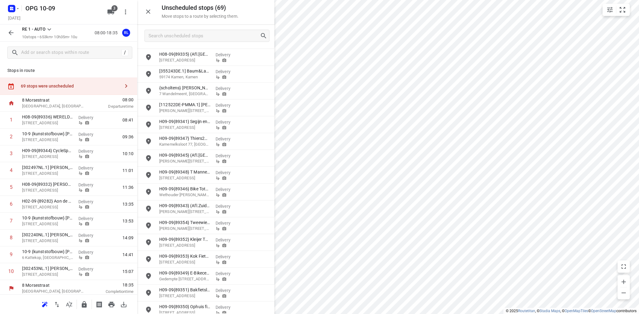
scroll to position [896, 0]
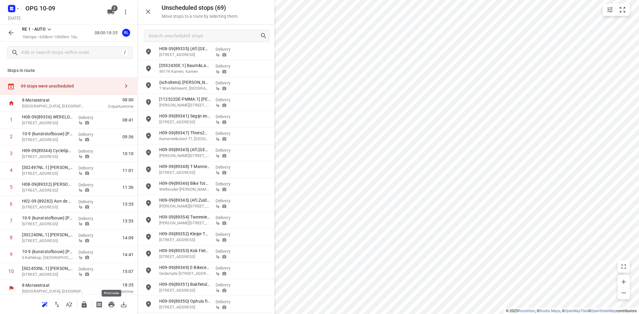
click at [114, 302] on icon "button" at bounding box center [111, 304] width 7 height 7
click at [48, 27] on icon at bounding box center [49, 29] width 7 height 7
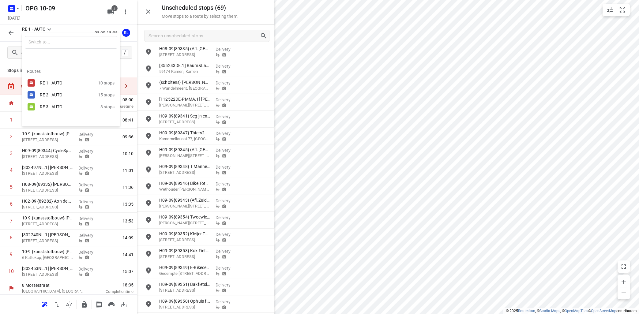
click at [51, 93] on div "RE 2 - AUTO" at bounding box center [66, 95] width 52 height 5
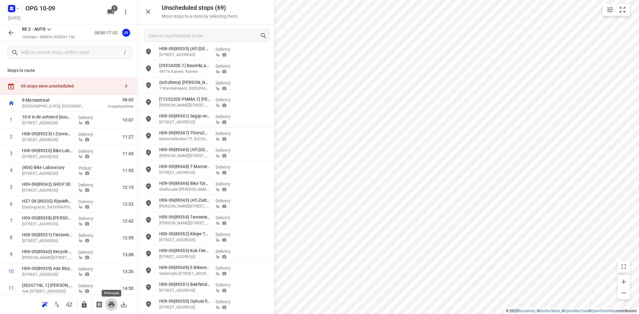
click at [109, 303] on icon "button" at bounding box center [111, 304] width 7 height 7
click at [52, 28] on icon at bounding box center [49, 29] width 7 height 7
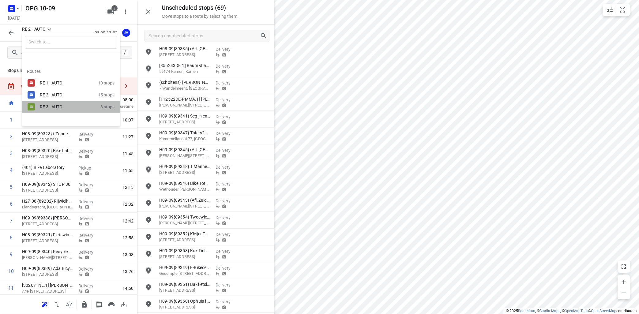
click at [55, 107] on div "RE 3 - AUTO" at bounding box center [66, 106] width 52 height 5
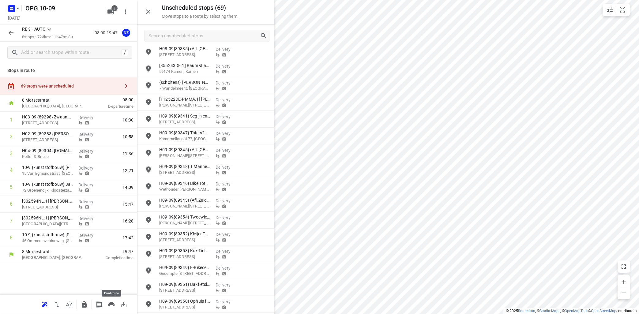
click at [111, 303] on icon "button" at bounding box center [111, 305] width 6 height 6
click at [109, 305] on icon "button" at bounding box center [111, 305] width 6 height 6
